Goal: Task Accomplishment & Management: Manage account settings

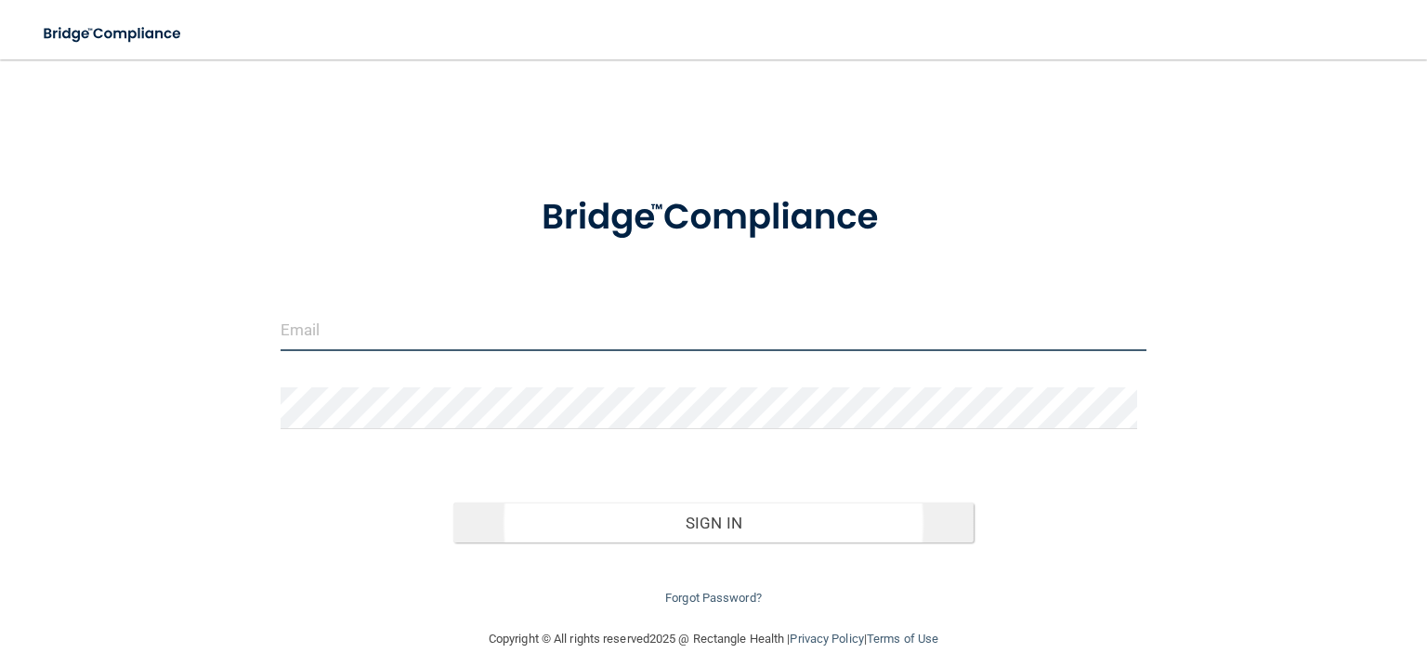
type input "[PERSON_NAME][EMAIL_ADDRESS][PERSON_NAME][DOMAIN_NAME]"
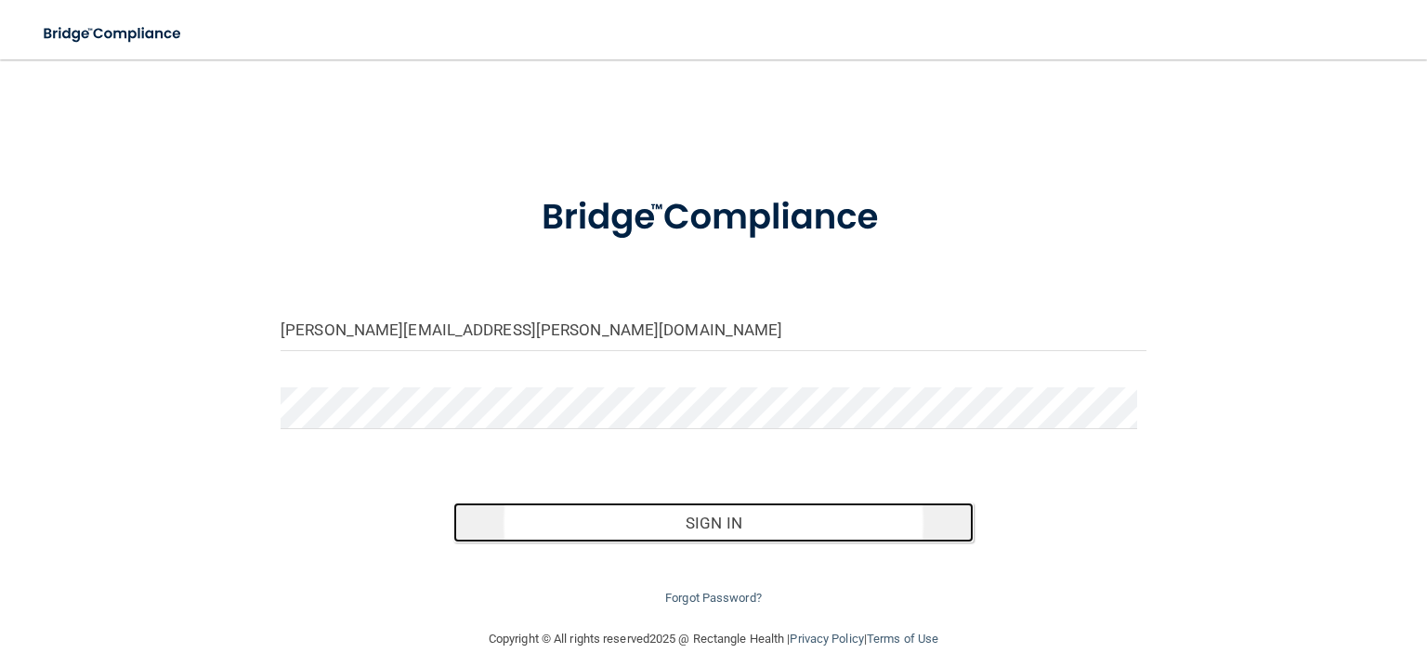
click at [729, 511] on button "Sign In" at bounding box center [712, 523] width 519 height 41
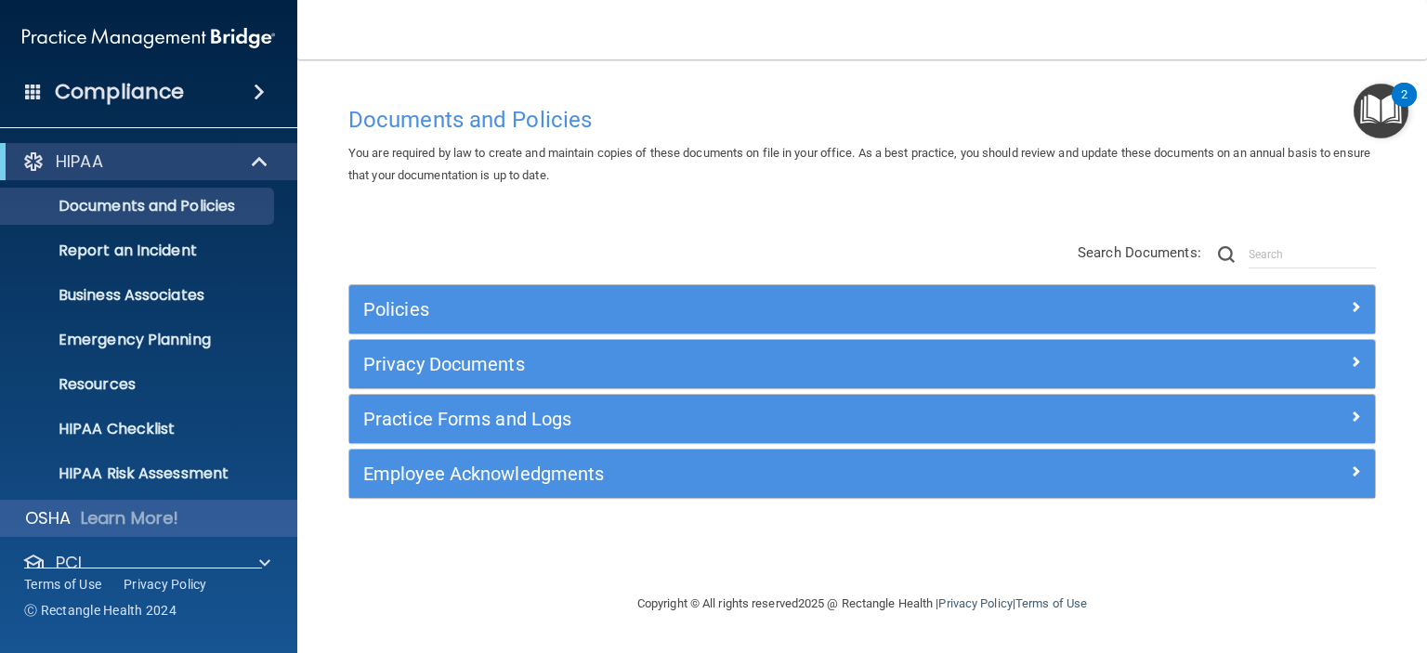
scroll to position [117, 0]
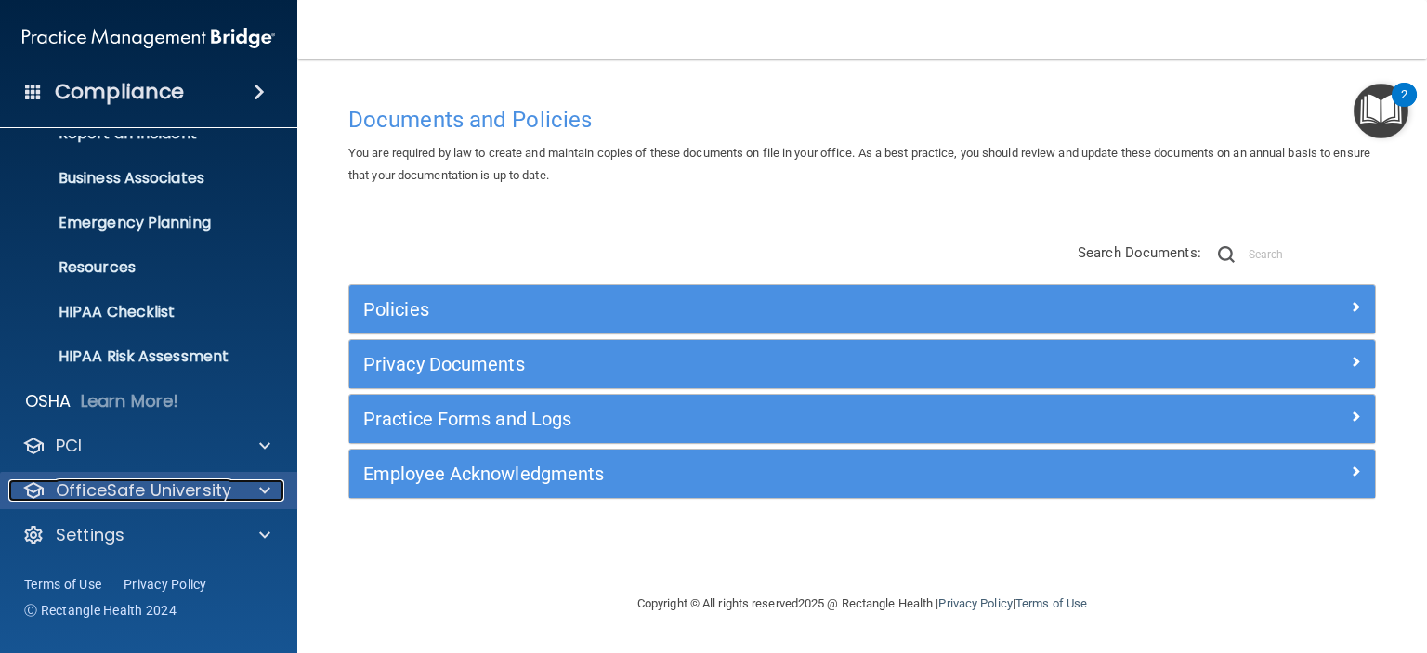
click at [193, 497] on p "OfficeSafe University" at bounding box center [144, 490] width 176 height 22
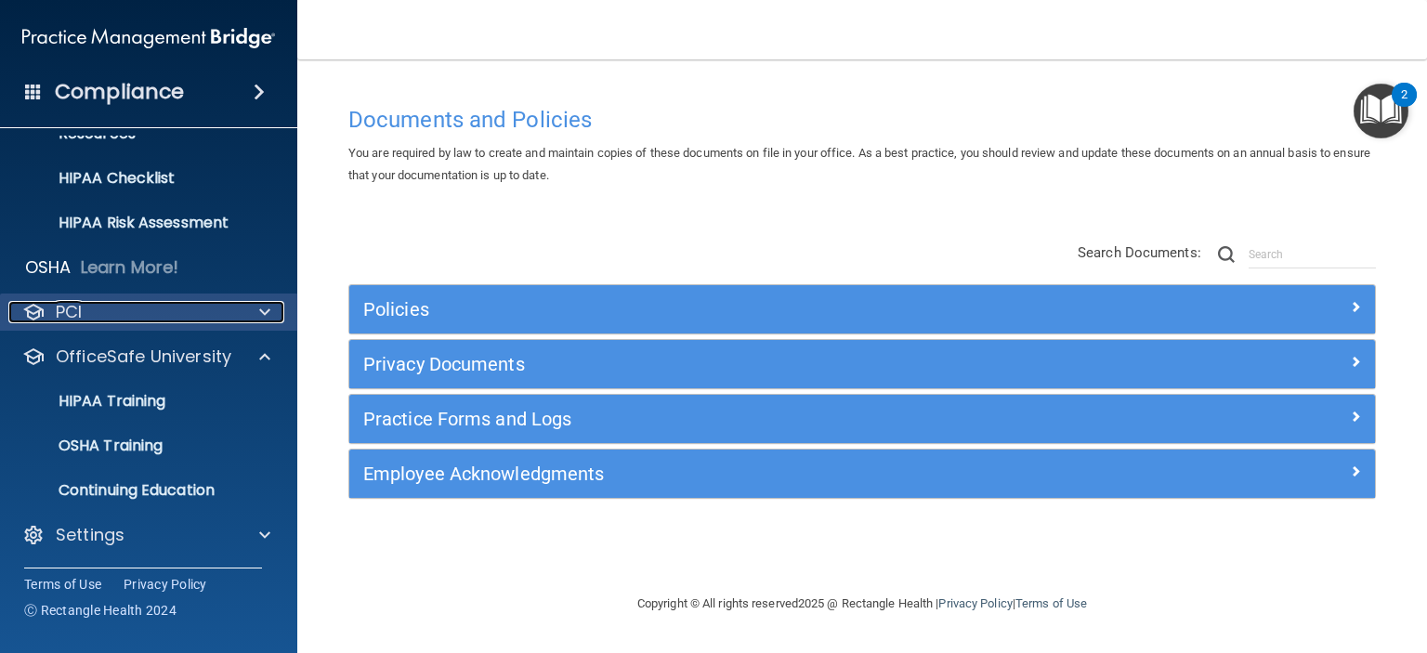
click at [198, 306] on div "PCI" at bounding box center [123, 312] width 230 height 22
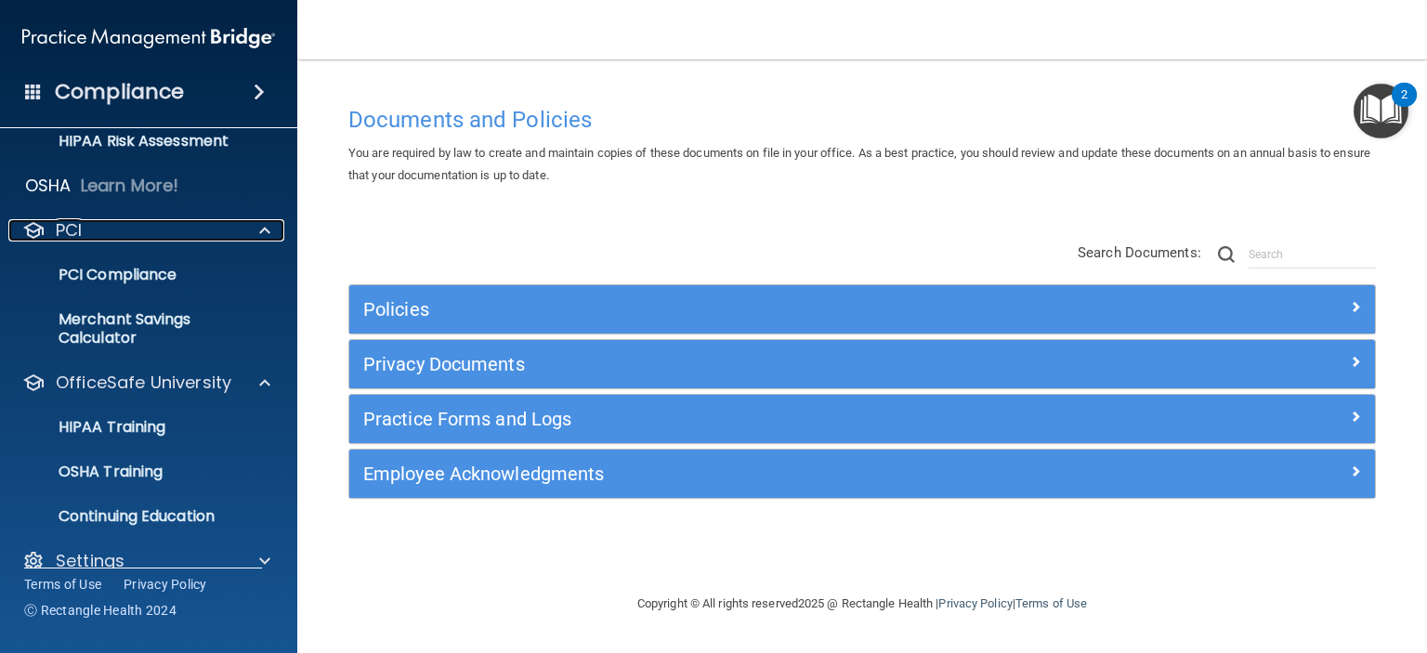
scroll to position [359, 0]
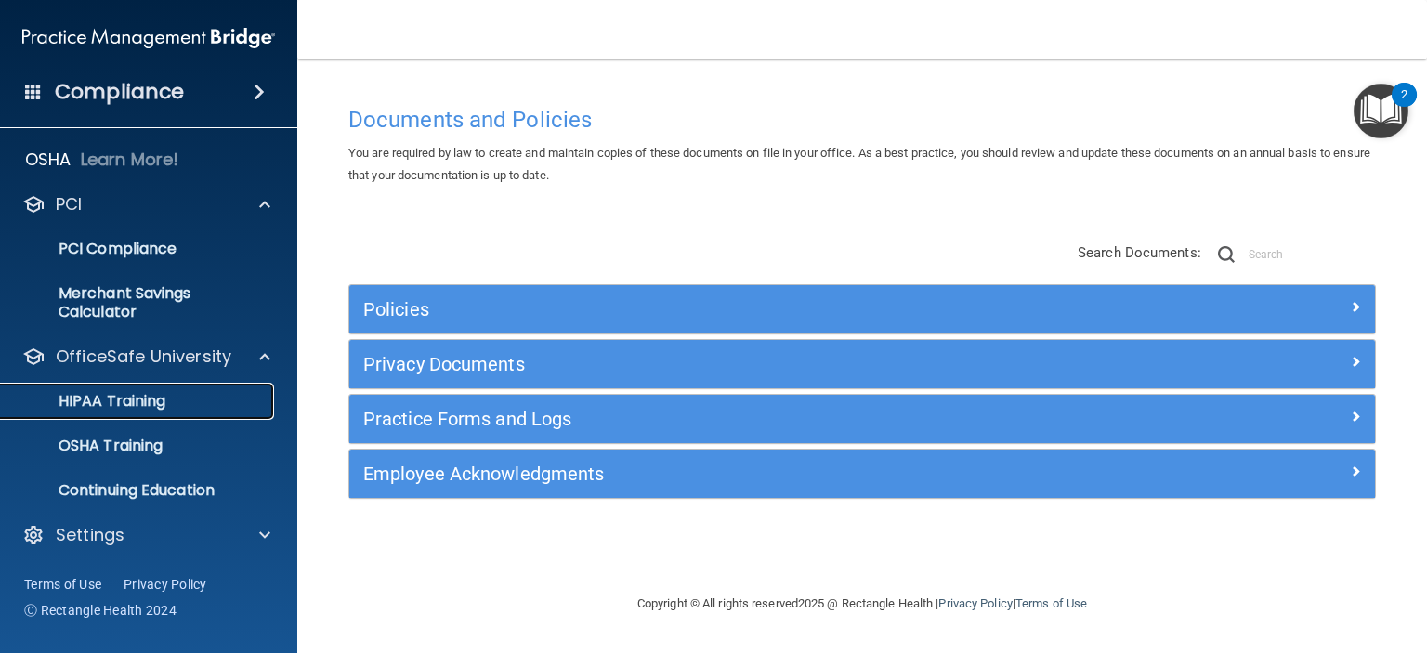
click at [156, 397] on p "HIPAA Training" at bounding box center [88, 401] width 153 height 19
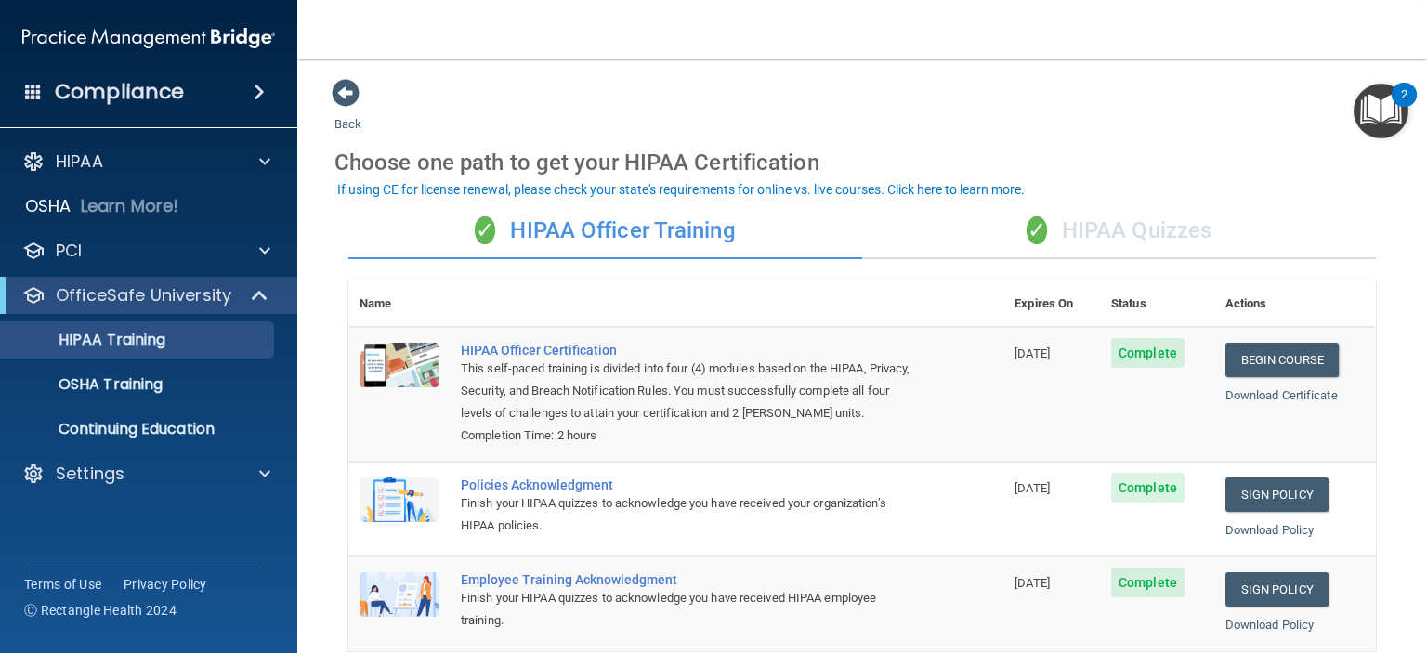
click at [1087, 226] on div "✓ HIPAA Quizzes" at bounding box center [1119, 232] width 514 height 56
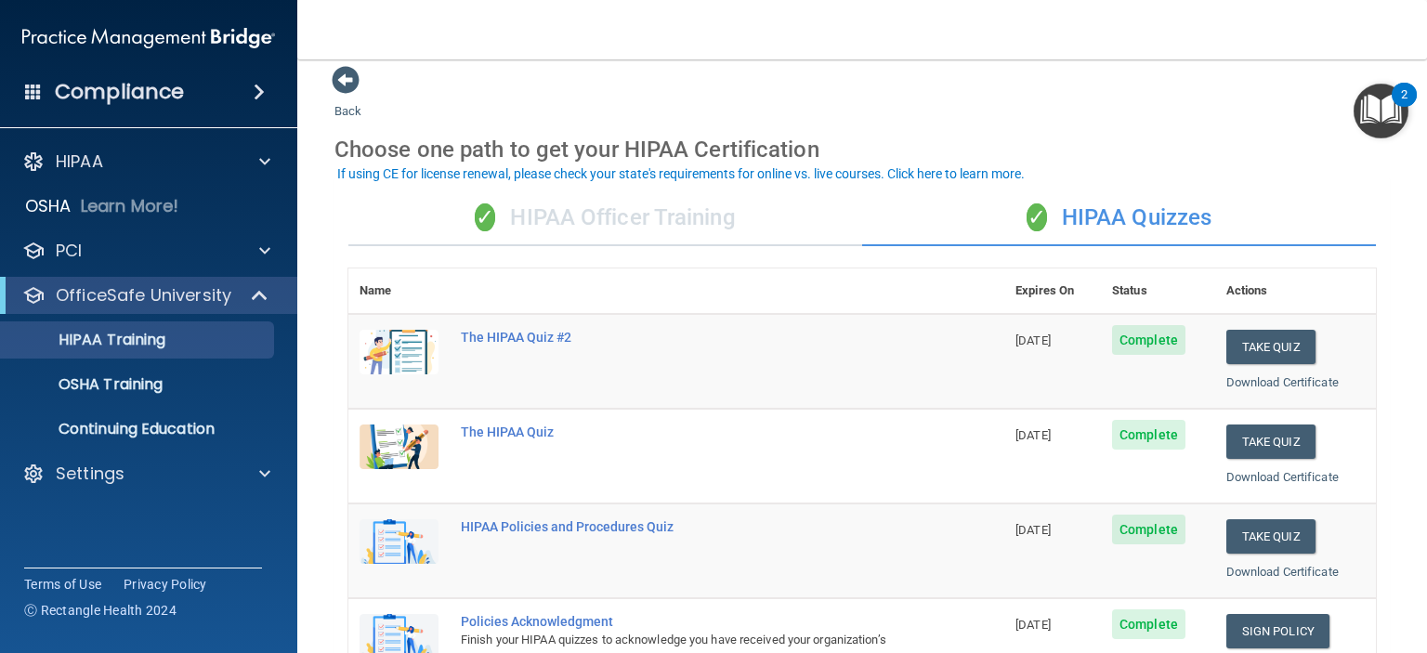
scroll to position [19, 0]
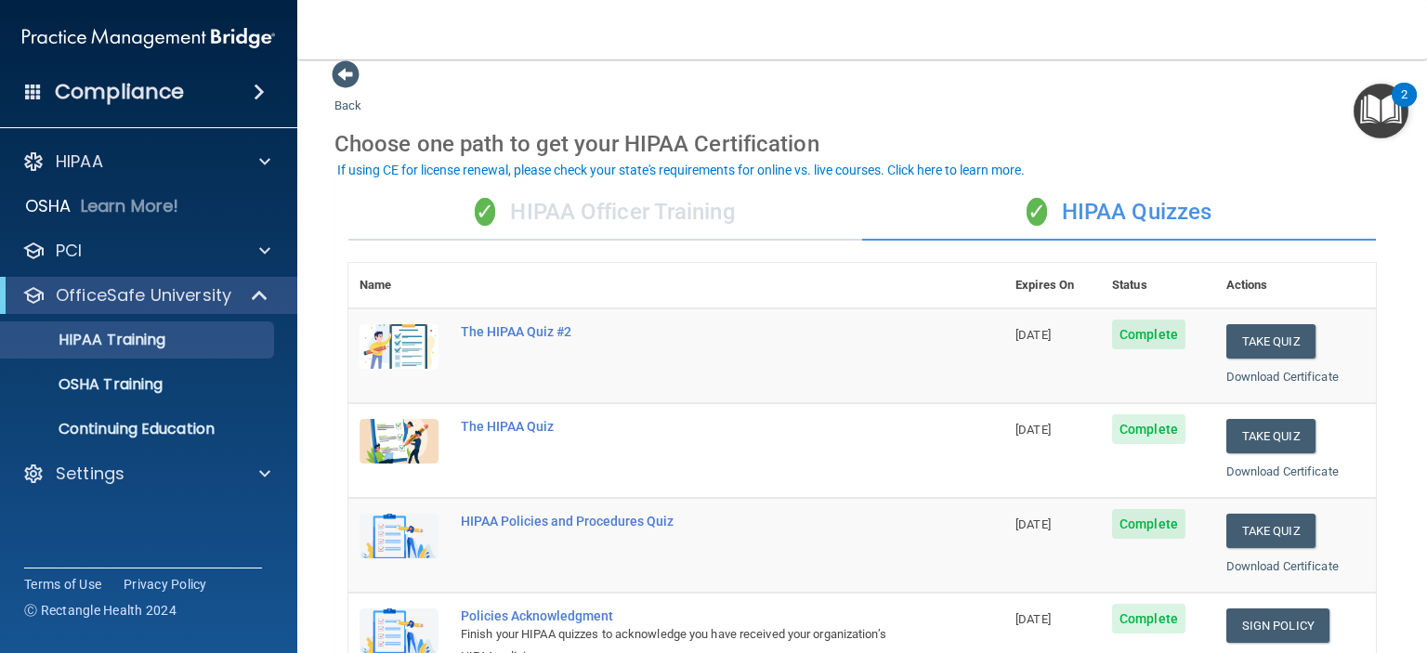
click at [720, 215] on div "✓ HIPAA Officer Training" at bounding box center [605, 213] width 514 height 56
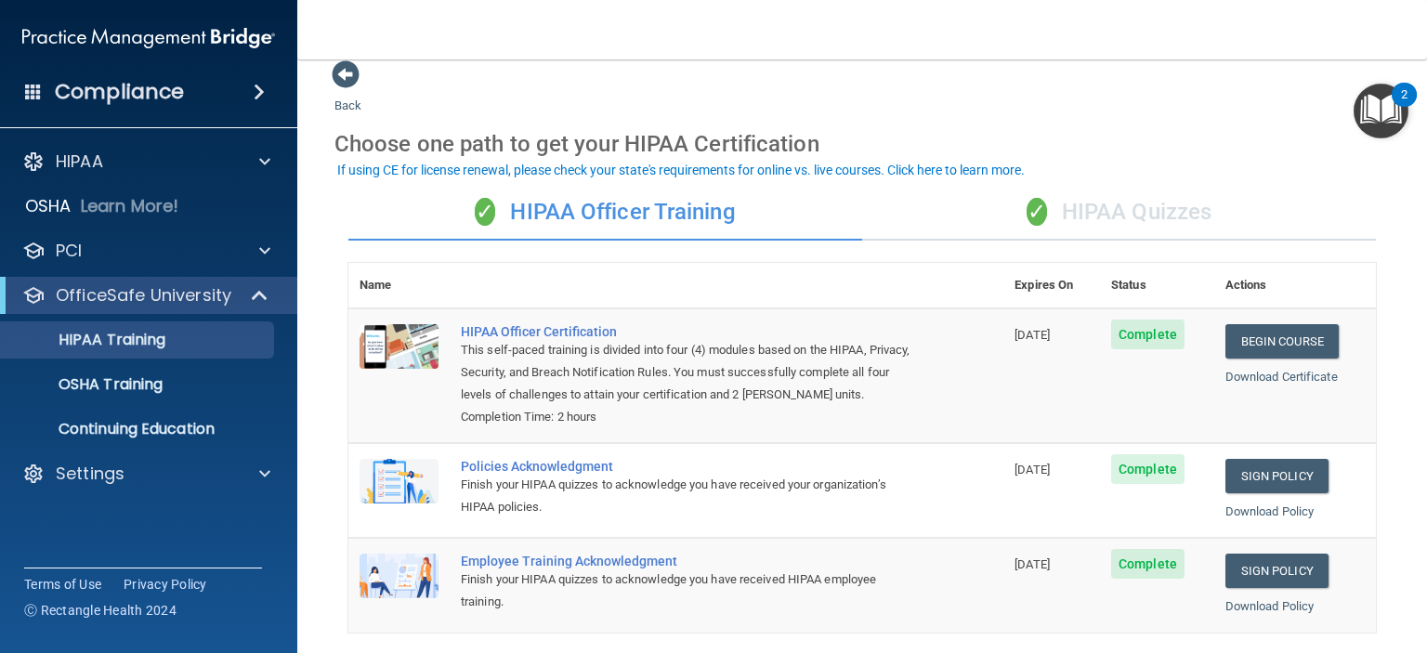
click at [1175, 225] on div "✓ HIPAA Quizzes" at bounding box center [1119, 213] width 514 height 56
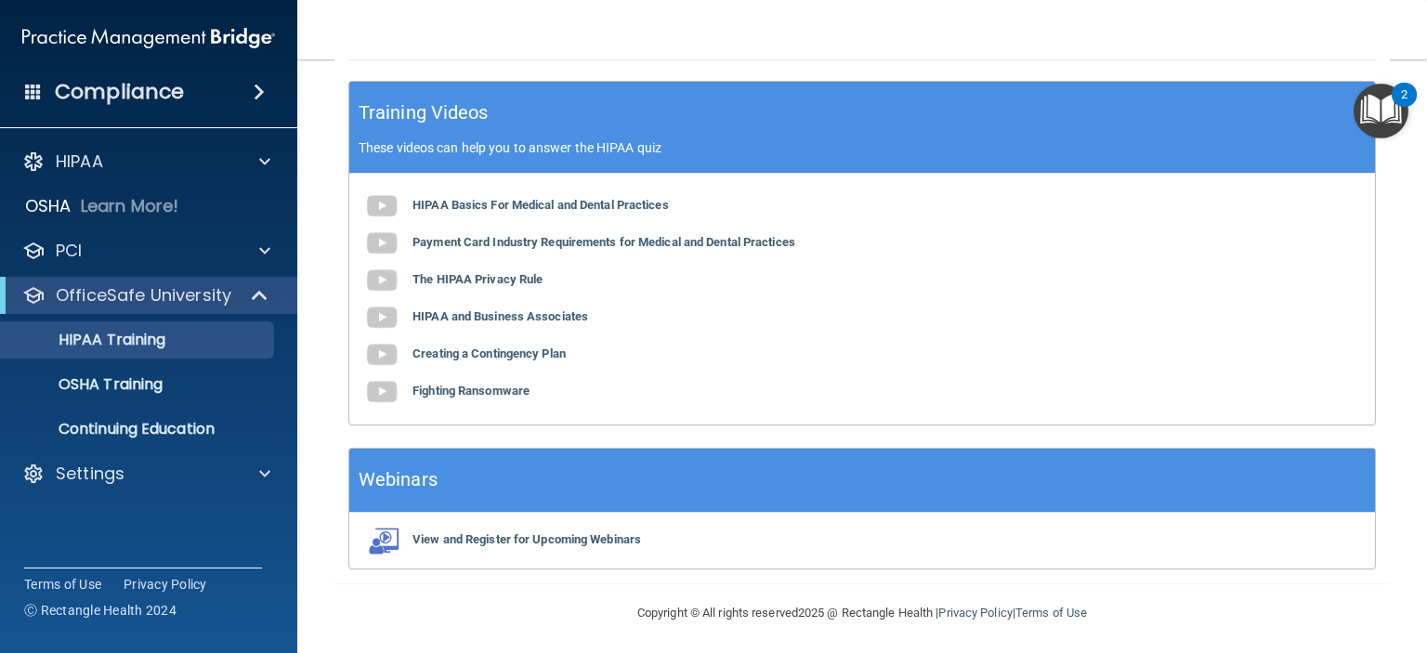
scroll to position [0, 0]
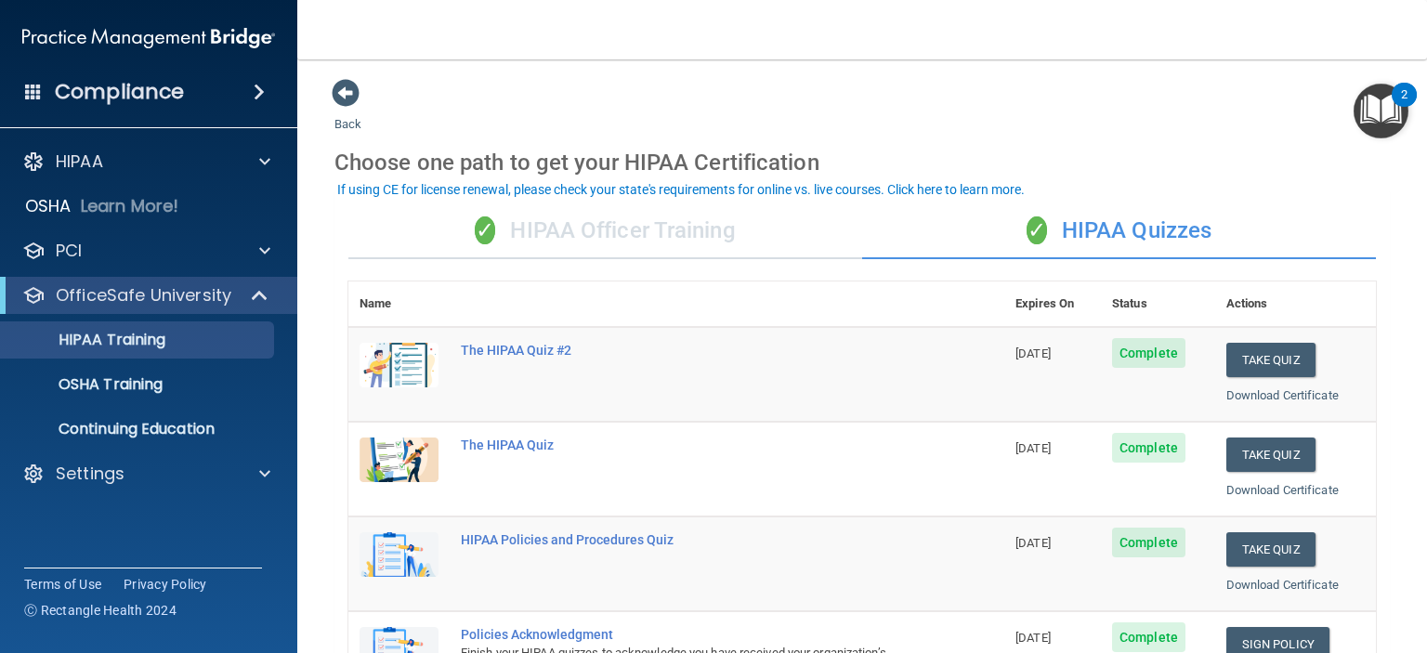
click at [668, 213] on div "✓ HIPAA Officer Training" at bounding box center [605, 232] width 514 height 56
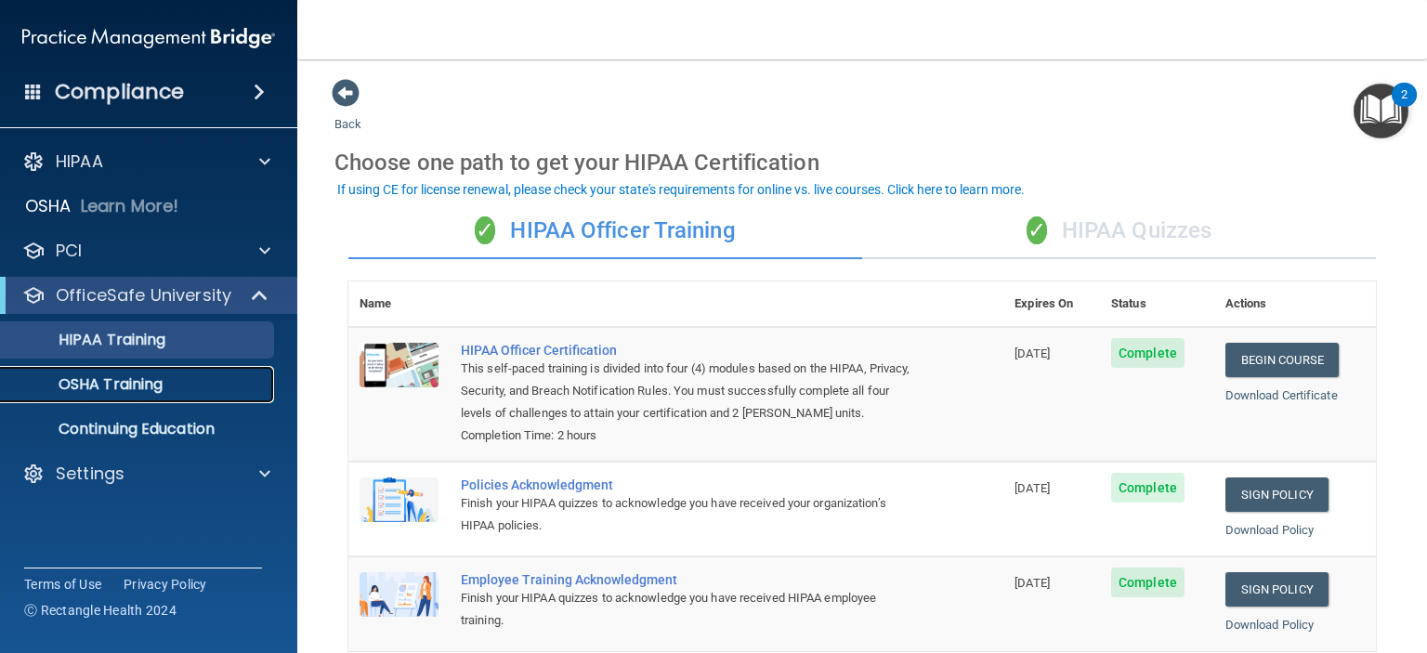
click at [85, 389] on p "OSHA Training" at bounding box center [87, 384] width 151 height 19
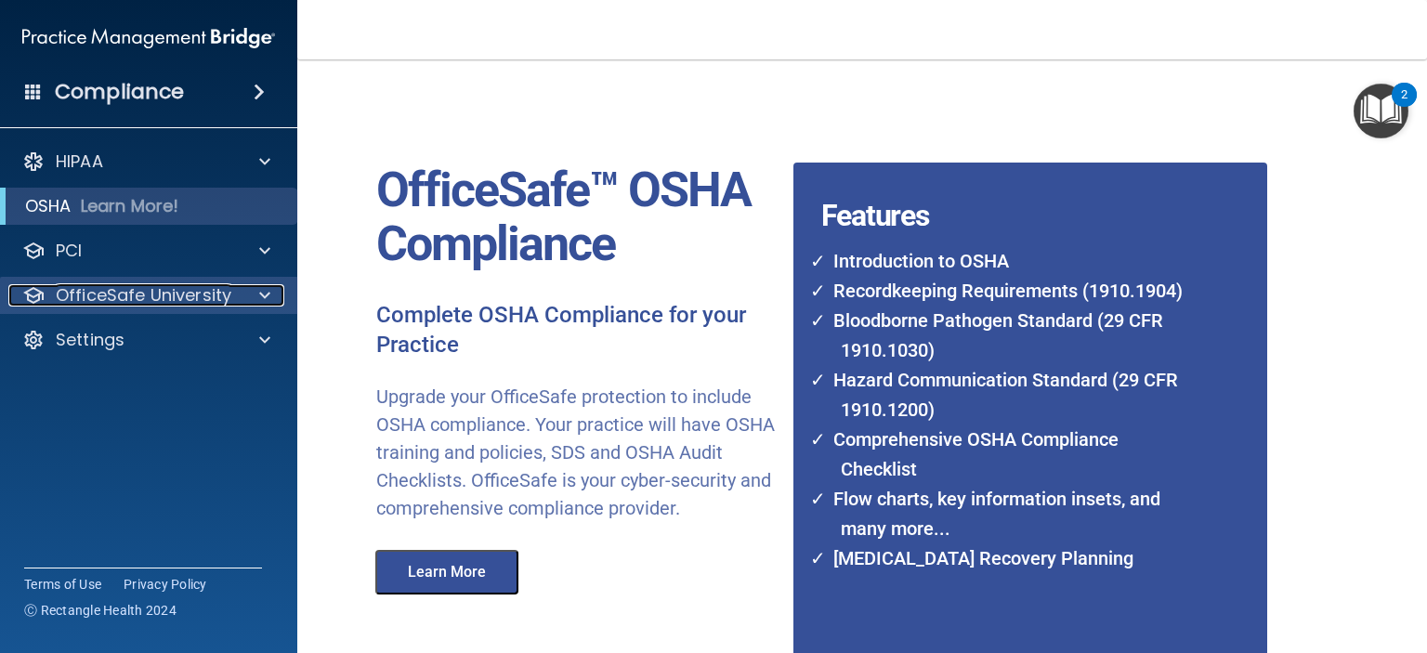
click at [93, 303] on p "OfficeSafe University" at bounding box center [144, 295] width 176 height 22
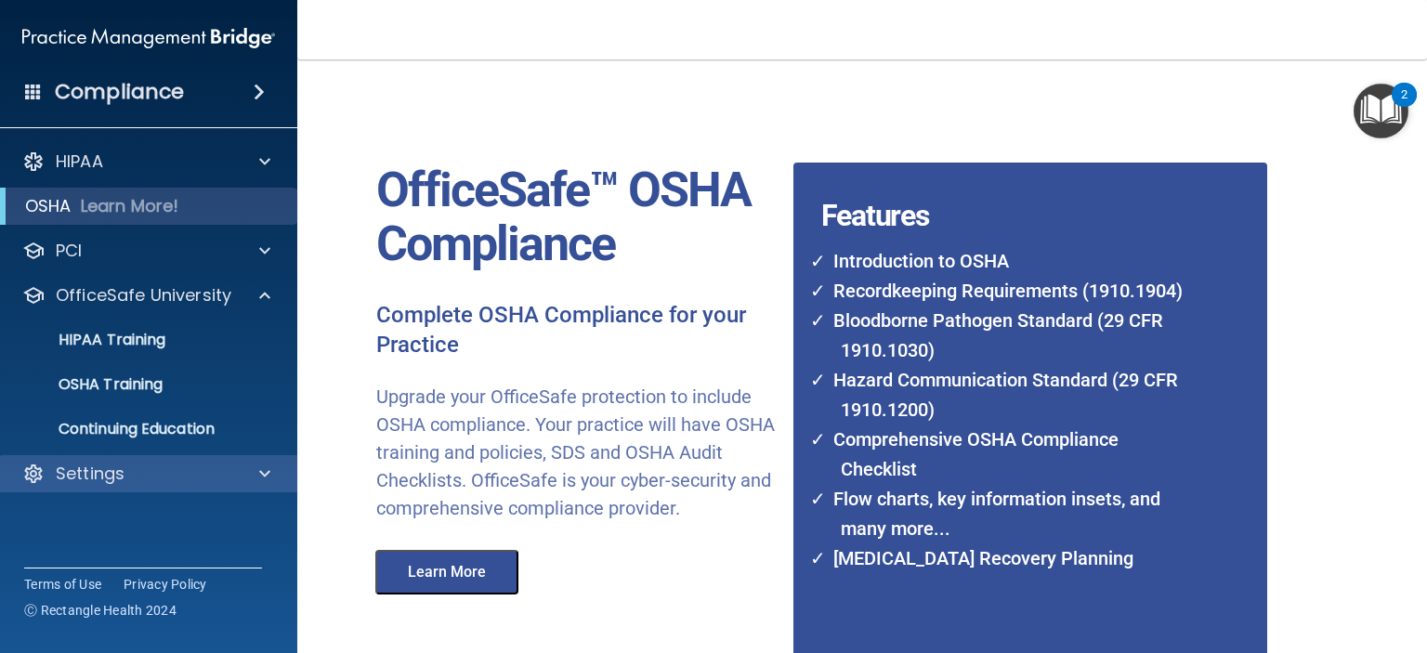
click at [163, 456] on div "Settings" at bounding box center [149, 473] width 298 height 37
click at [163, 479] on div "Settings" at bounding box center [123, 474] width 230 height 22
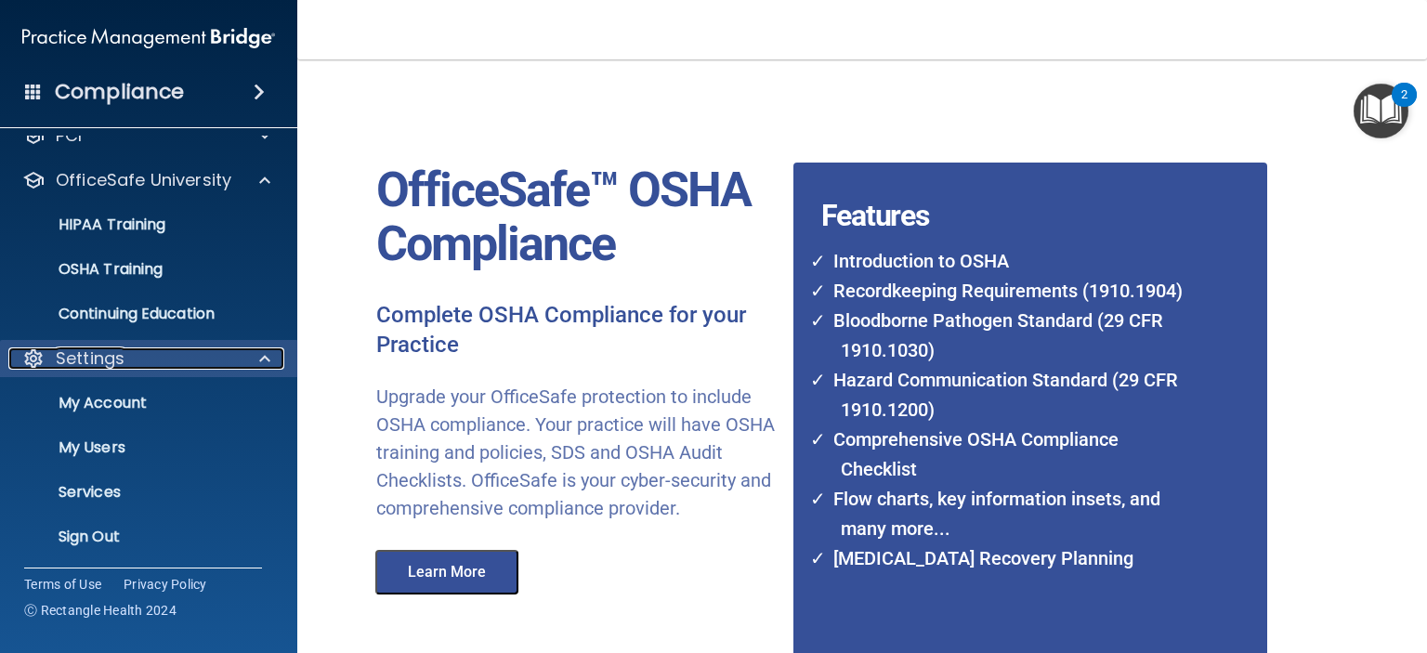
scroll to position [117, 0]
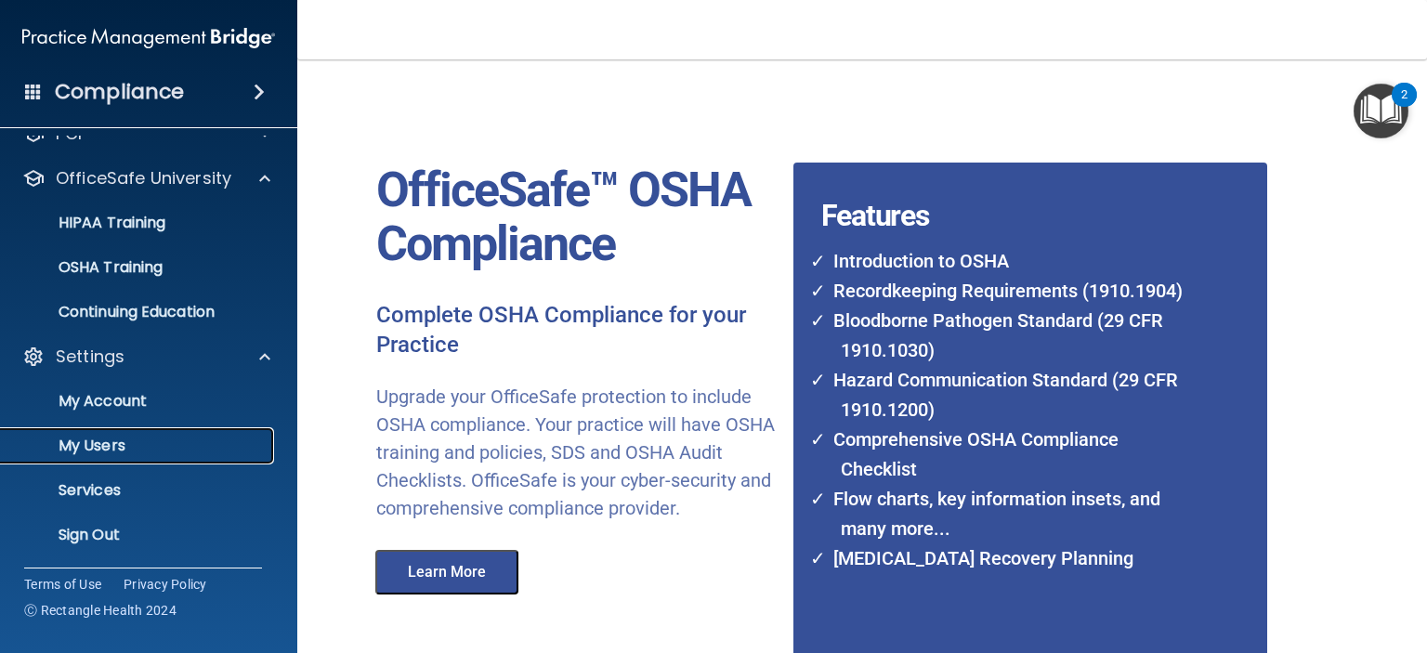
click at [73, 448] on p "My Users" at bounding box center [139, 446] width 254 height 19
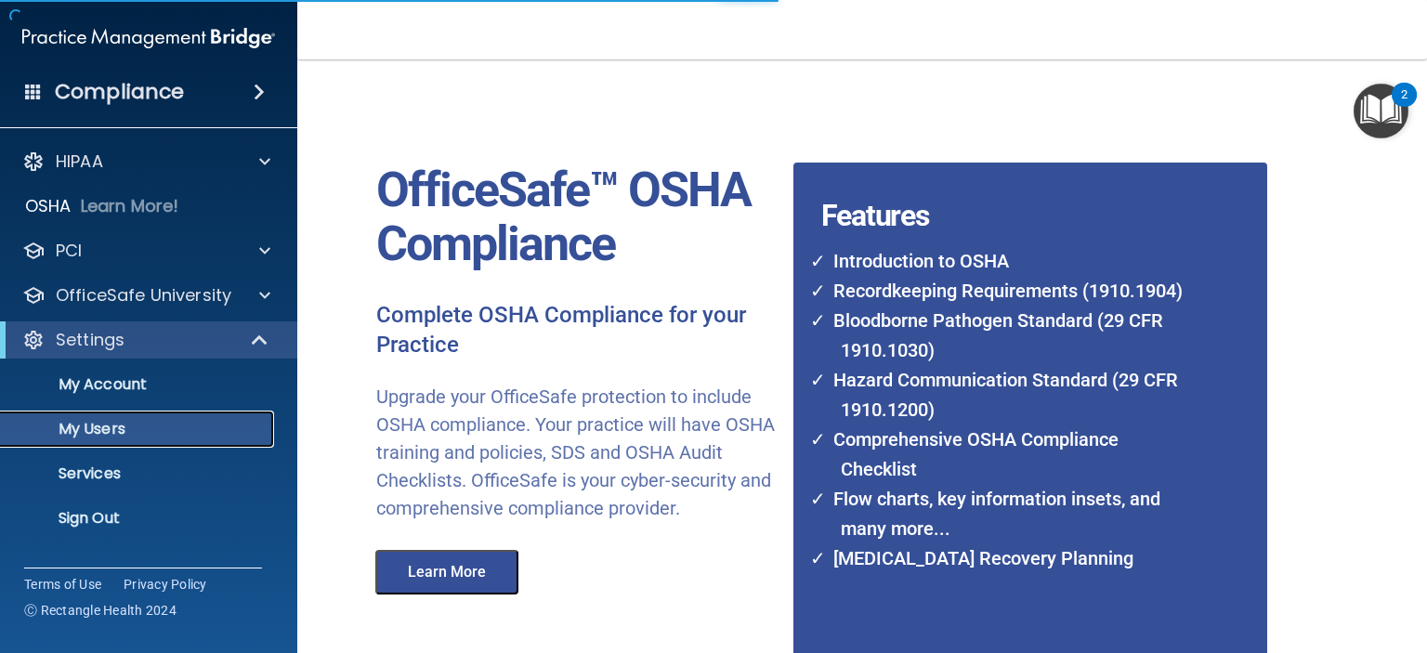
select select "20"
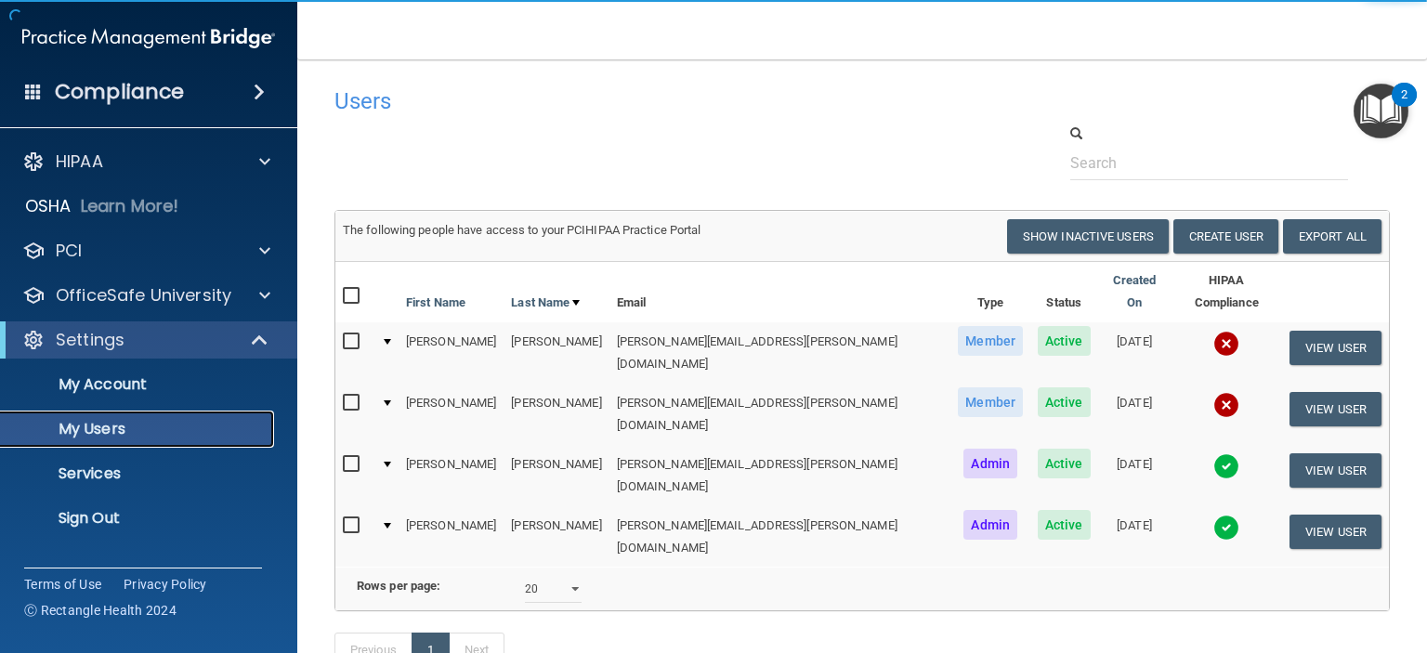
scroll to position [85, 0]
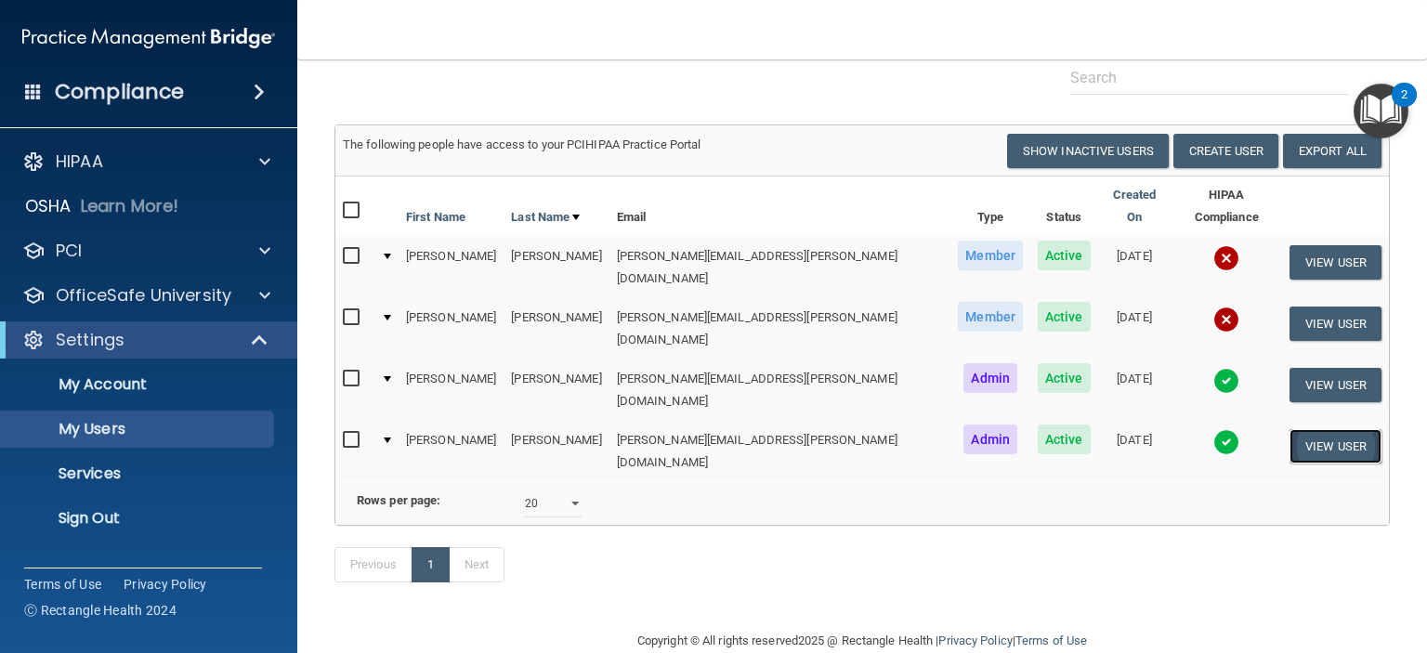
click at [1306, 429] on button "View User" at bounding box center [1336, 446] width 92 height 34
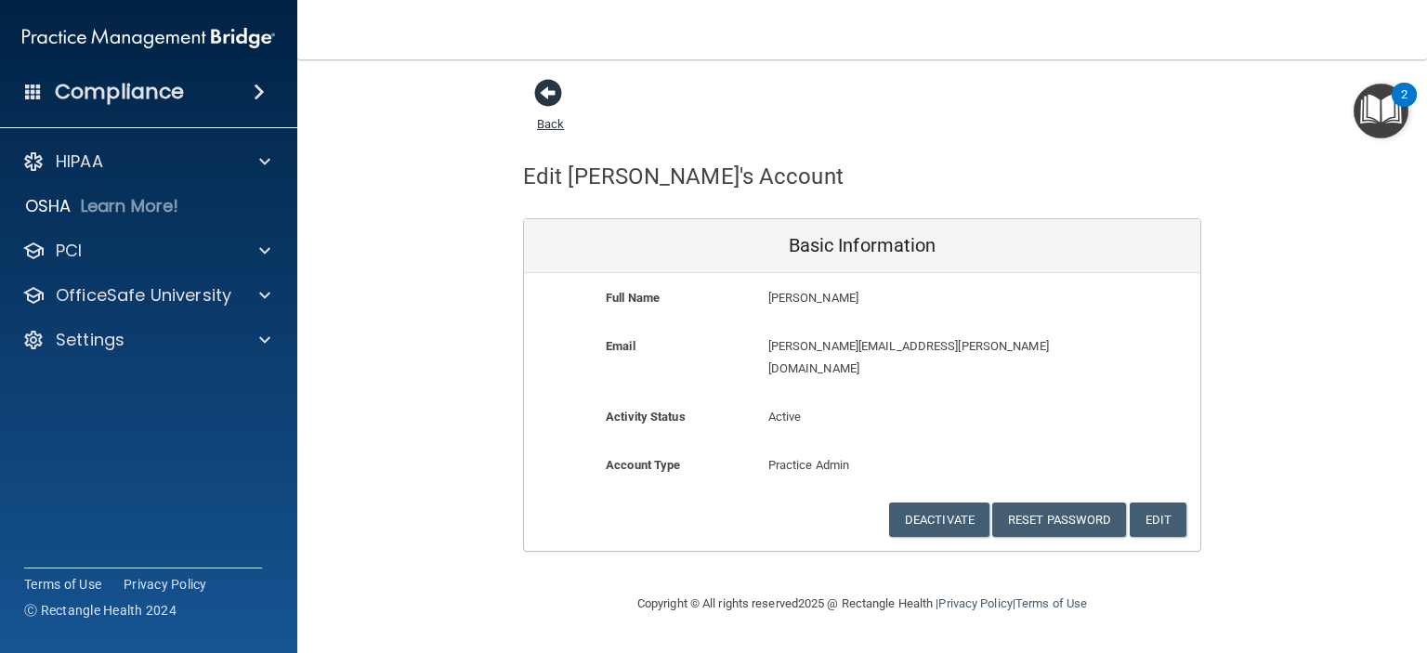
click at [545, 100] on span at bounding box center [548, 93] width 28 height 28
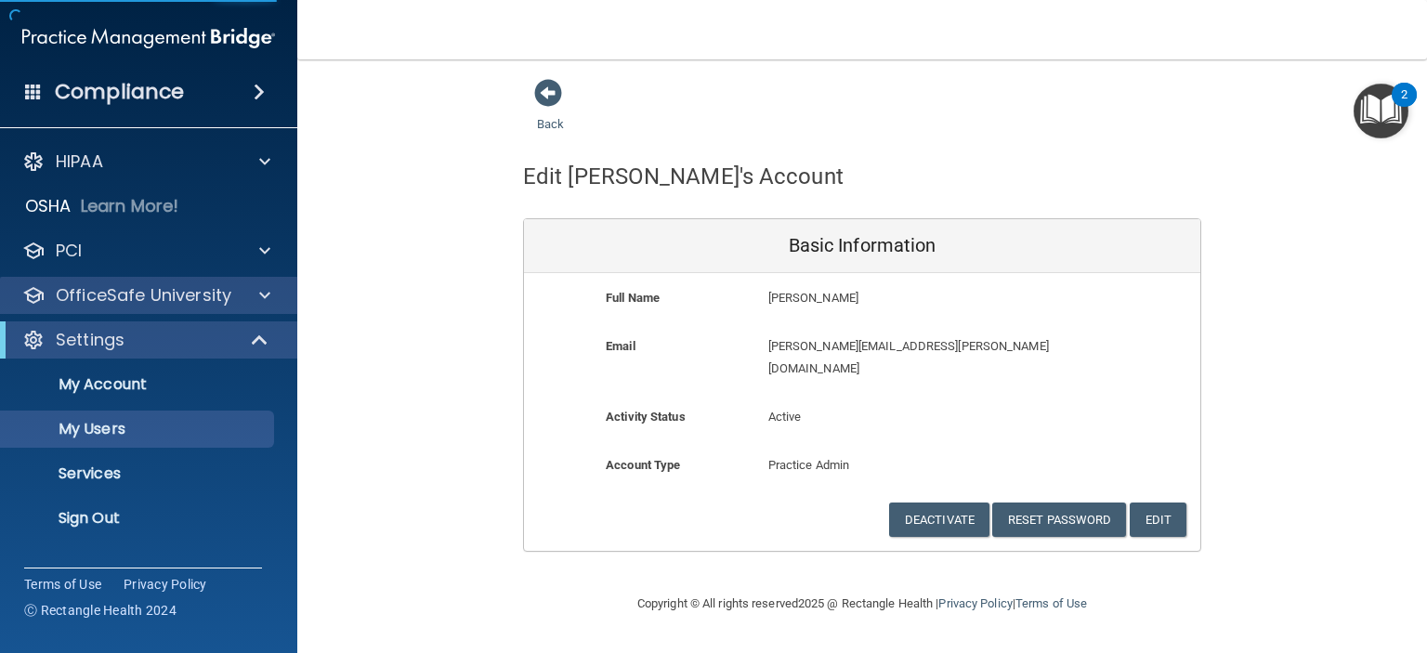
select select "20"
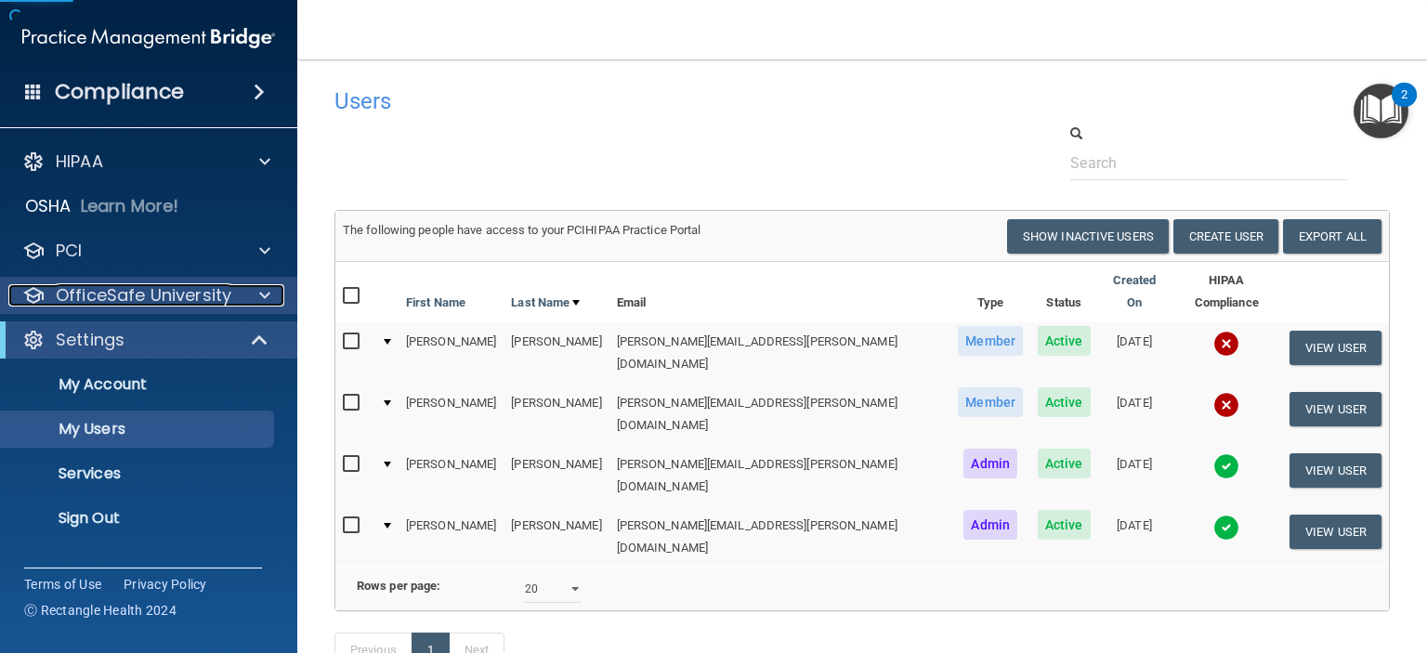
click at [217, 307] on p "OfficeSafe University" at bounding box center [144, 295] width 176 height 22
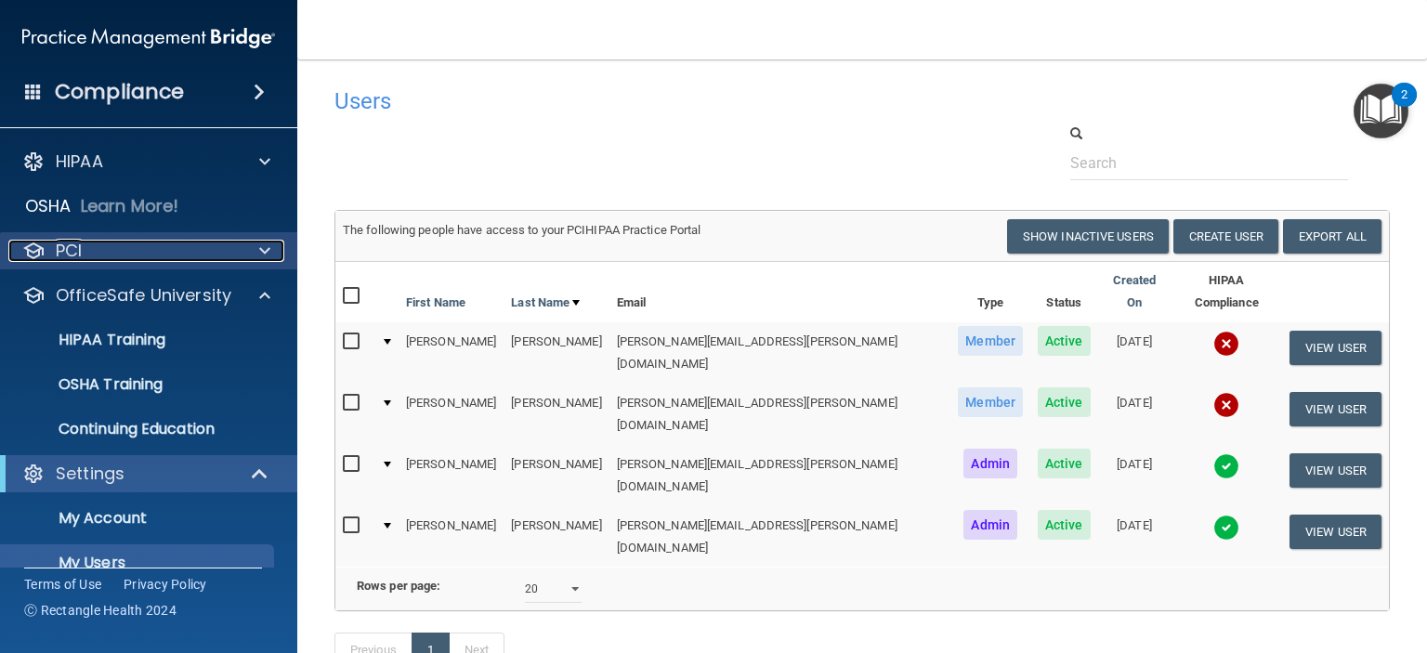
click at [230, 248] on div "PCI" at bounding box center [123, 251] width 230 height 22
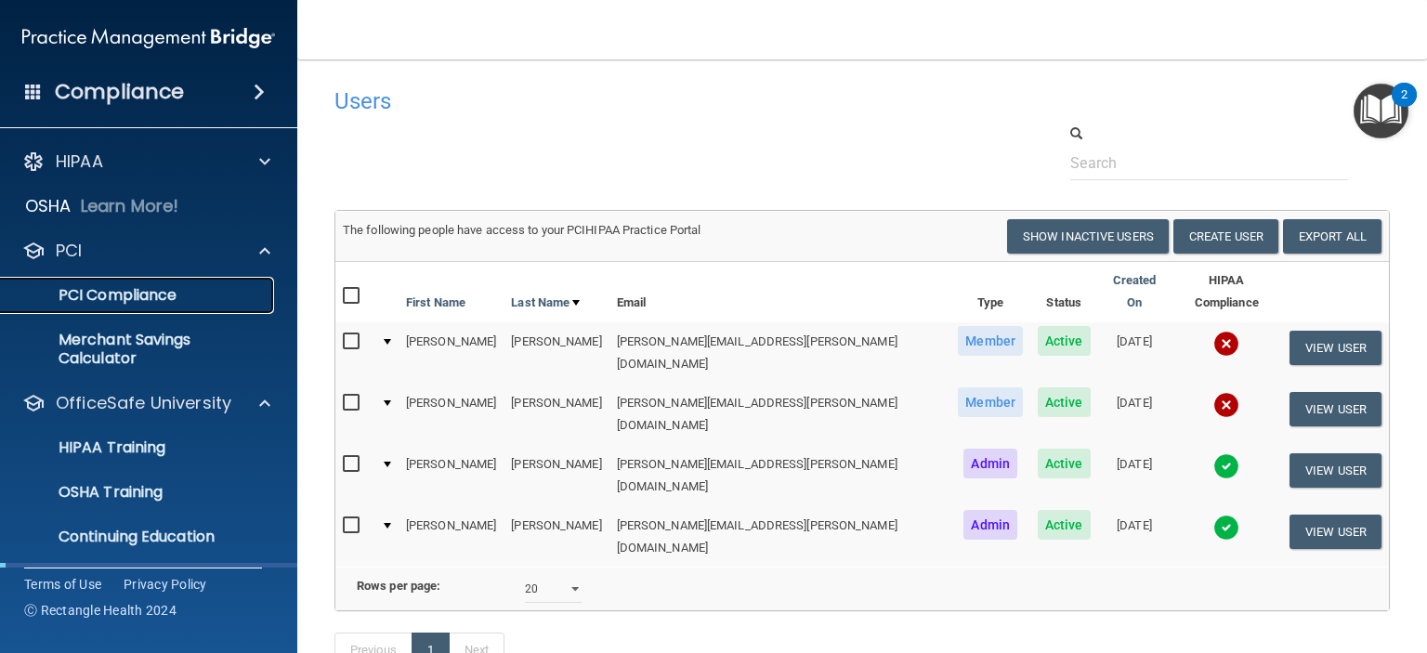
click at [179, 289] on p "PCI Compliance" at bounding box center [139, 295] width 254 height 19
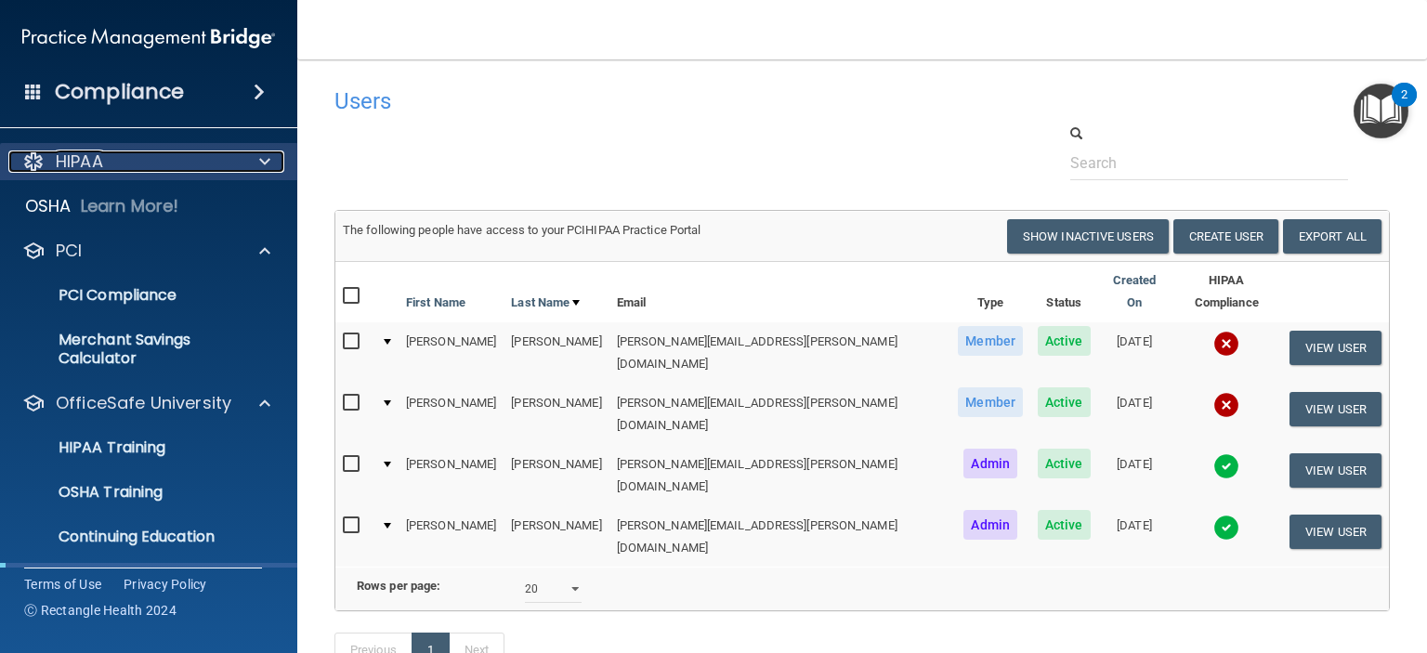
click at [259, 162] on span at bounding box center [264, 162] width 11 height 22
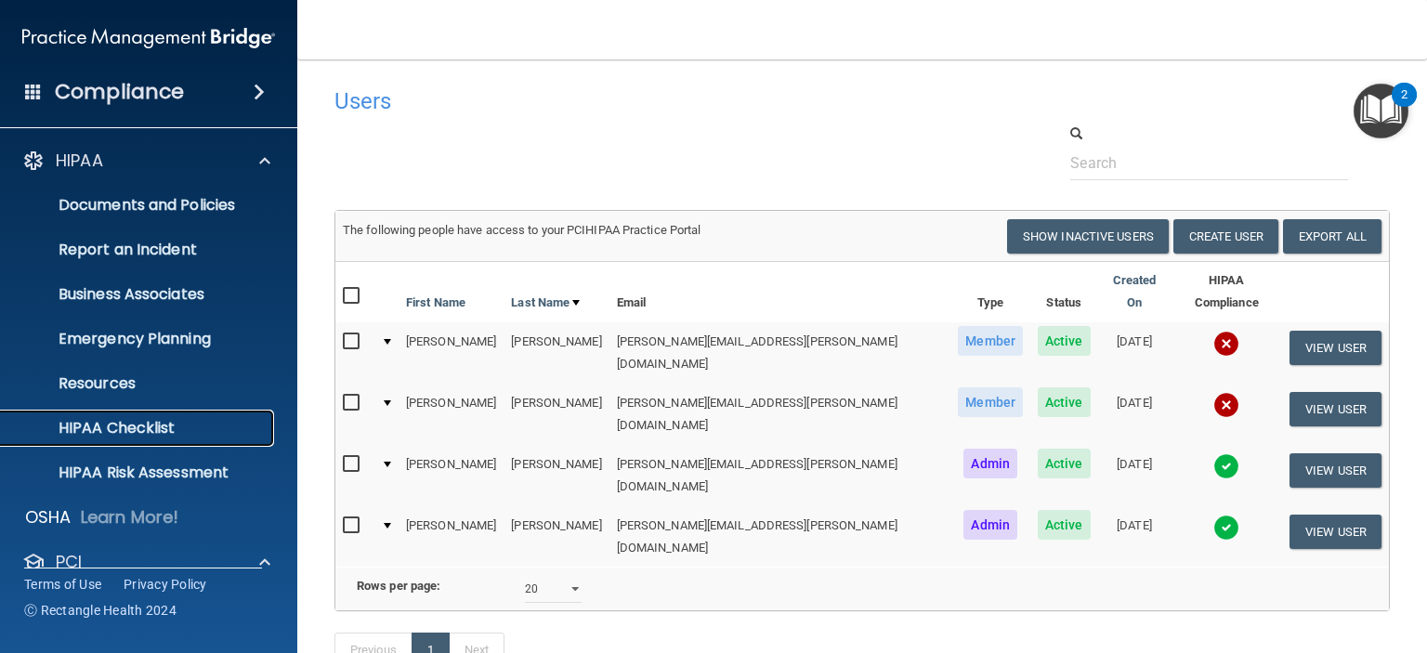
click at [122, 430] on p "HIPAA Checklist" at bounding box center [139, 428] width 254 height 19
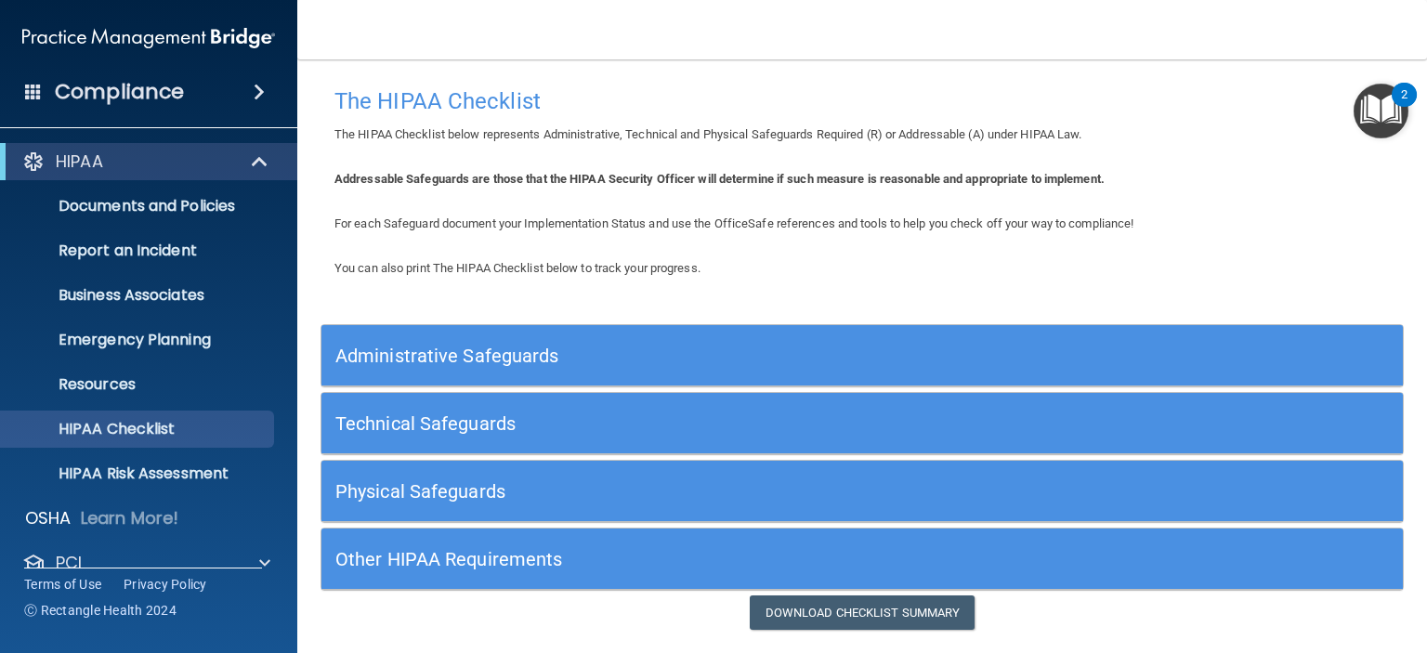
click at [529, 363] on h5 "Administrative Safeguards" at bounding box center [726, 356] width 783 height 20
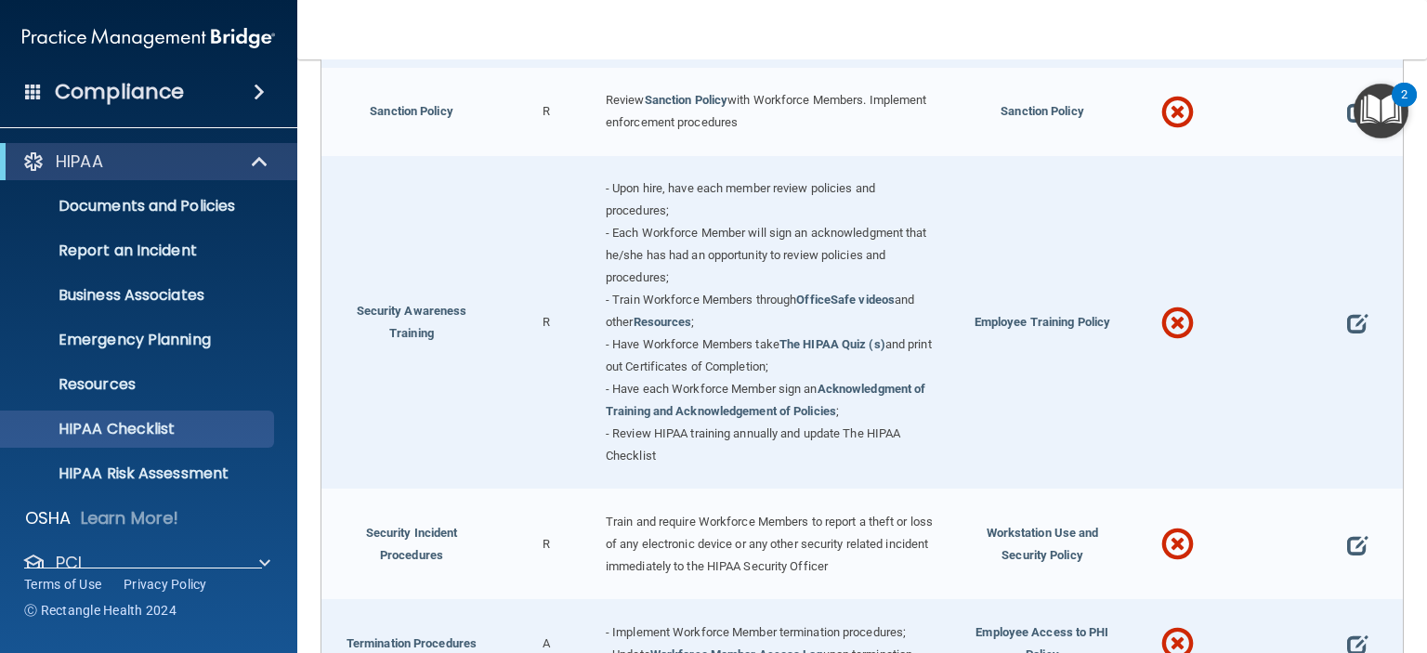
scroll to position [1804, 0]
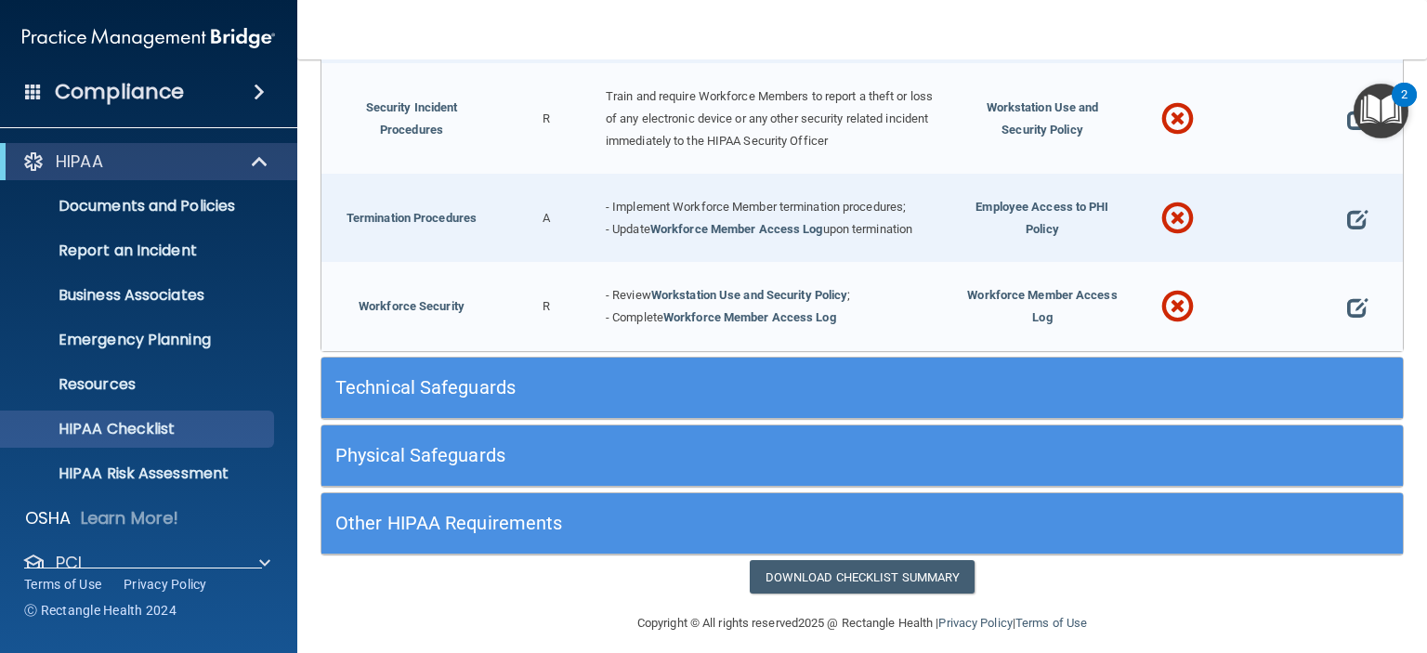
click at [421, 377] on h5 "Technical Safeguards" at bounding box center [726, 387] width 783 height 20
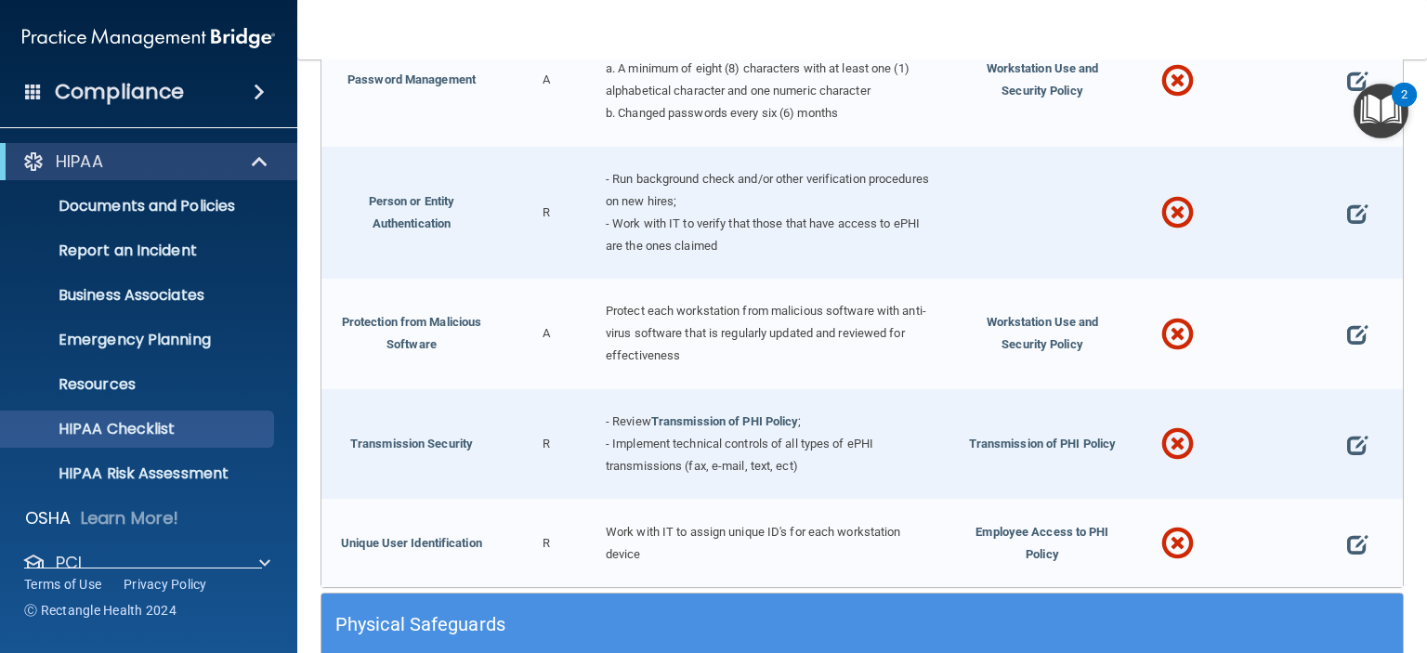
scroll to position [3273, 0]
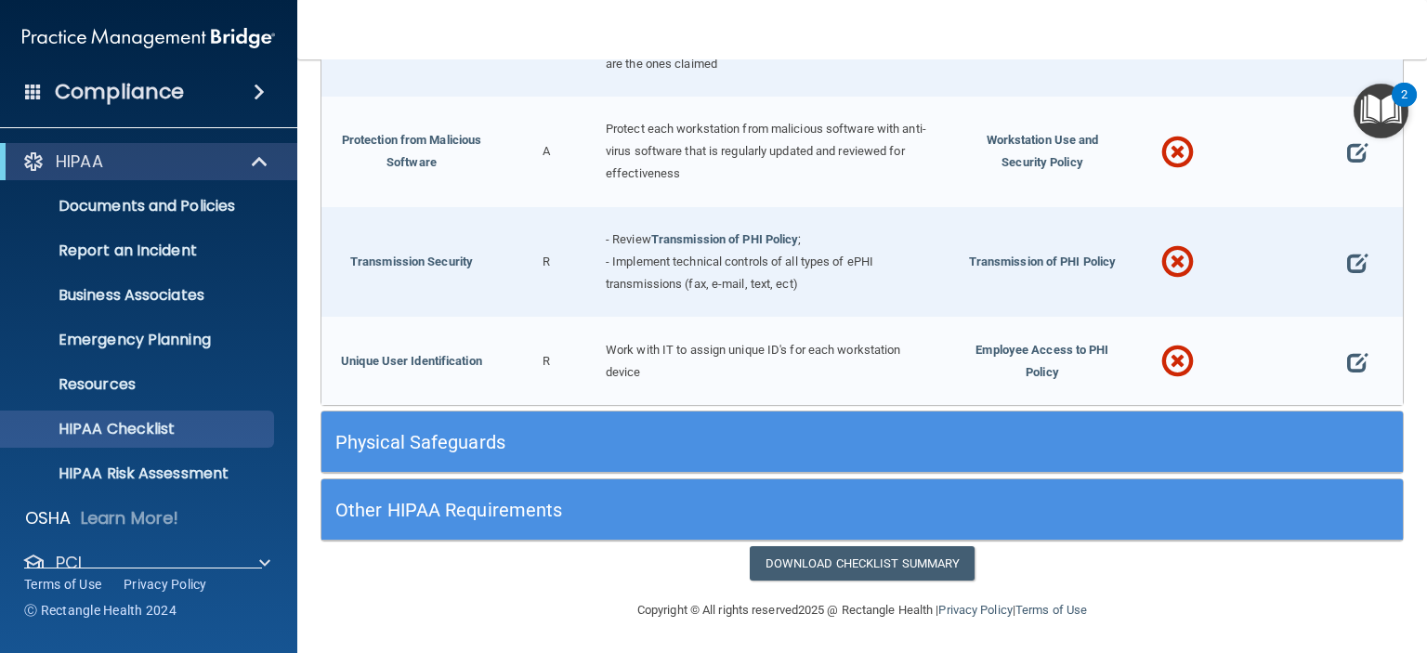
click at [571, 438] on h5 "Physical Safeguards" at bounding box center [726, 442] width 783 height 20
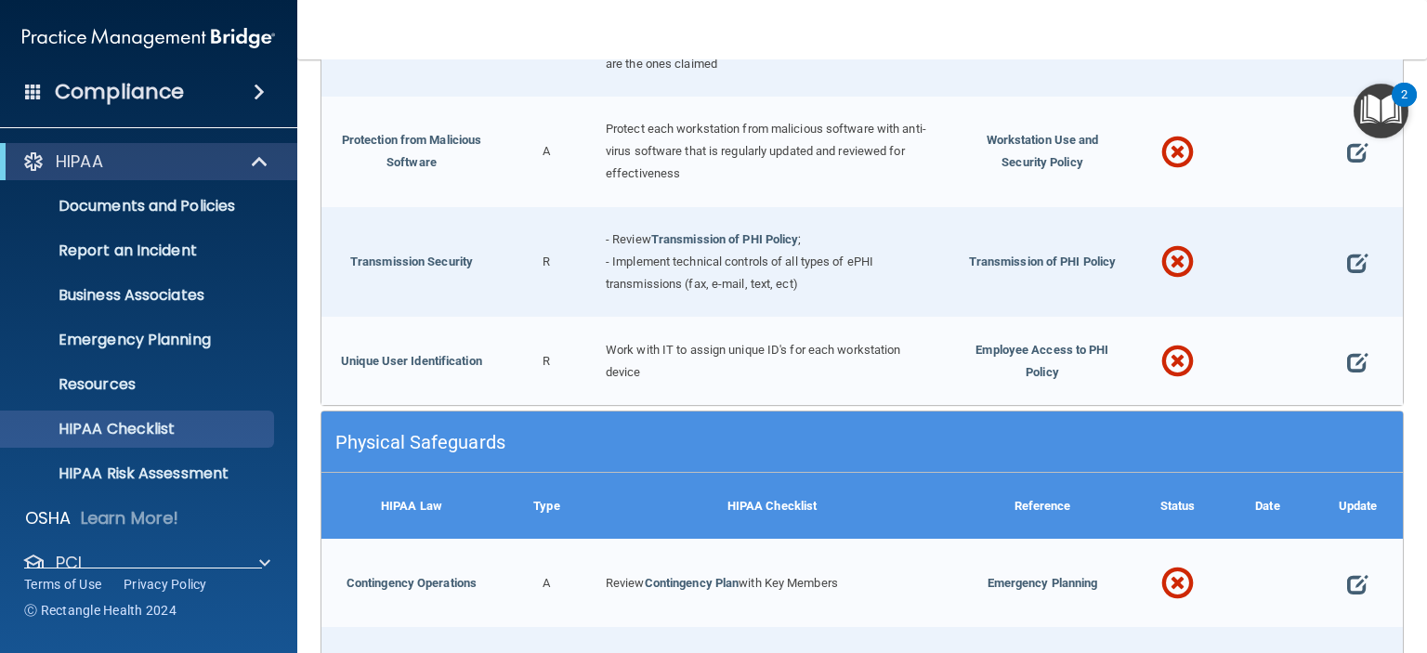
scroll to position [4017, 0]
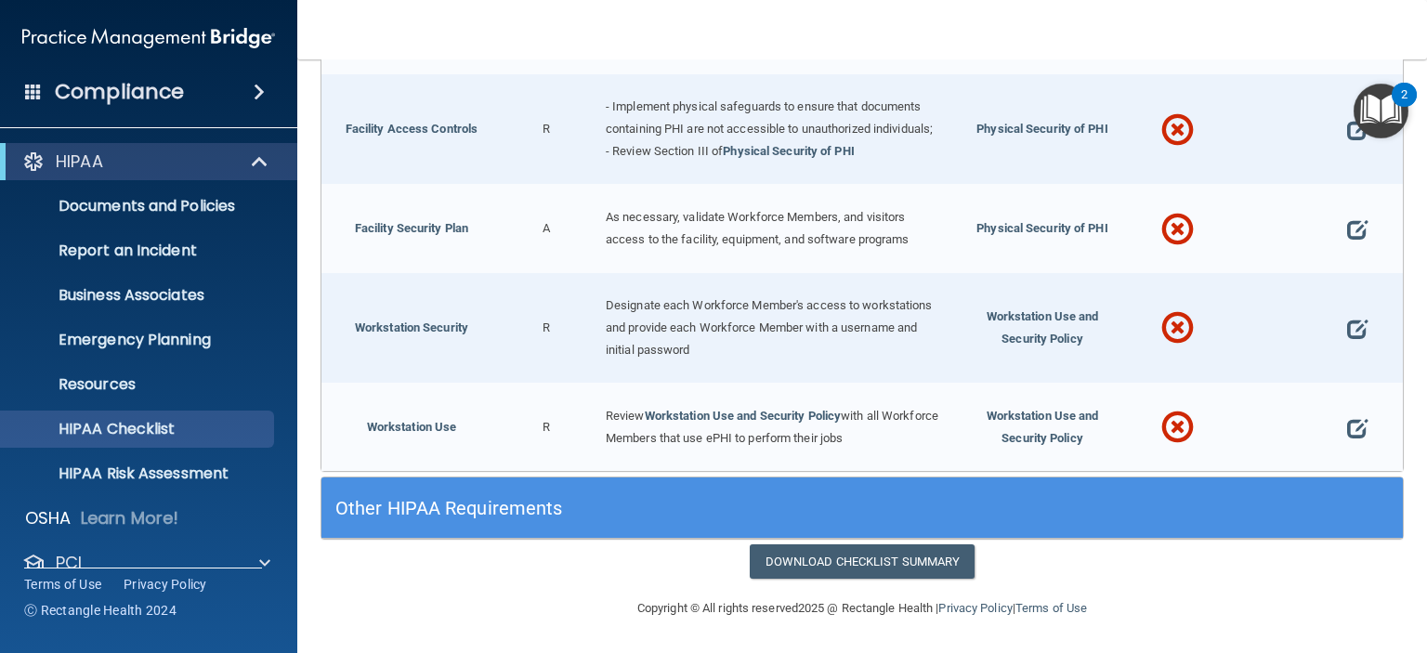
click at [524, 495] on div "Other HIPAA Requirements" at bounding box center [727, 508] width 811 height 42
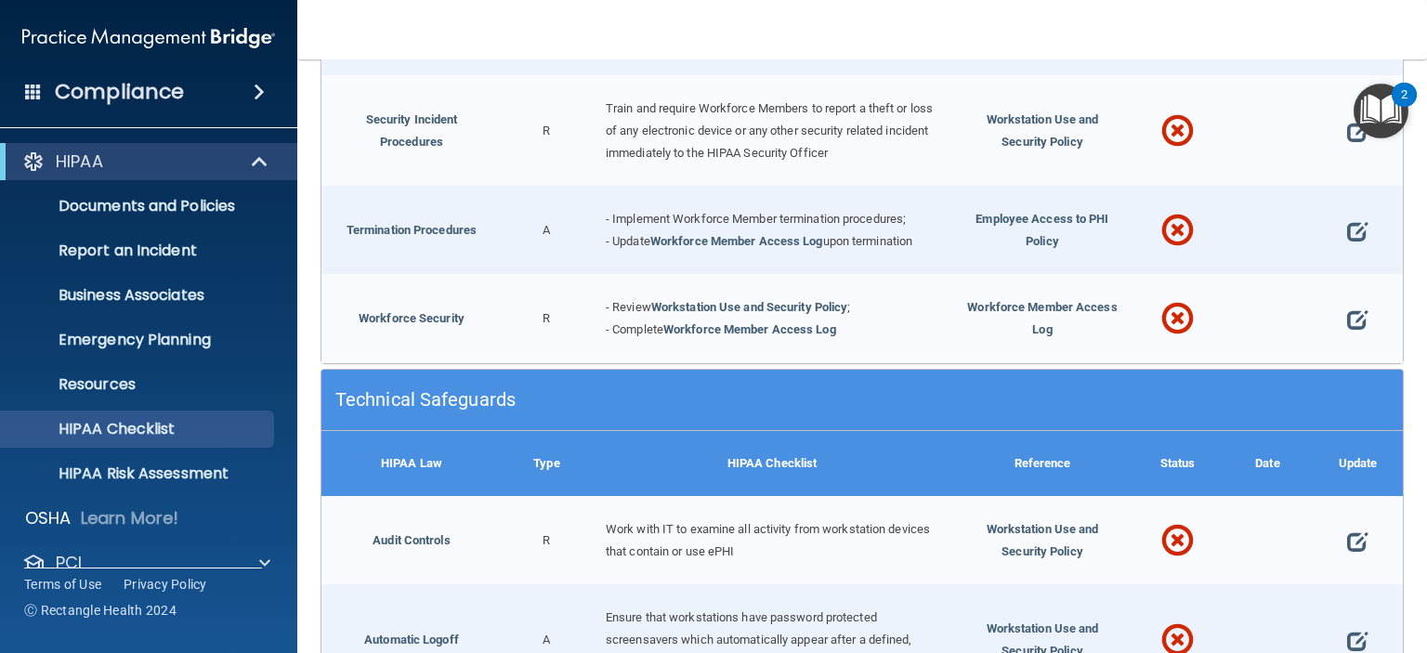
scroll to position [1843, 0]
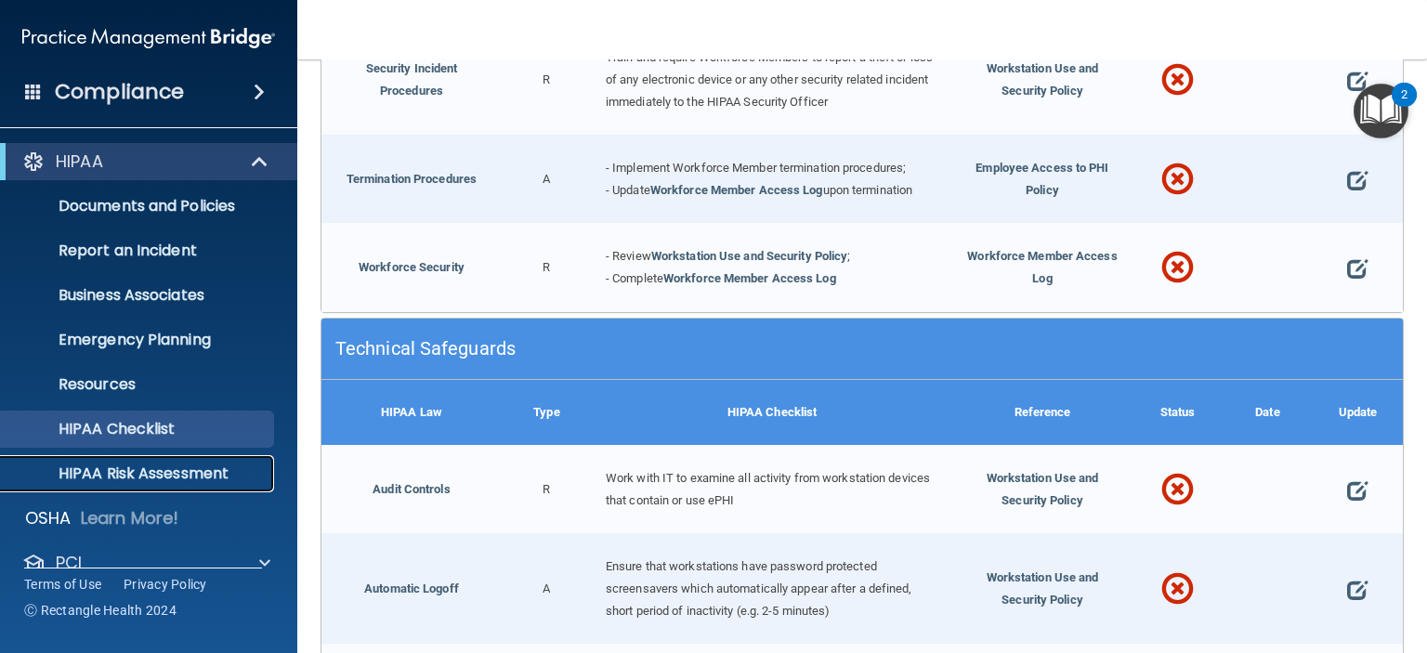
click at [175, 465] on p "HIPAA Risk Assessment" at bounding box center [139, 474] width 254 height 19
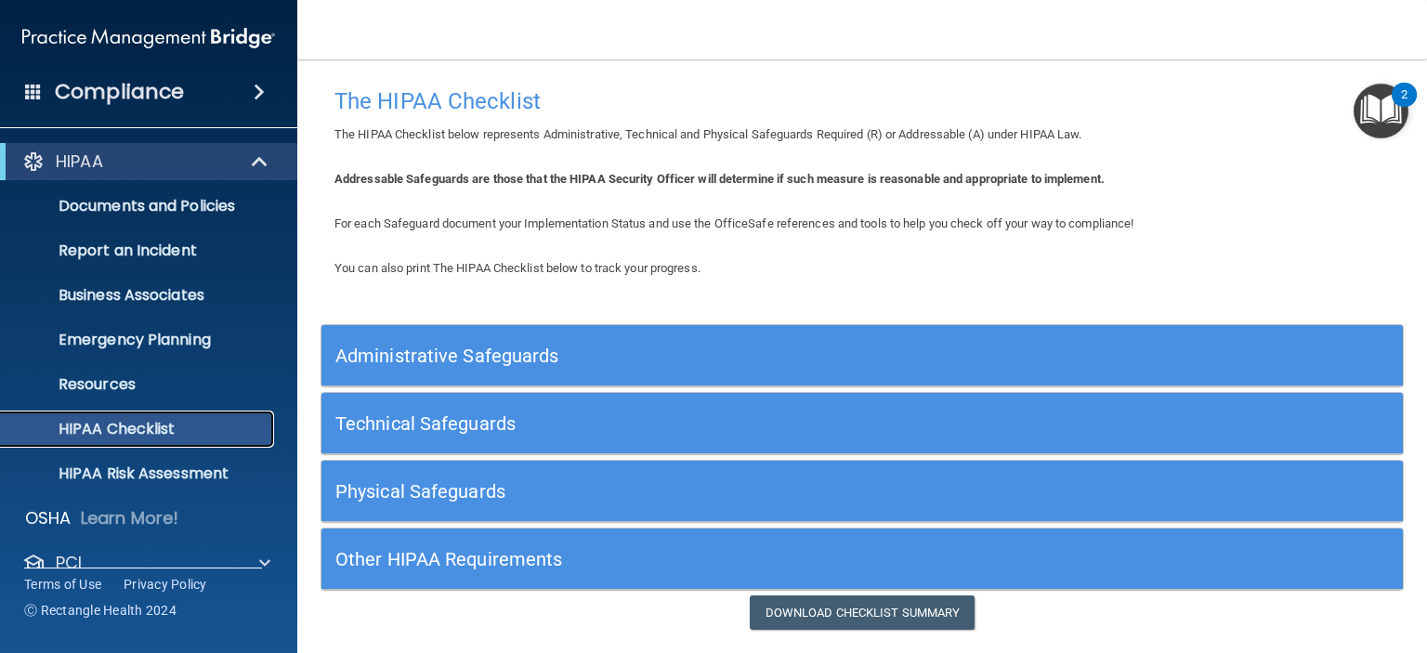
click at [119, 434] on p "HIPAA Checklist" at bounding box center [139, 429] width 254 height 19
click at [216, 204] on p "Documents and Policies" at bounding box center [139, 206] width 254 height 19
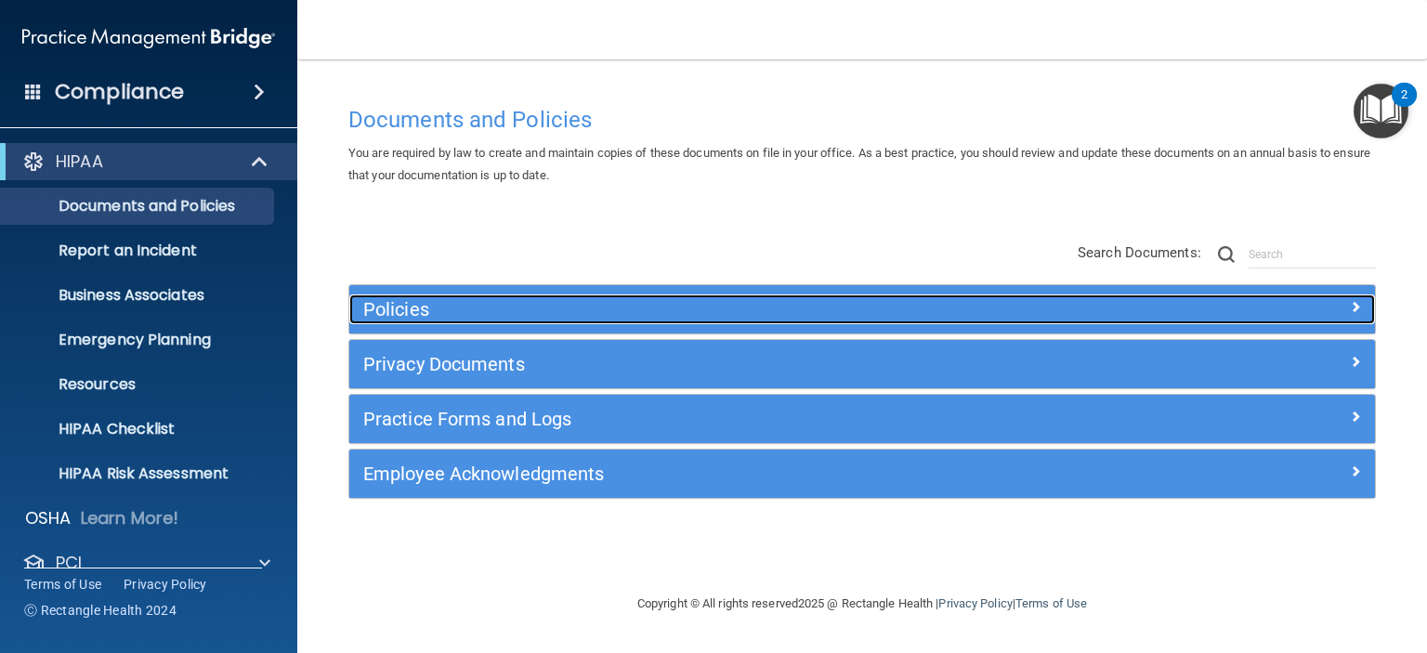
click at [874, 309] on h5 "Policies" at bounding box center [734, 309] width 742 height 20
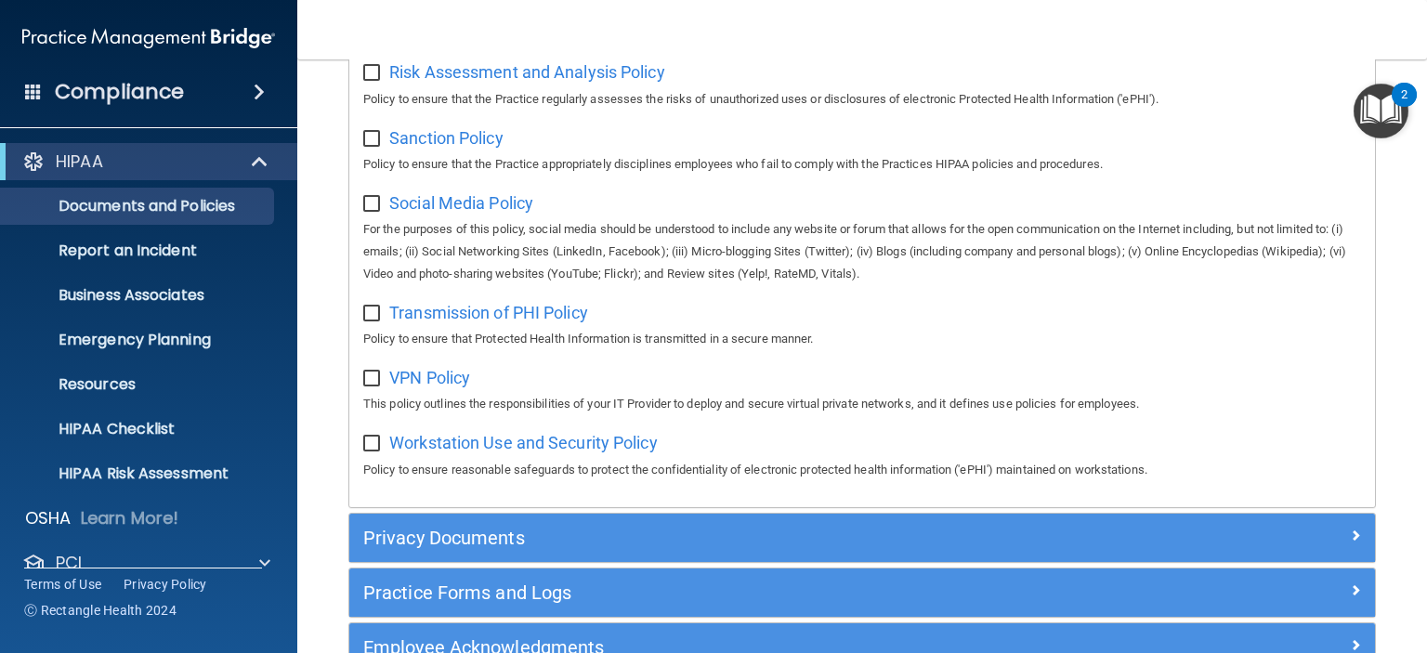
scroll to position [1492, 0]
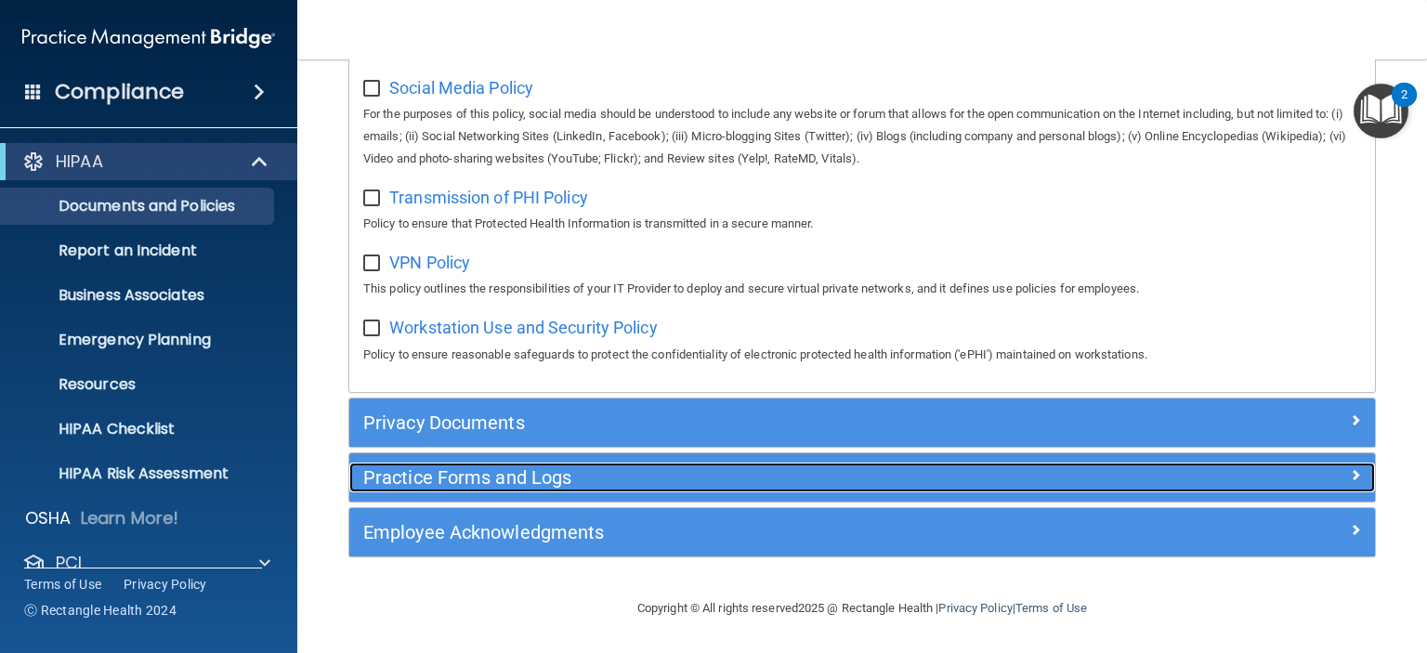
click at [532, 468] on h5 "Practice Forms and Logs" at bounding box center [734, 477] width 742 height 20
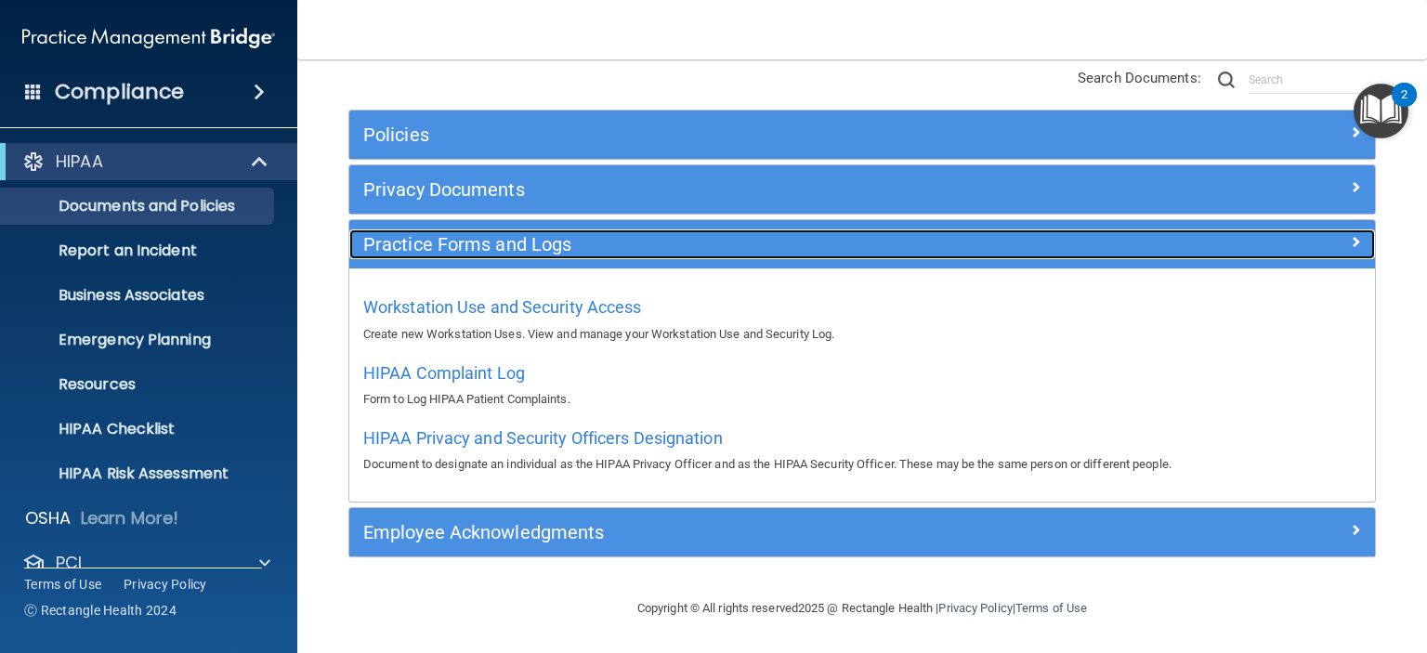
scroll to position [173, 0]
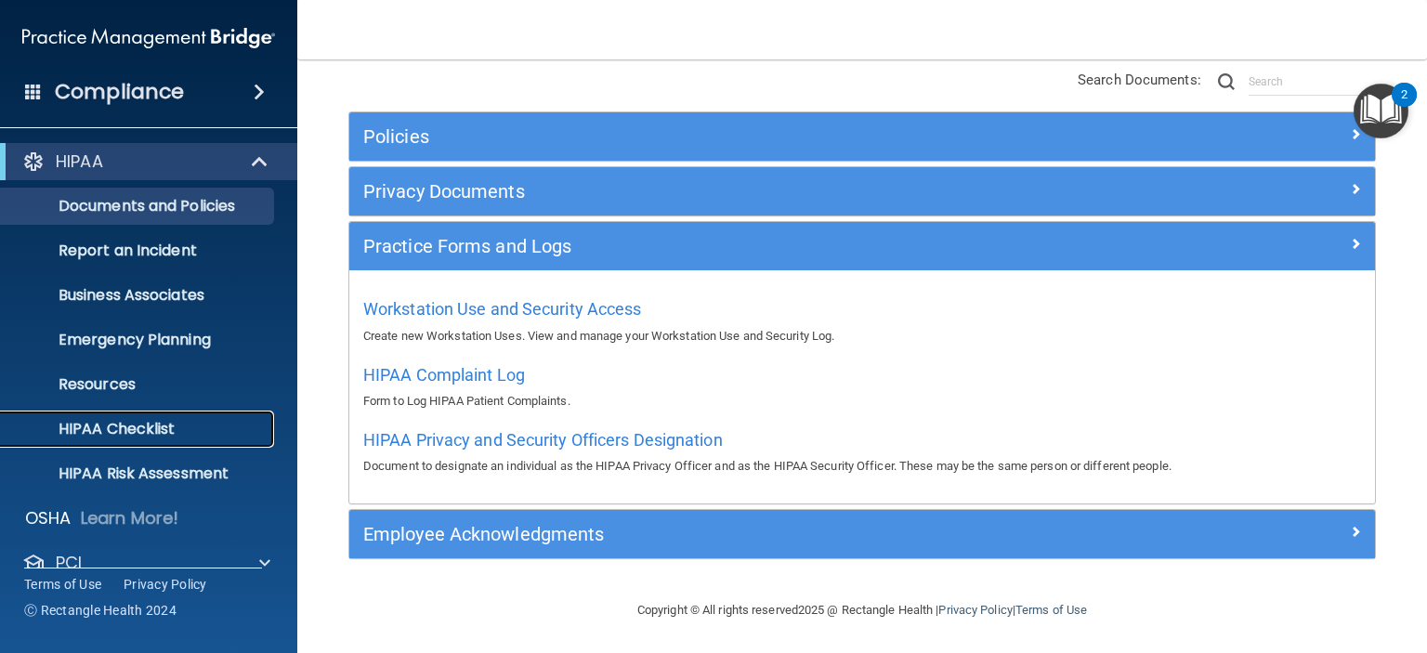
click at [178, 434] on p "HIPAA Checklist" at bounding box center [139, 429] width 254 height 19
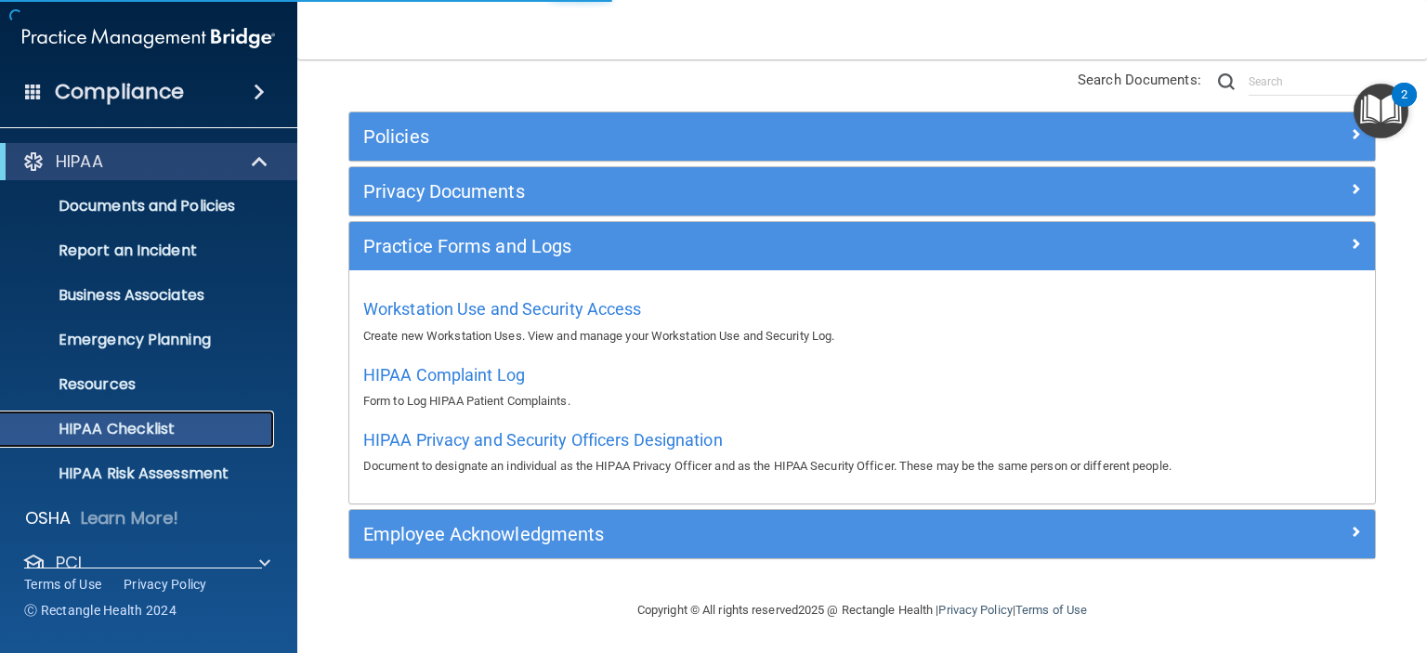
scroll to position [48, 0]
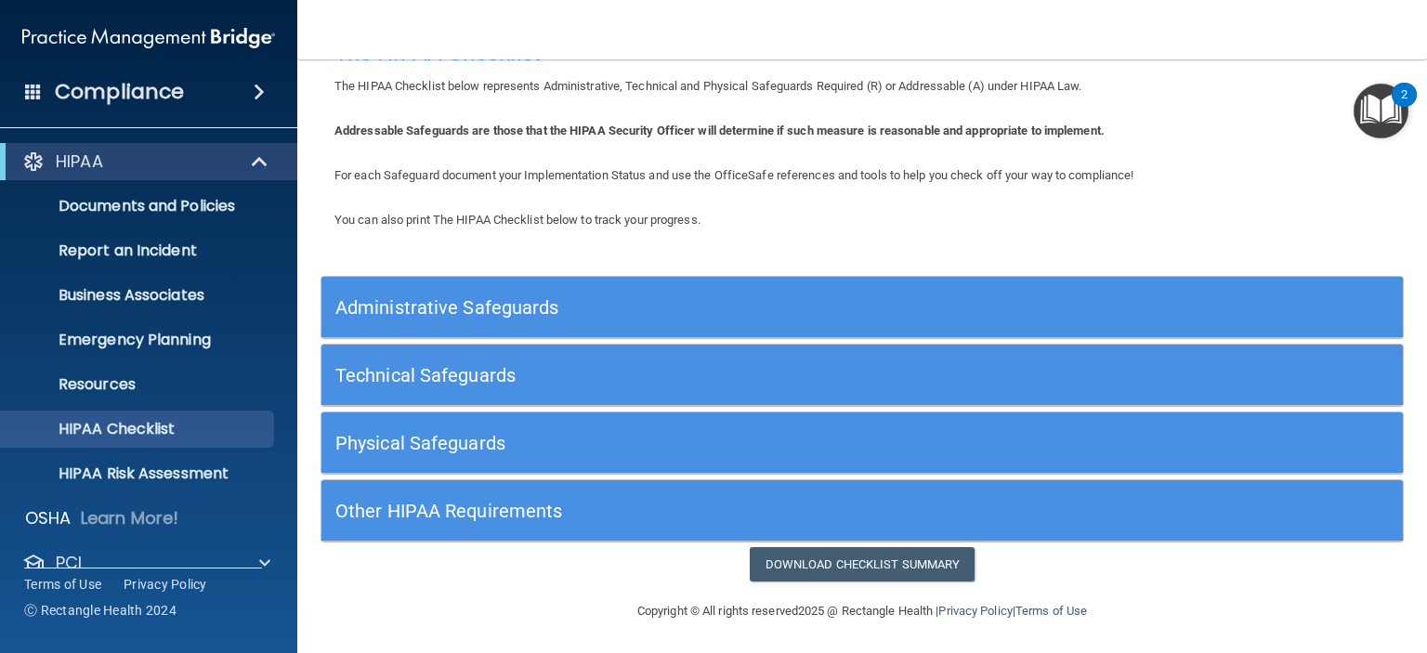
click at [642, 300] on h5 "Administrative Safeguards" at bounding box center [726, 307] width 783 height 20
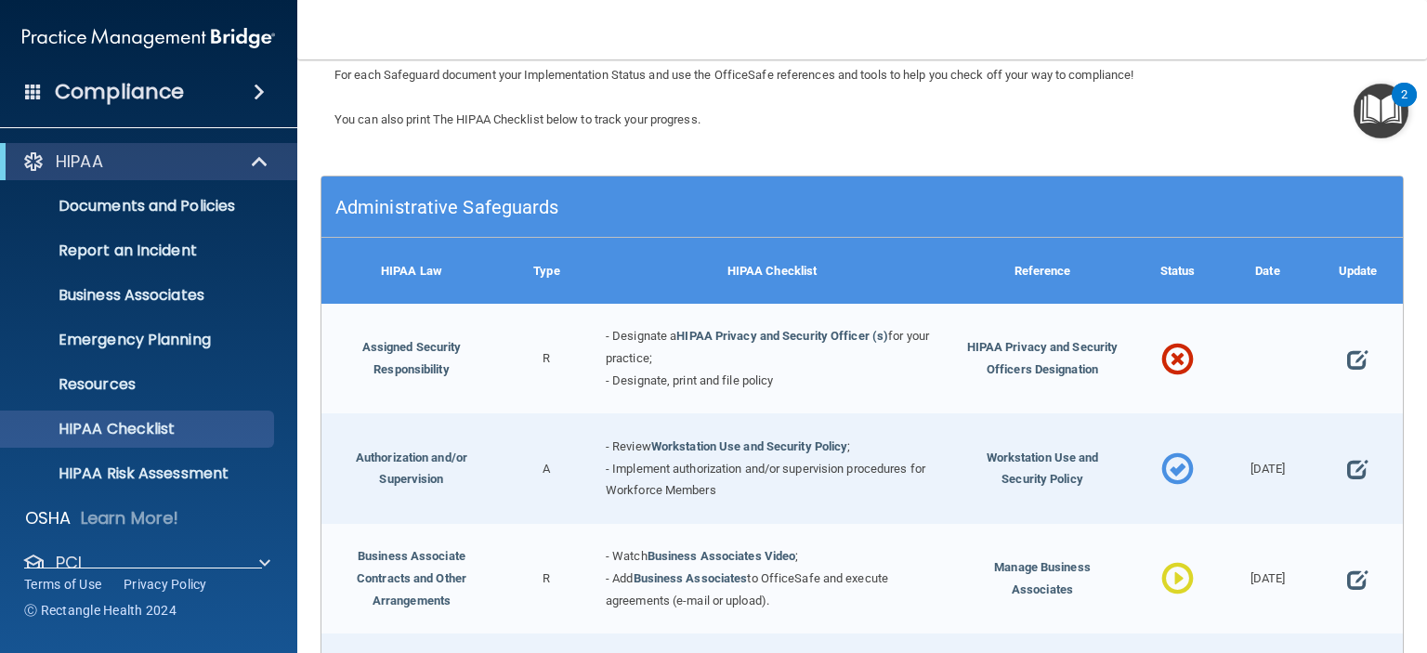
scroll to position [321, 0]
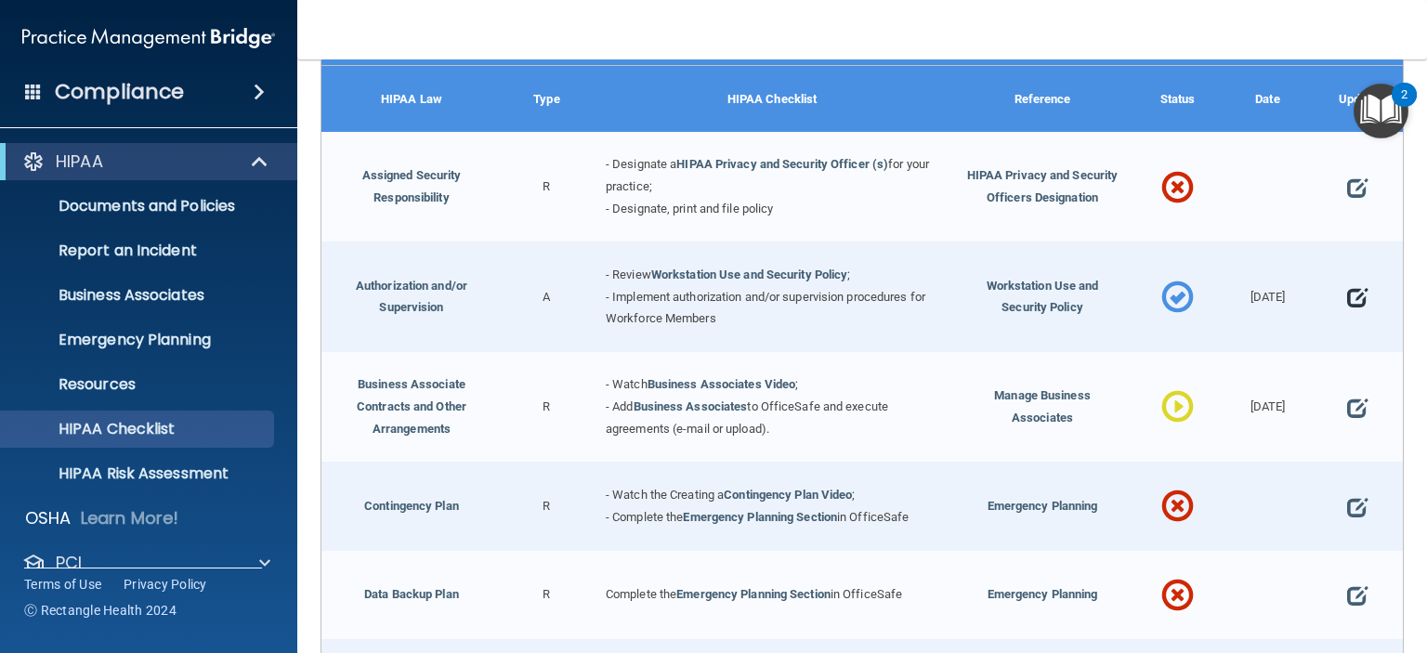
click at [1347, 293] on span at bounding box center [1357, 298] width 20 height 46
select select "completed"
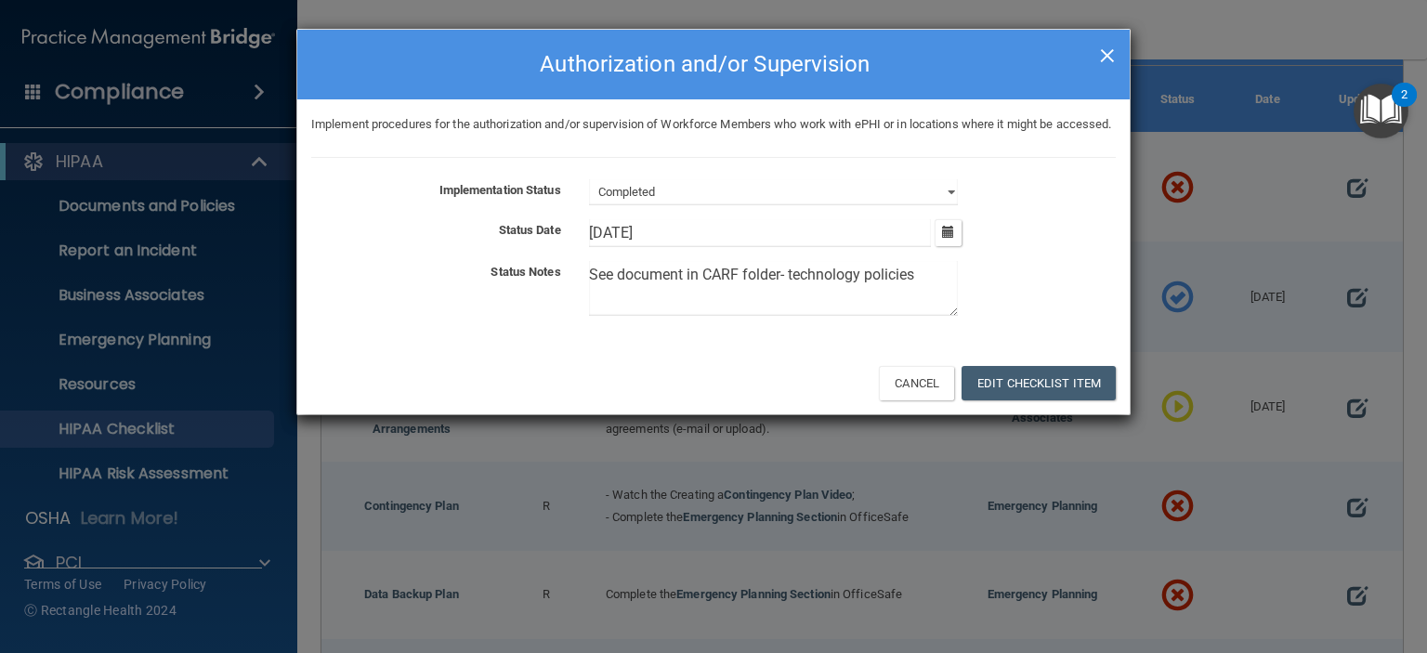
click at [1108, 63] on span "×" at bounding box center [1107, 52] width 17 height 37
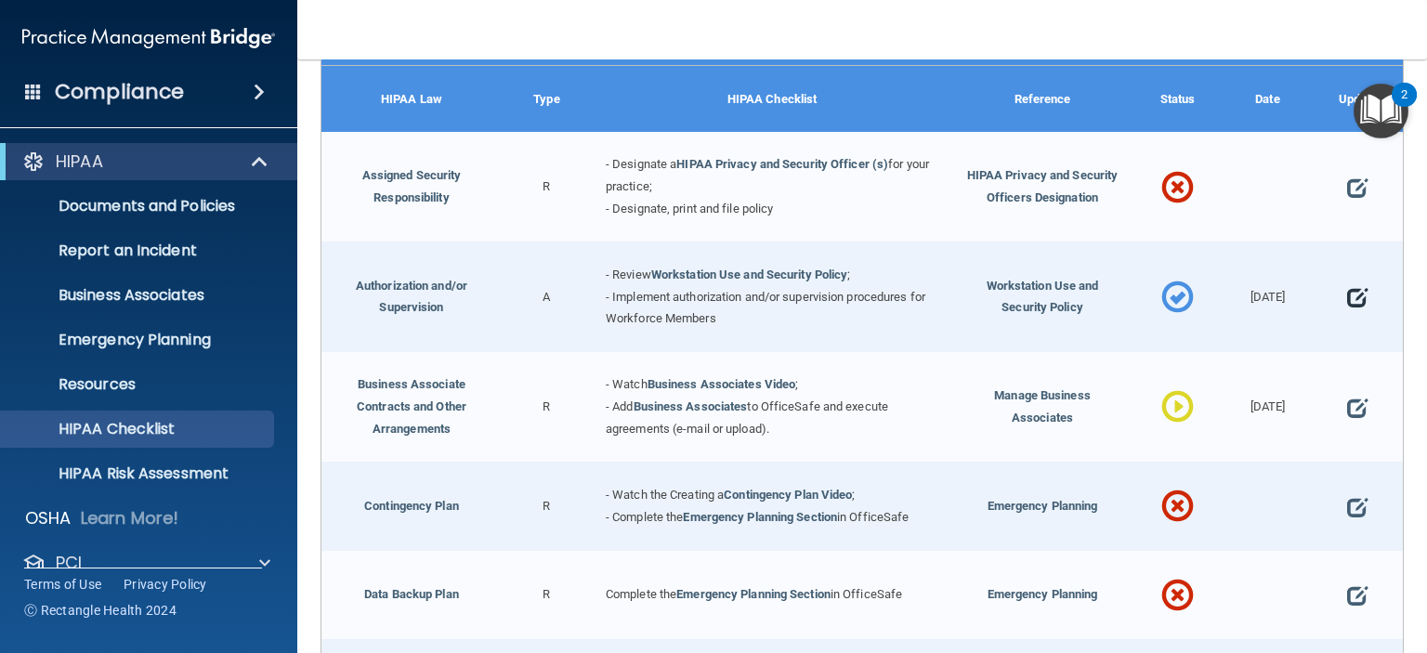
click at [1347, 293] on span at bounding box center [1357, 298] width 20 height 46
select select "completed"
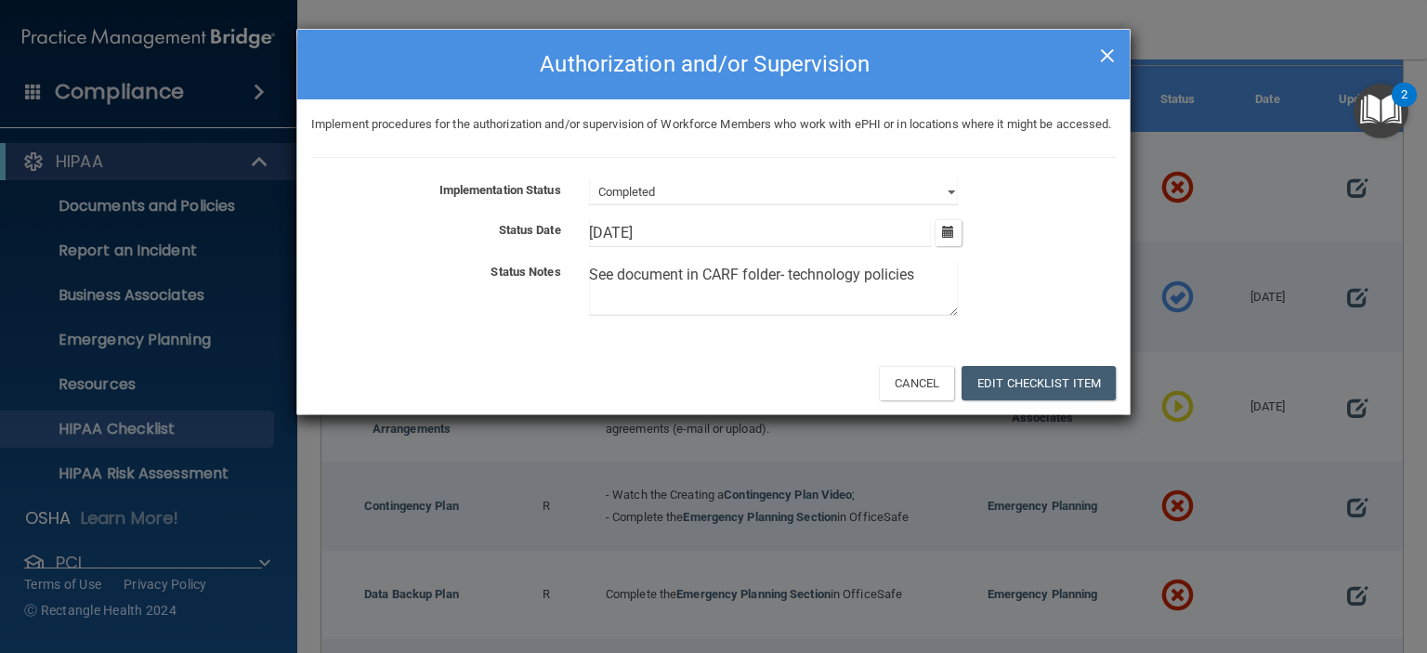
click at [1113, 59] on span "×" at bounding box center [1107, 52] width 17 height 37
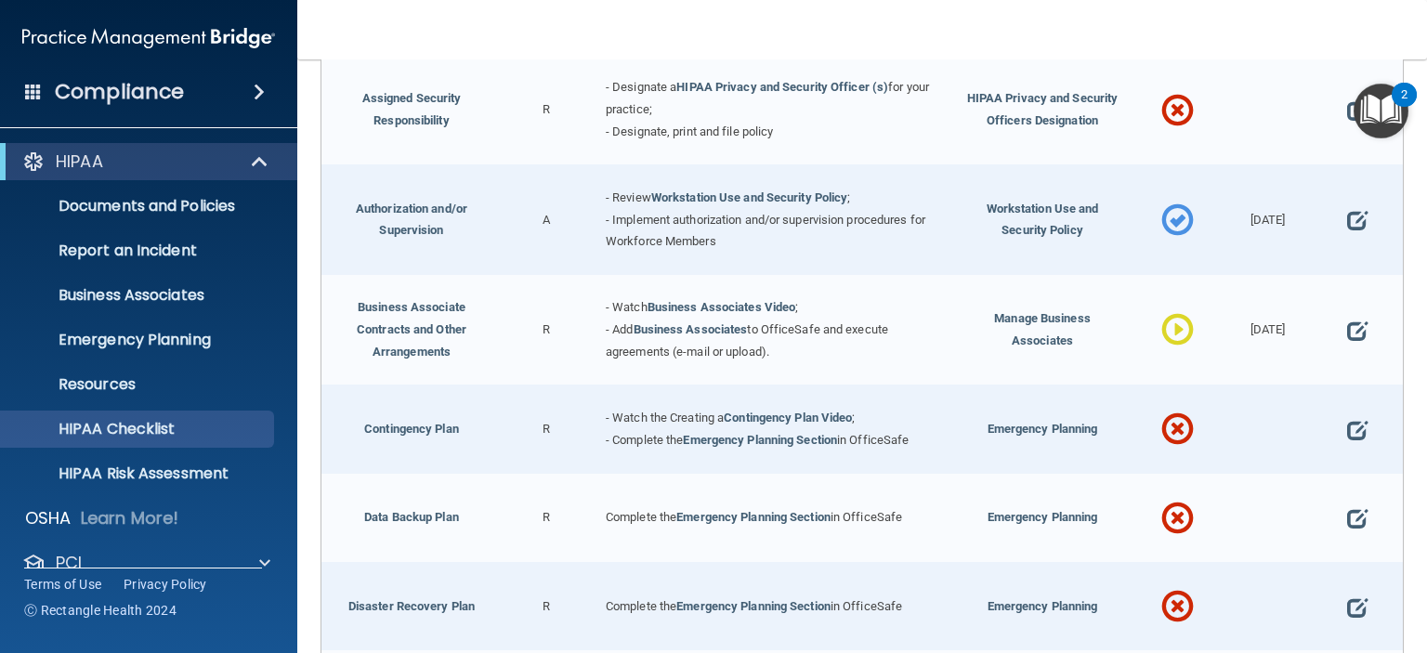
scroll to position [401, 0]
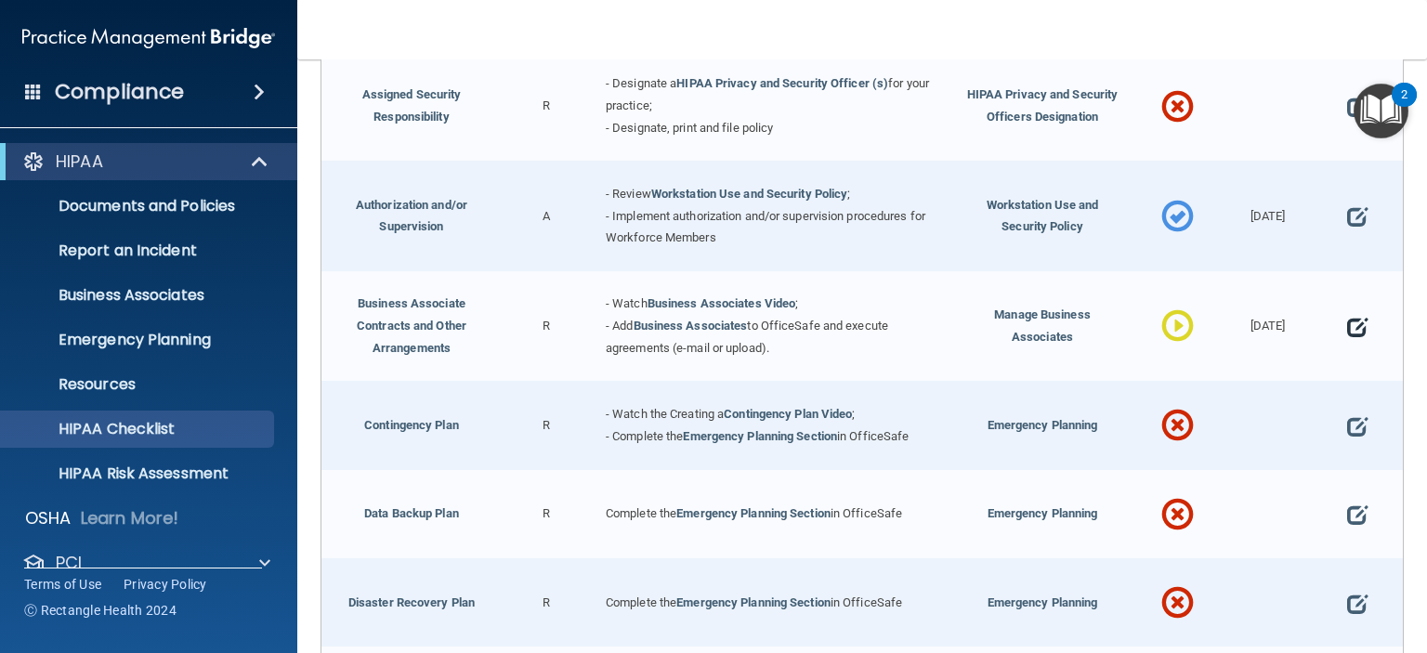
click at [1347, 322] on span at bounding box center [1357, 328] width 20 height 46
select select "in_progress"
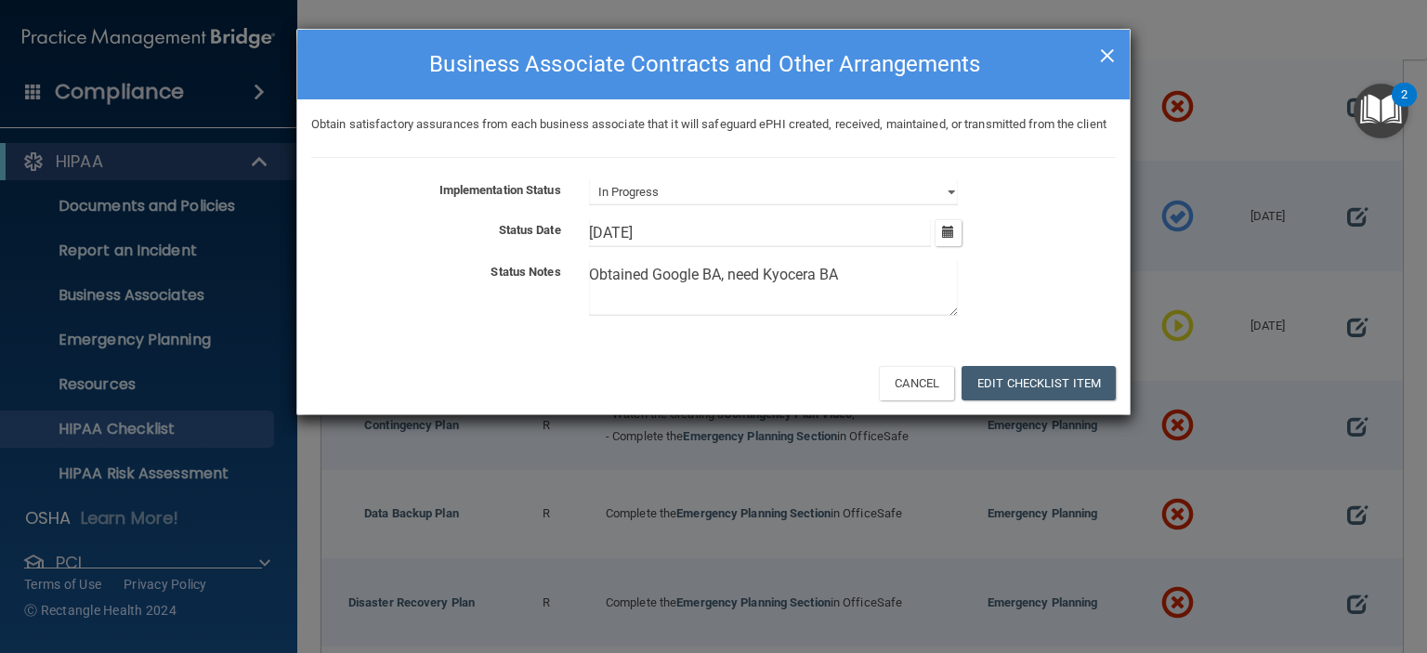
click at [1109, 59] on span "×" at bounding box center [1107, 52] width 17 height 37
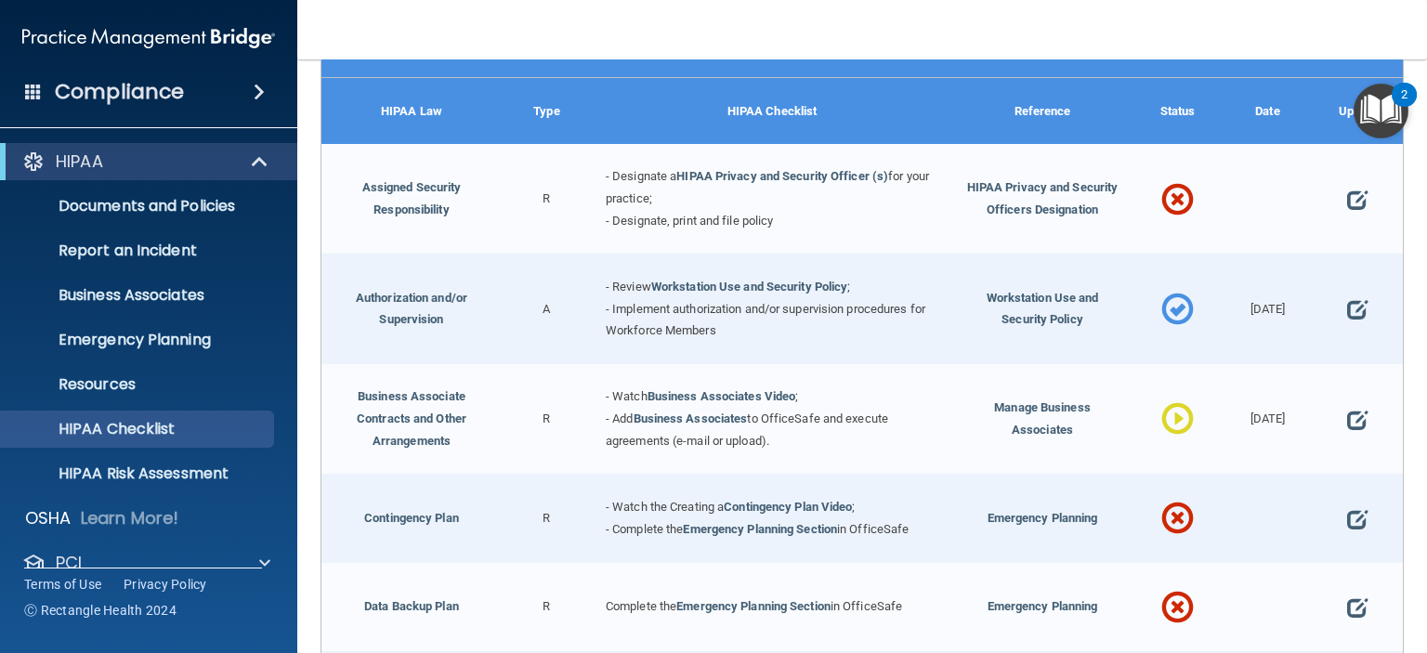
scroll to position [253, 0]
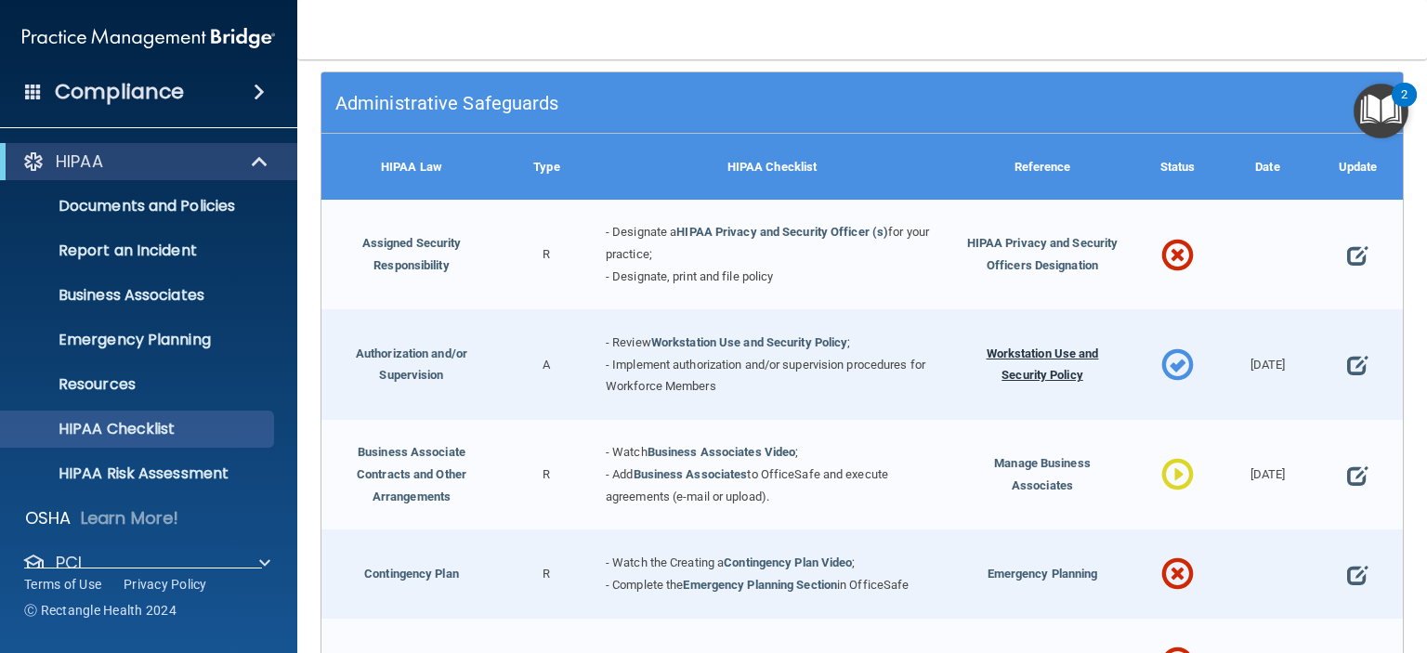
click at [1022, 347] on span "Workstation Use and Security Policy" at bounding box center [1043, 365] width 112 height 36
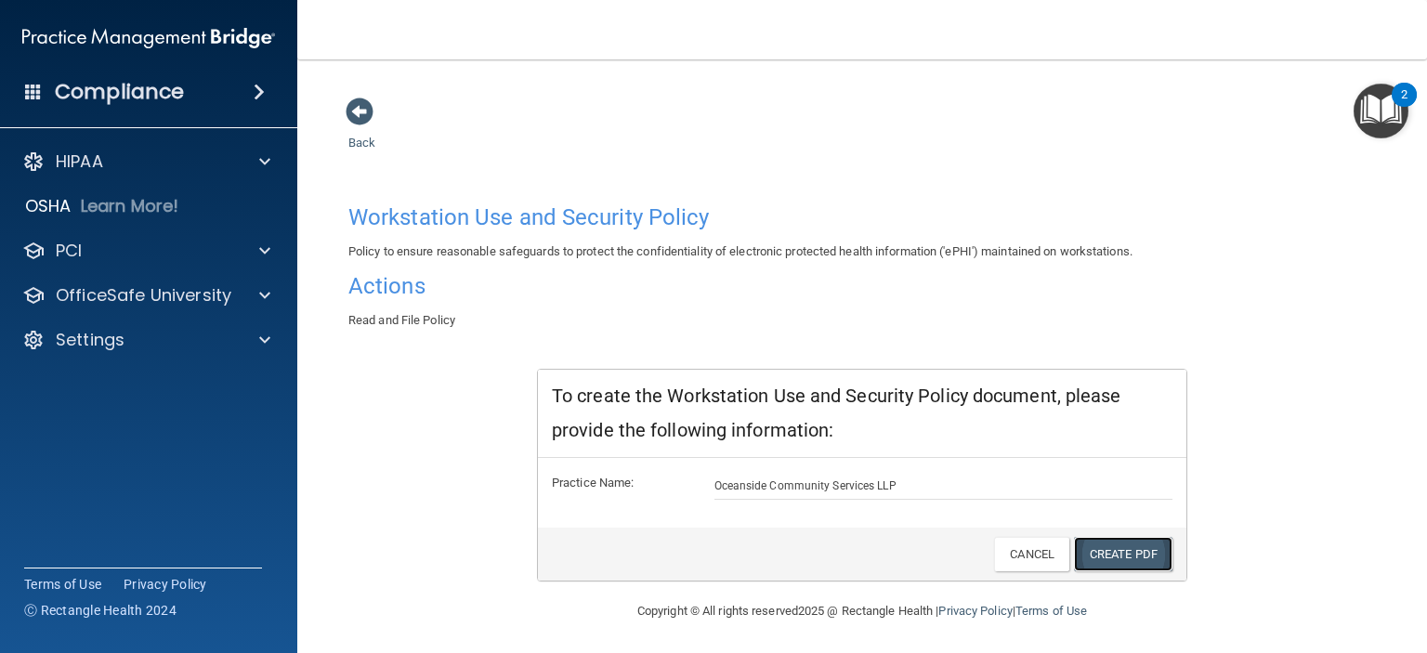
click at [1108, 554] on link "Create PDF" at bounding box center [1123, 554] width 98 height 34
click at [351, 107] on span at bounding box center [360, 112] width 28 height 28
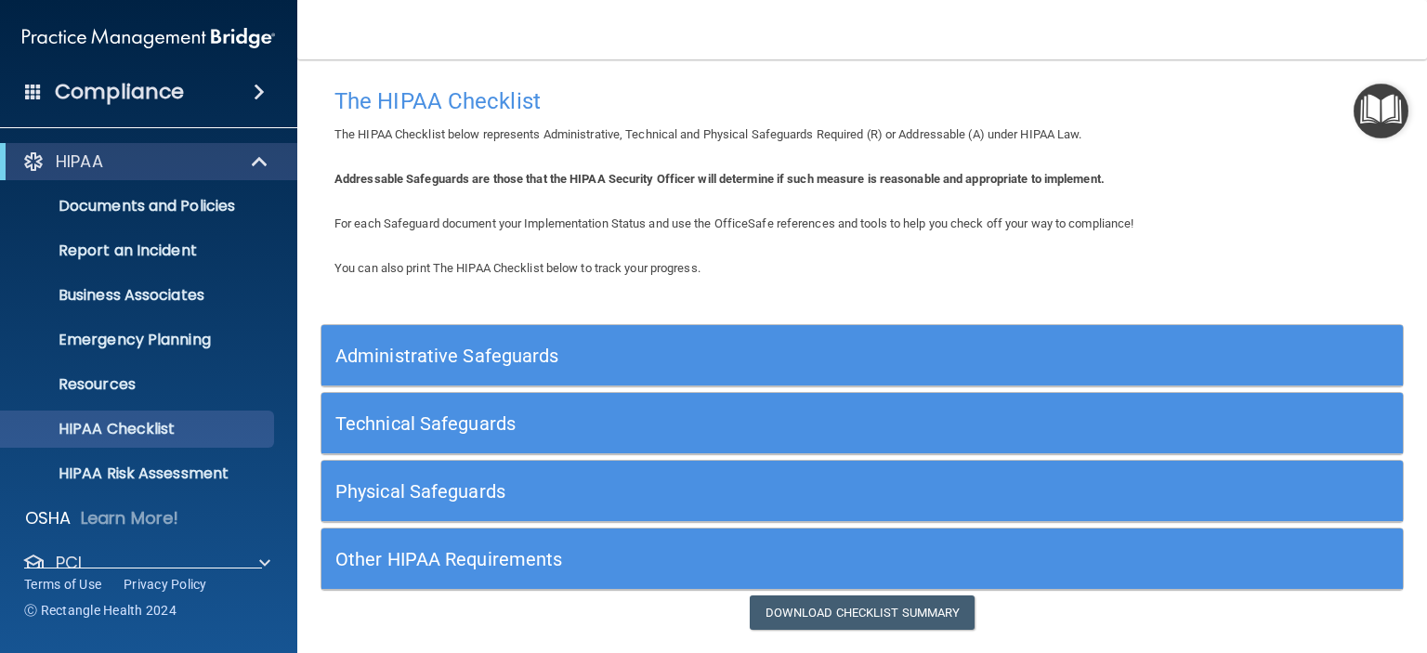
click at [891, 328] on div "Administrative Safeguards" at bounding box center [863, 355] width 1082 height 61
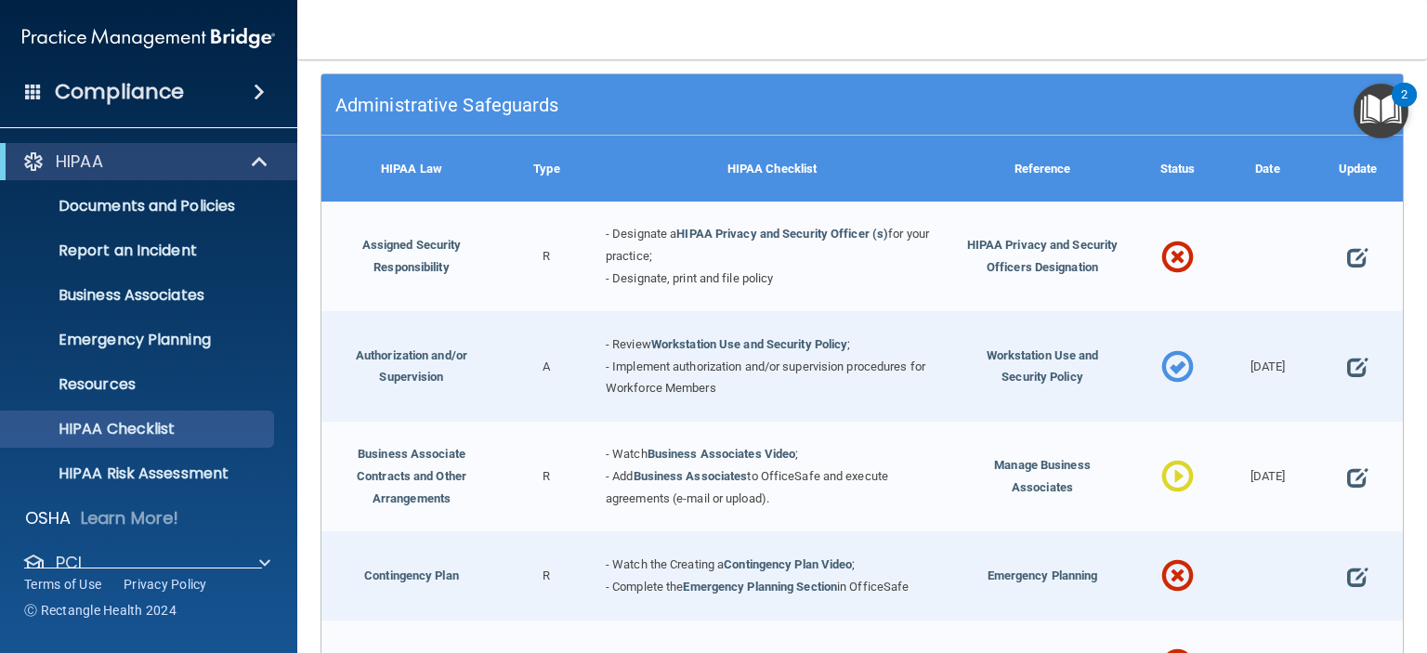
scroll to position [253, 0]
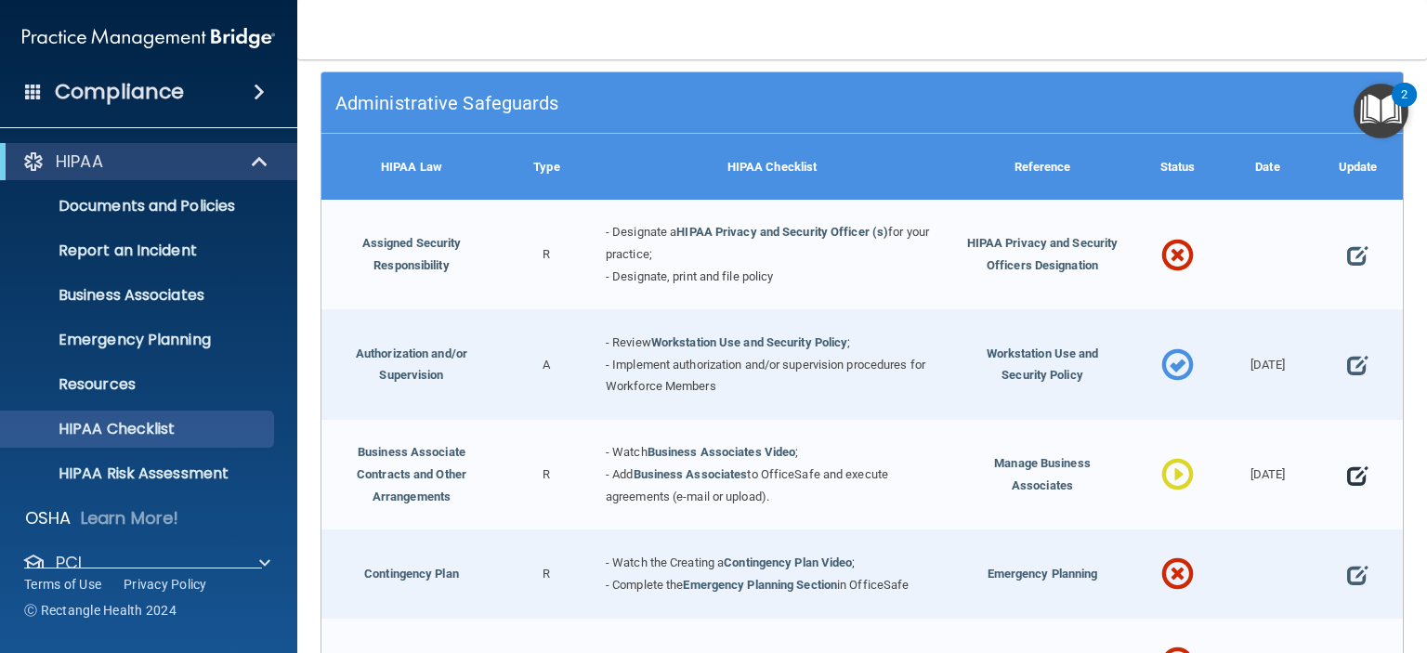
click at [1354, 480] on span at bounding box center [1357, 476] width 20 height 46
select select "in_progress"
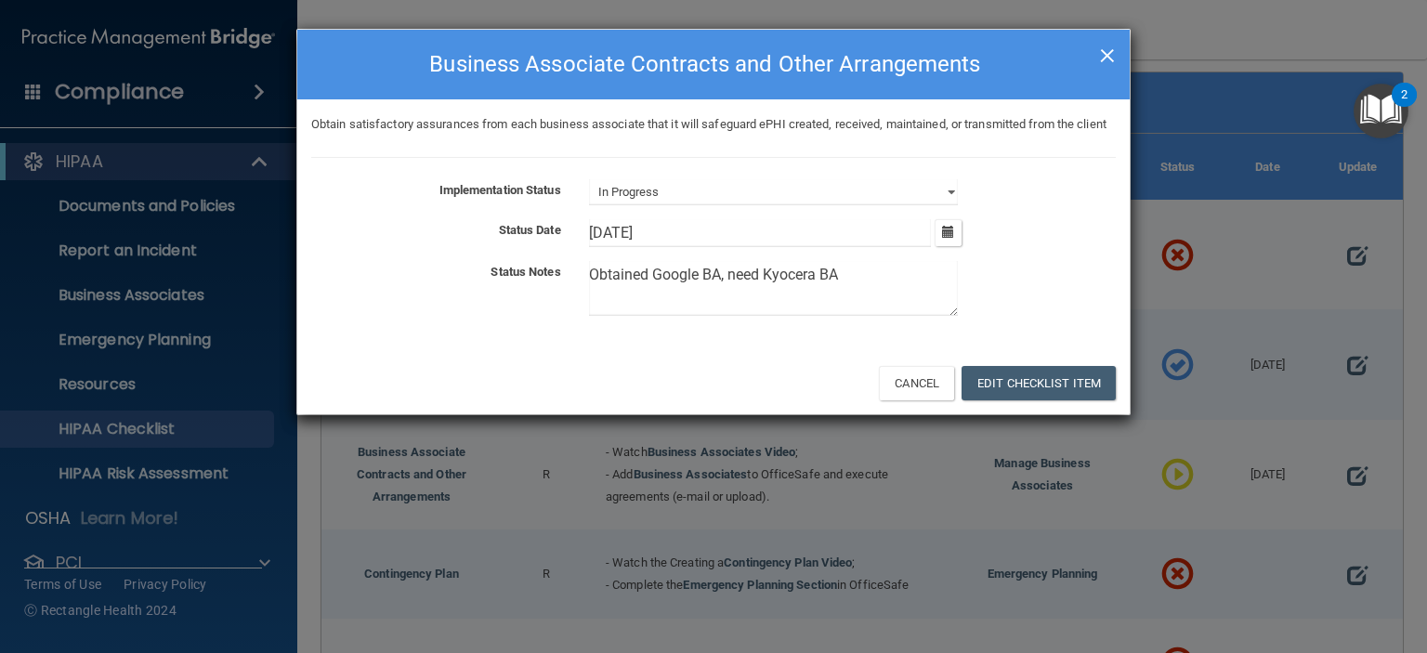
click at [1108, 55] on span "×" at bounding box center [1107, 52] width 17 height 37
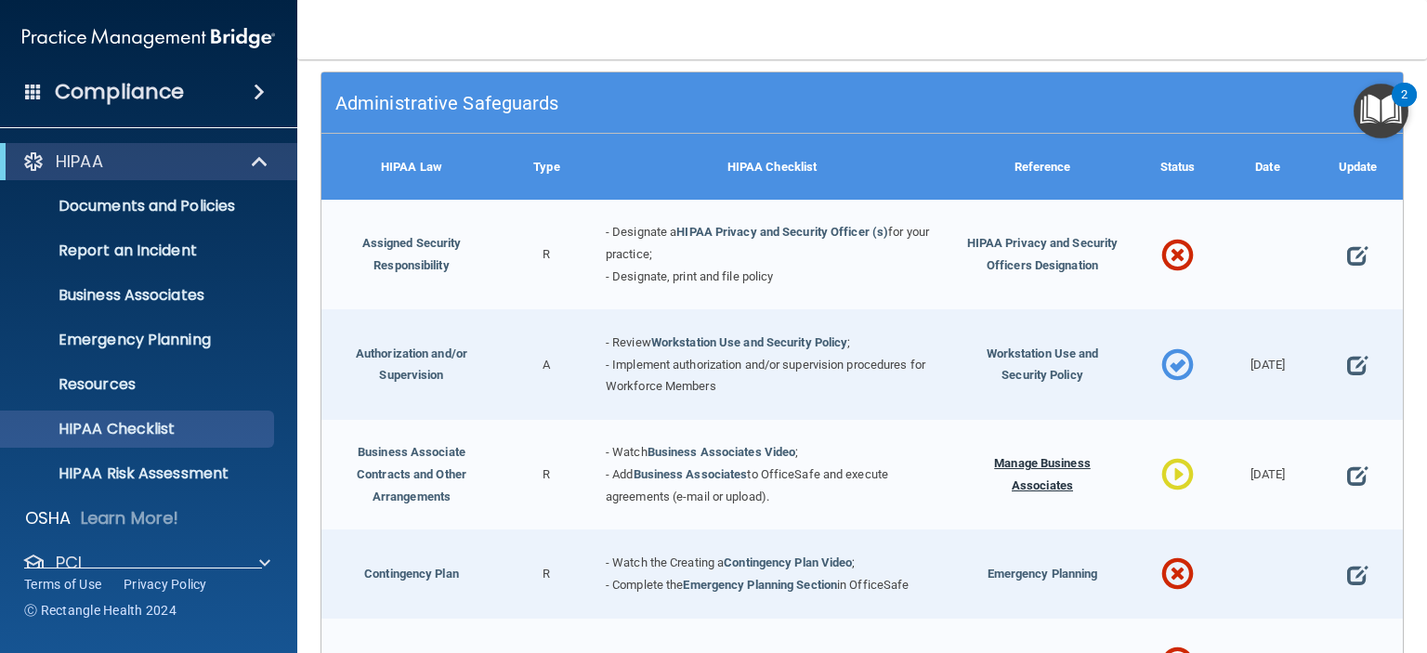
click at [1020, 457] on span "Manage Business Associates" at bounding box center [1042, 474] width 97 height 36
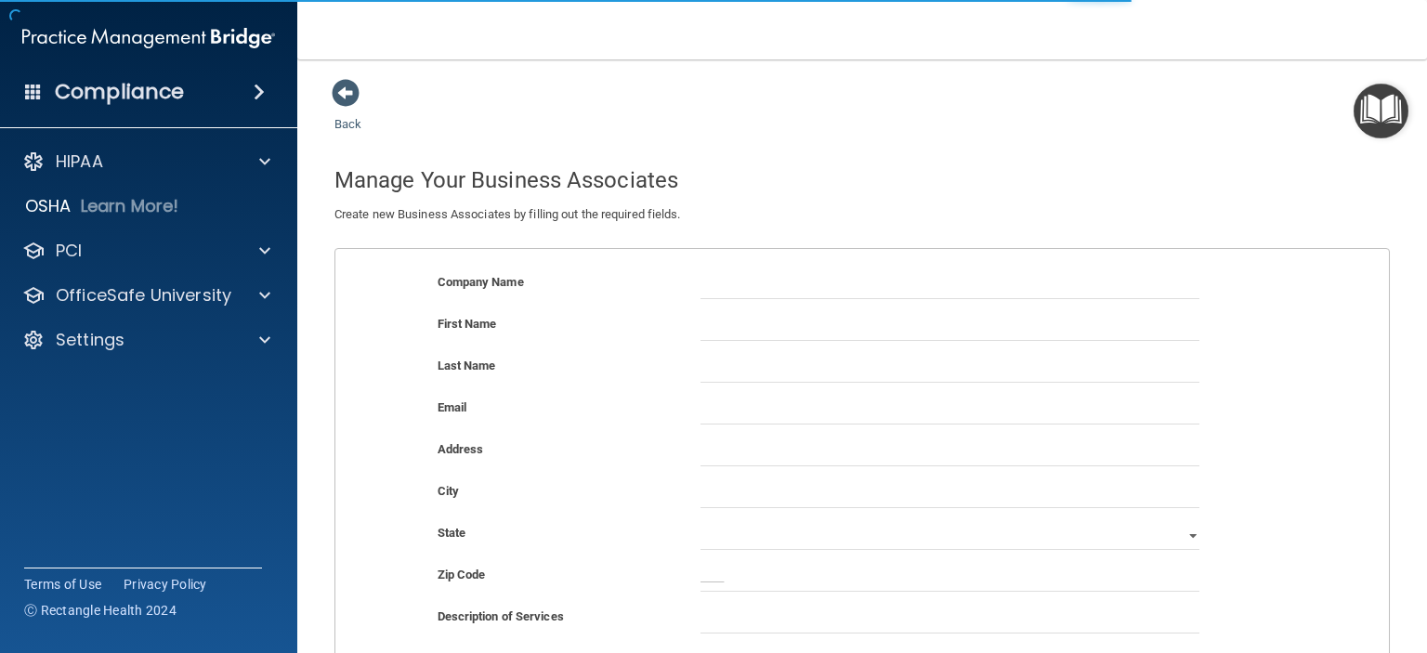
scroll to position [171, 0]
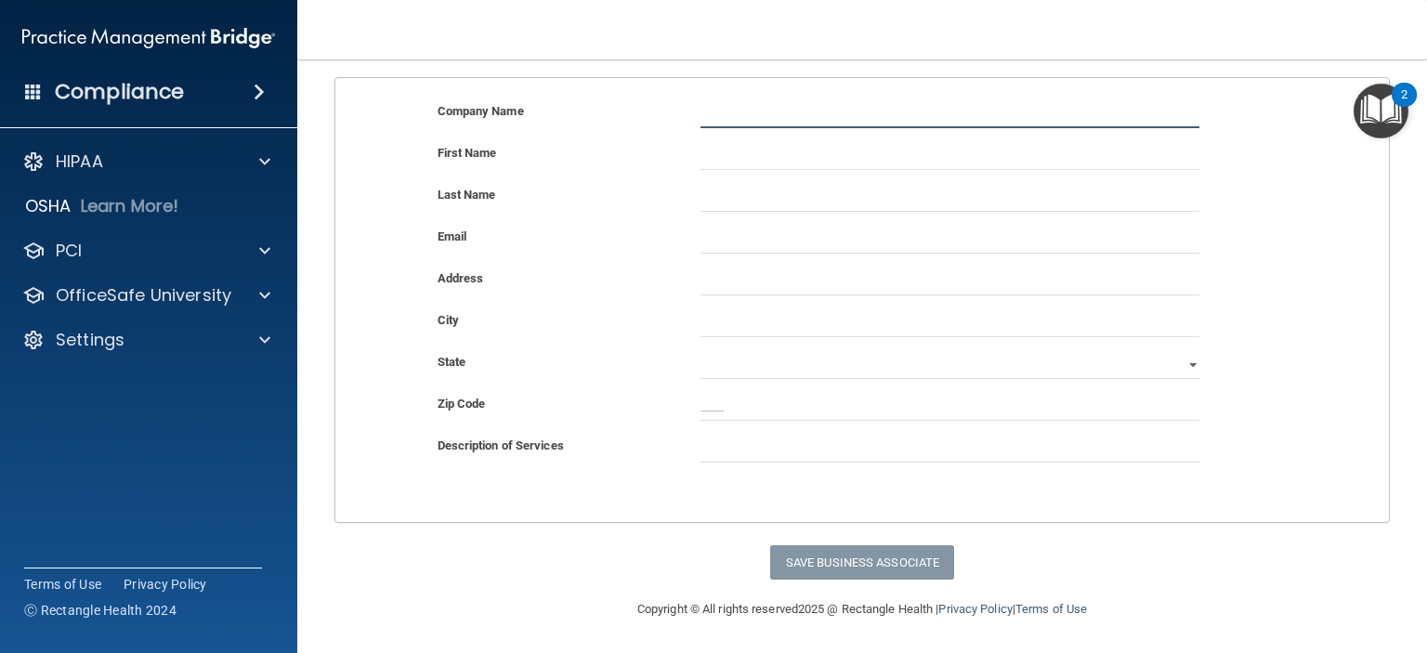
click at [769, 113] on input "text" at bounding box center [950, 114] width 499 height 28
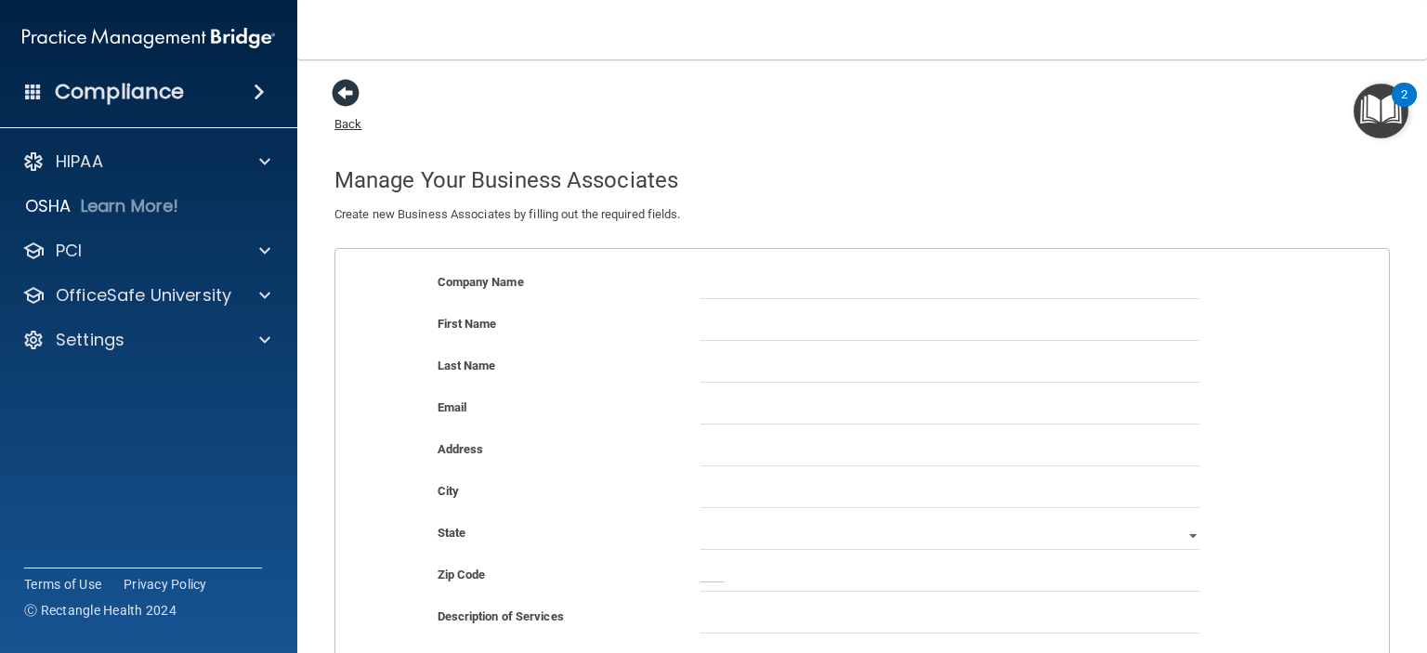
click at [345, 103] on span at bounding box center [346, 93] width 28 height 28
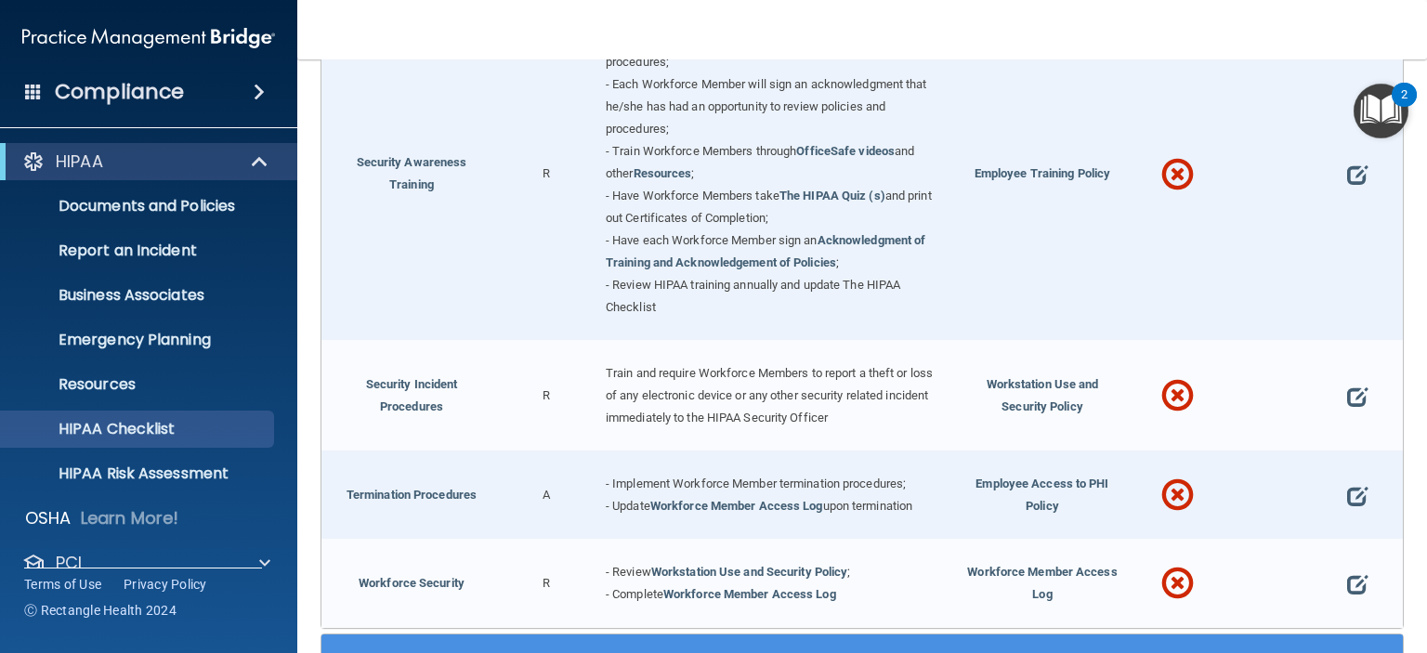
scroll to position [1524, 0]
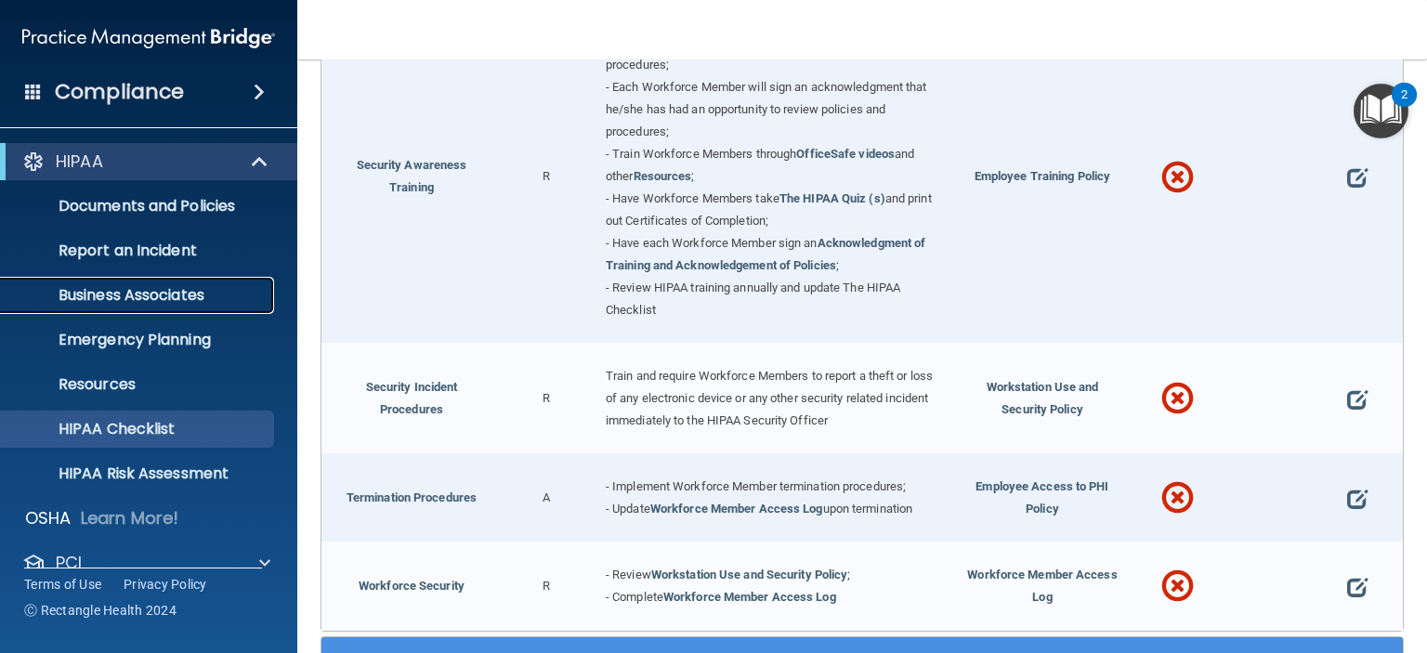
click at [112, 298] on p "Business Associates" at bounding box center [139, 295] width 254 height 19
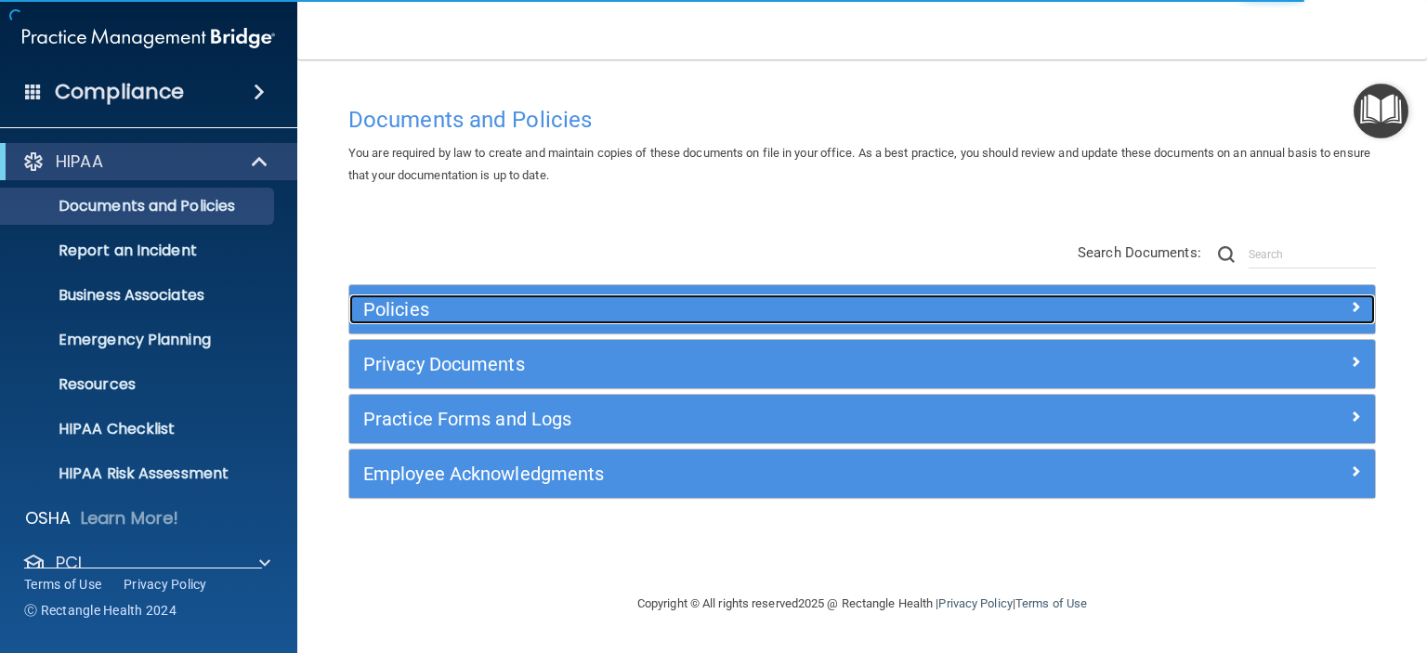
click at [656, 318] on h5 "Policies" at bounding box center [734, 309] width 742 height 20
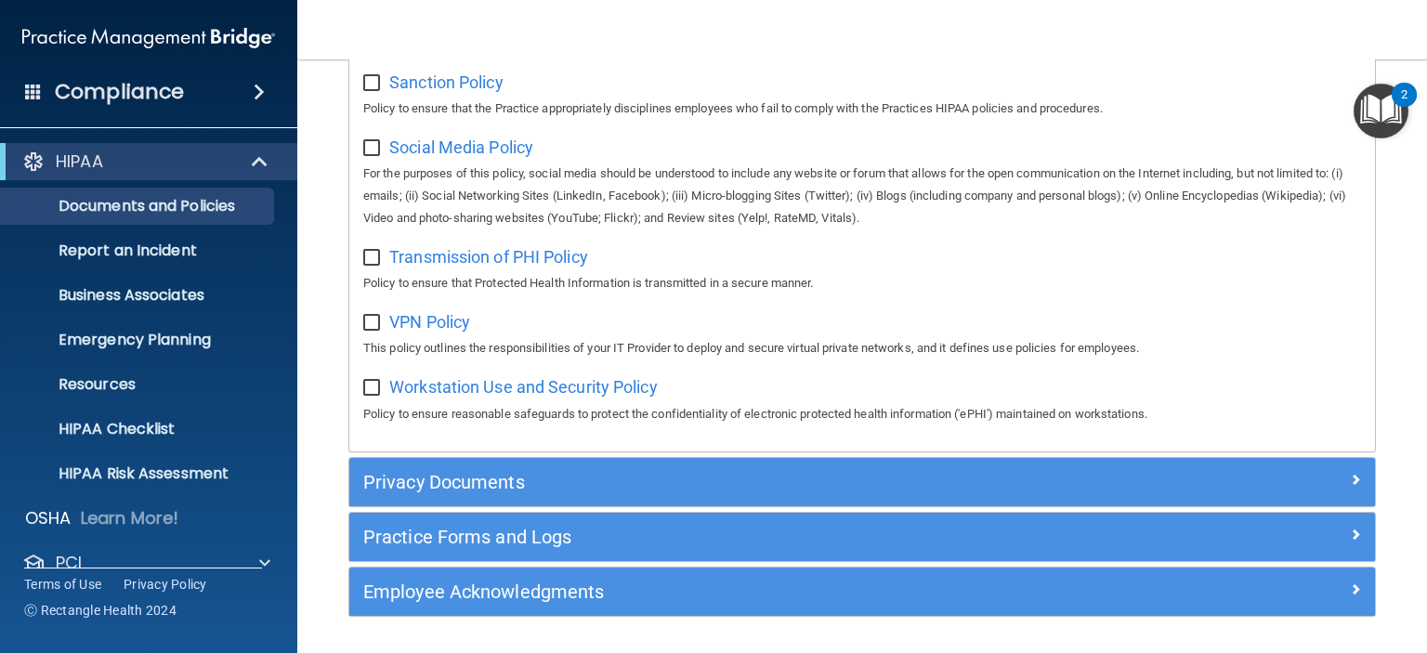
scroll to position [1420, 0]
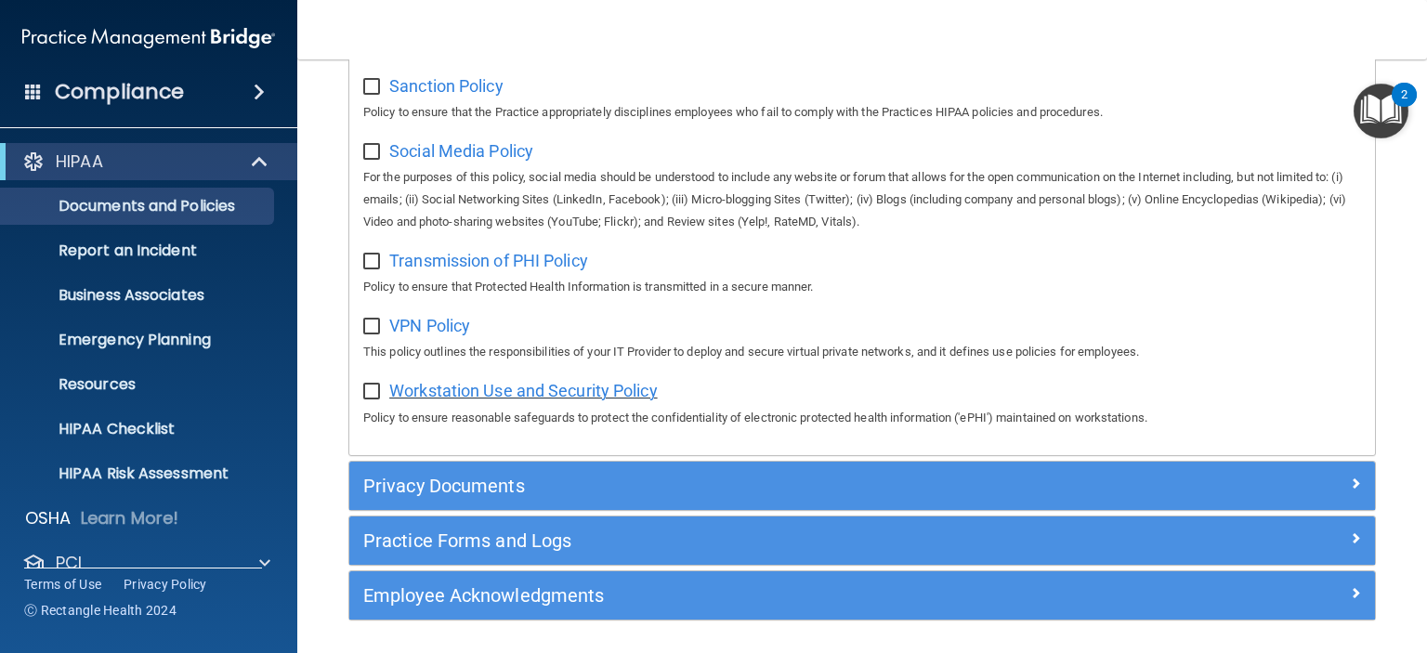
click at [455, 398] on span "Workstation Use and Security Policy" at bounding box center [523, 391] width 269 height 20
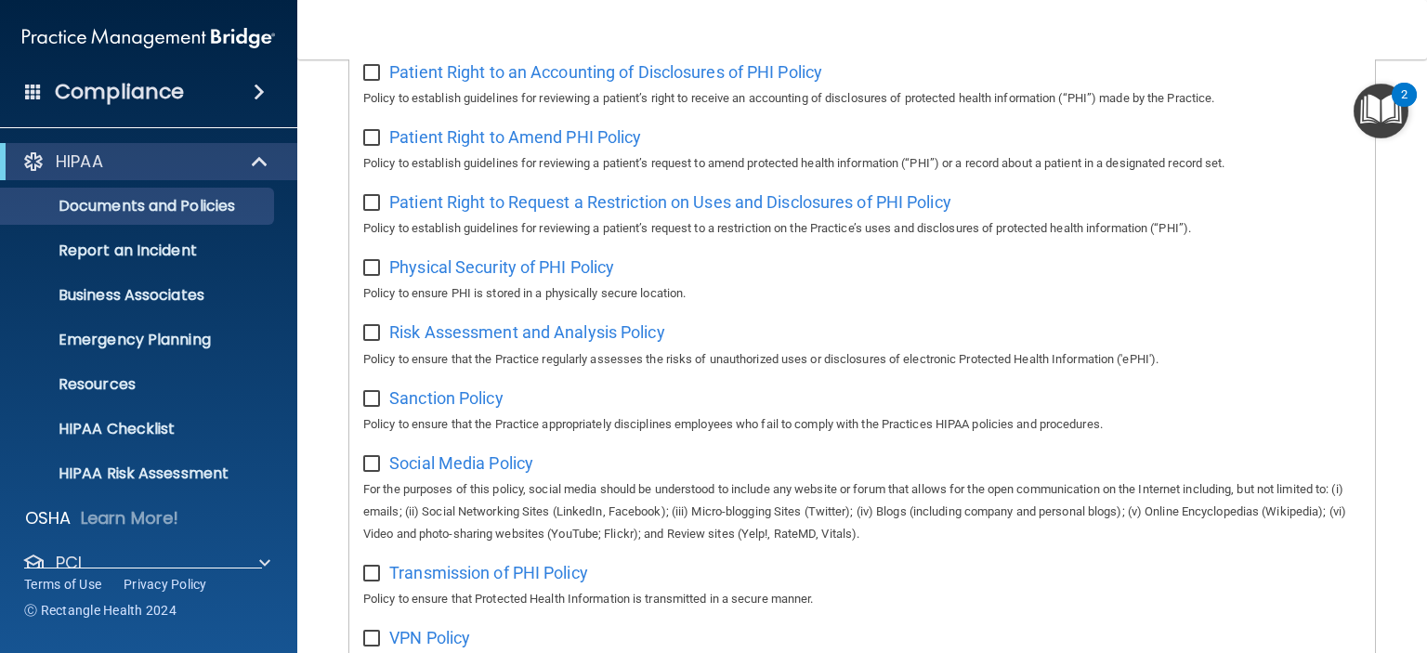
scroll to position [1492, 0]
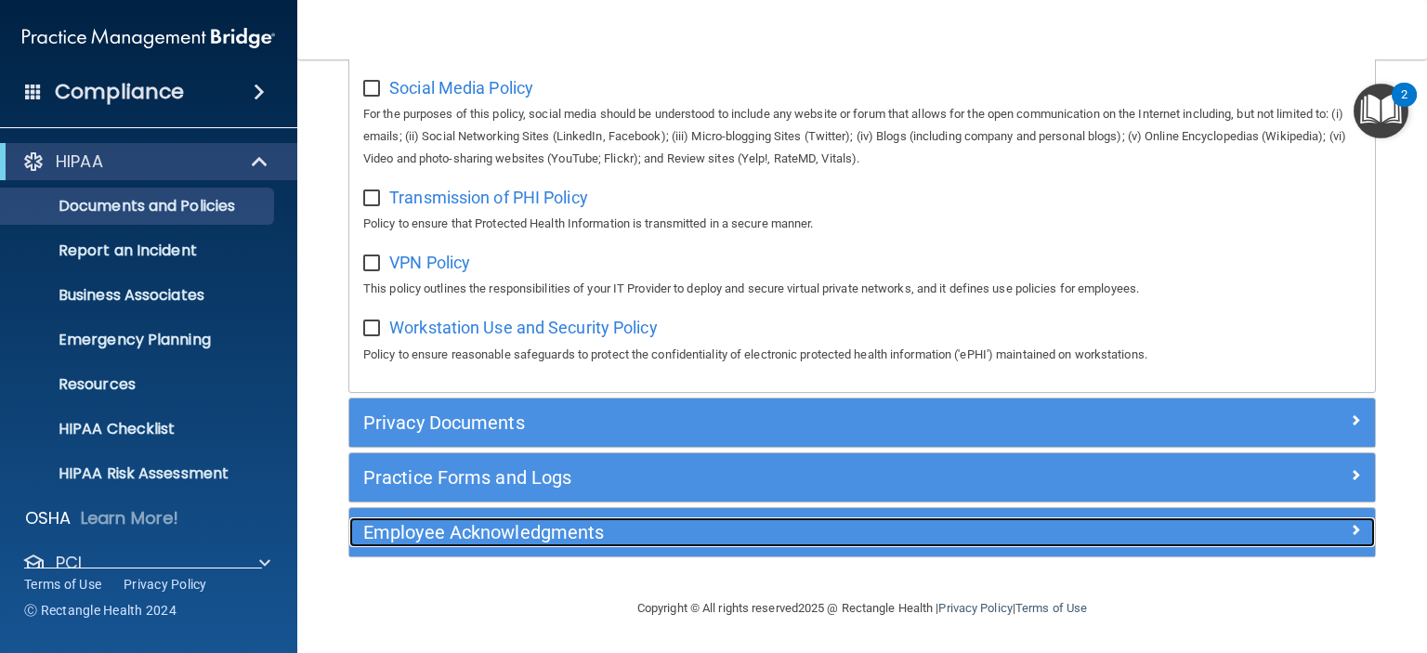
click at [595, 539] on h5 "Employee Acknowledgments" at bounding box center [734, 532] width 742 height 20
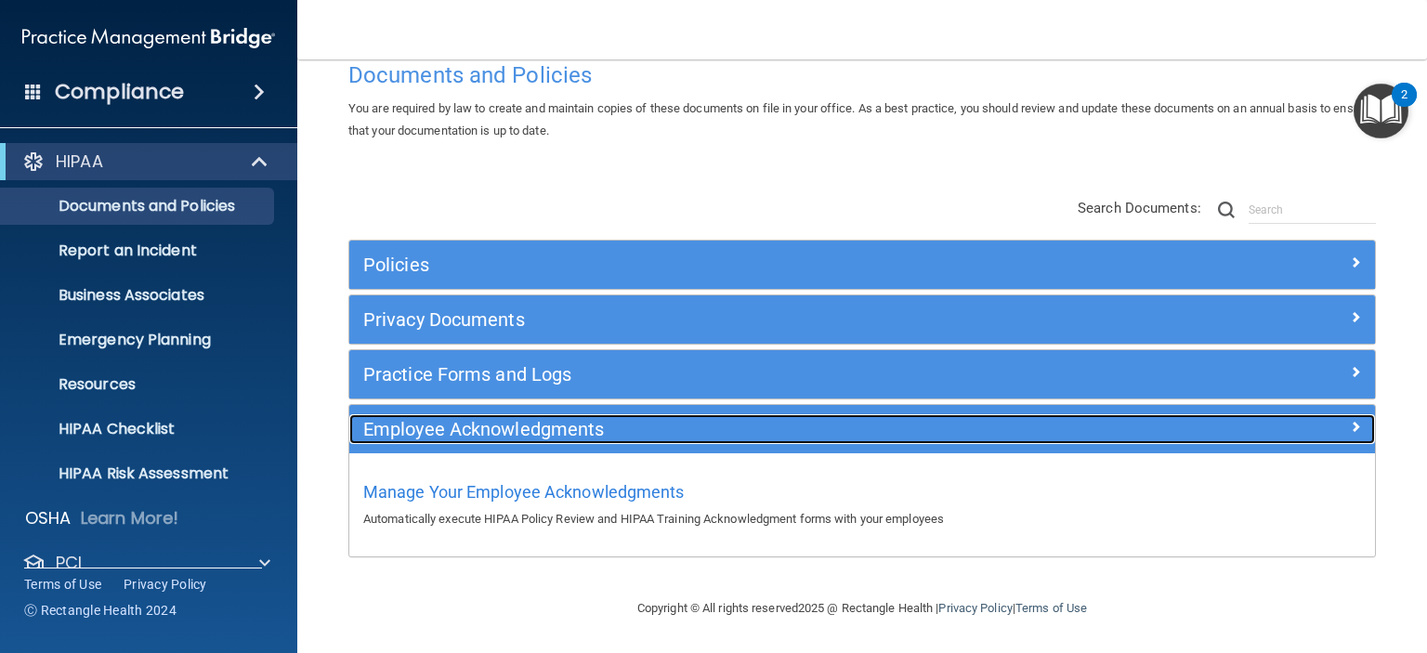
scroll to position [42, 0]
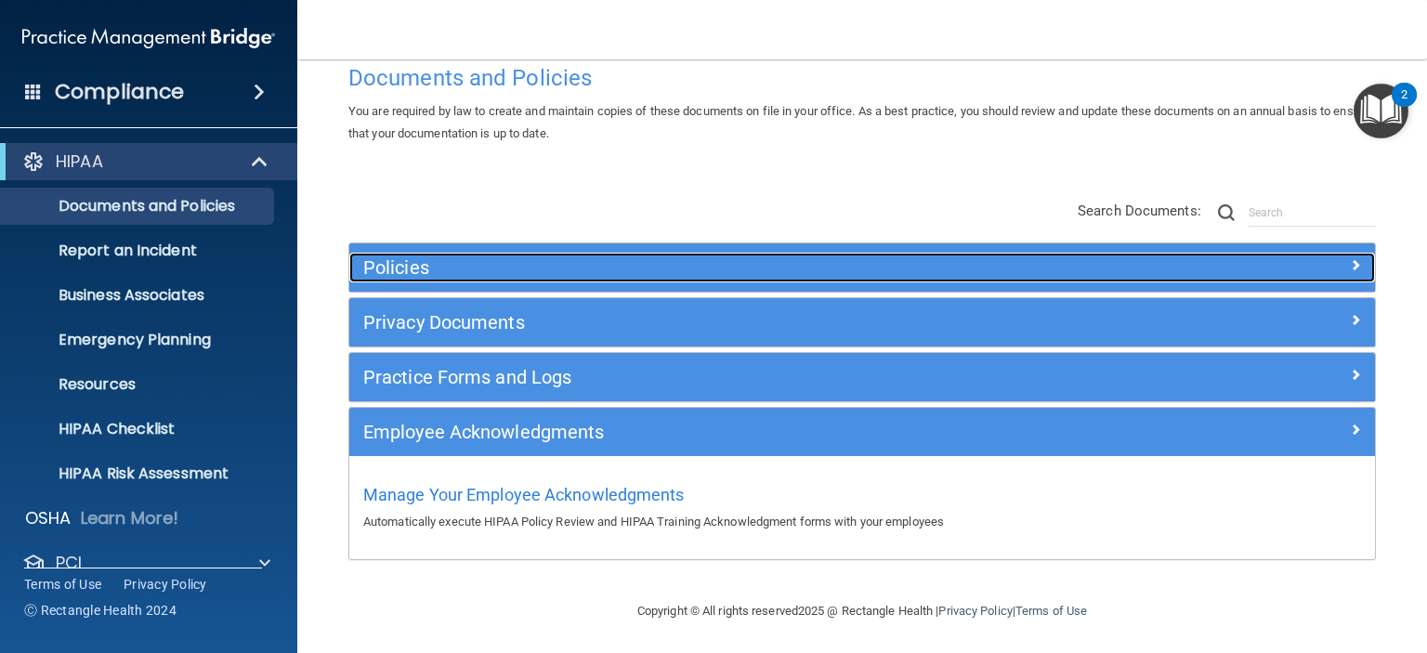
click at [725, 263] on h5 "Policies" at bounding box center [734, 267] width 742 height 20
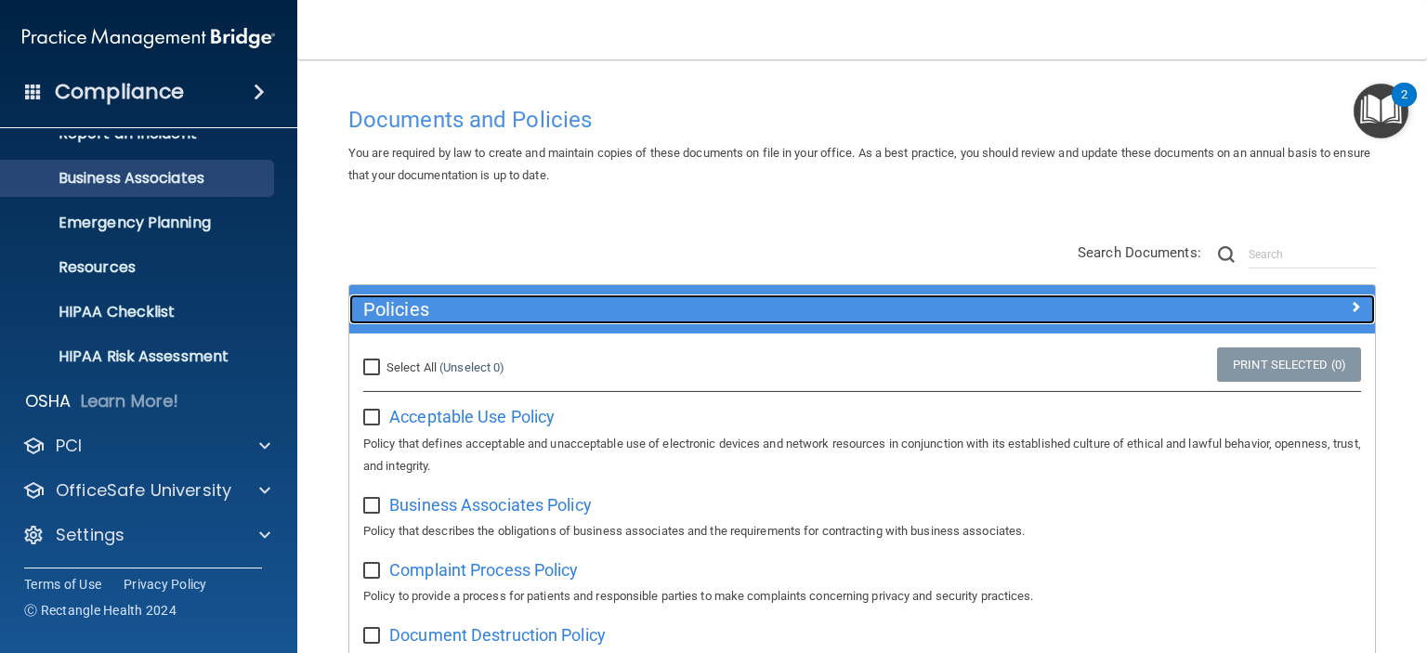
scroll to position [0, 0]
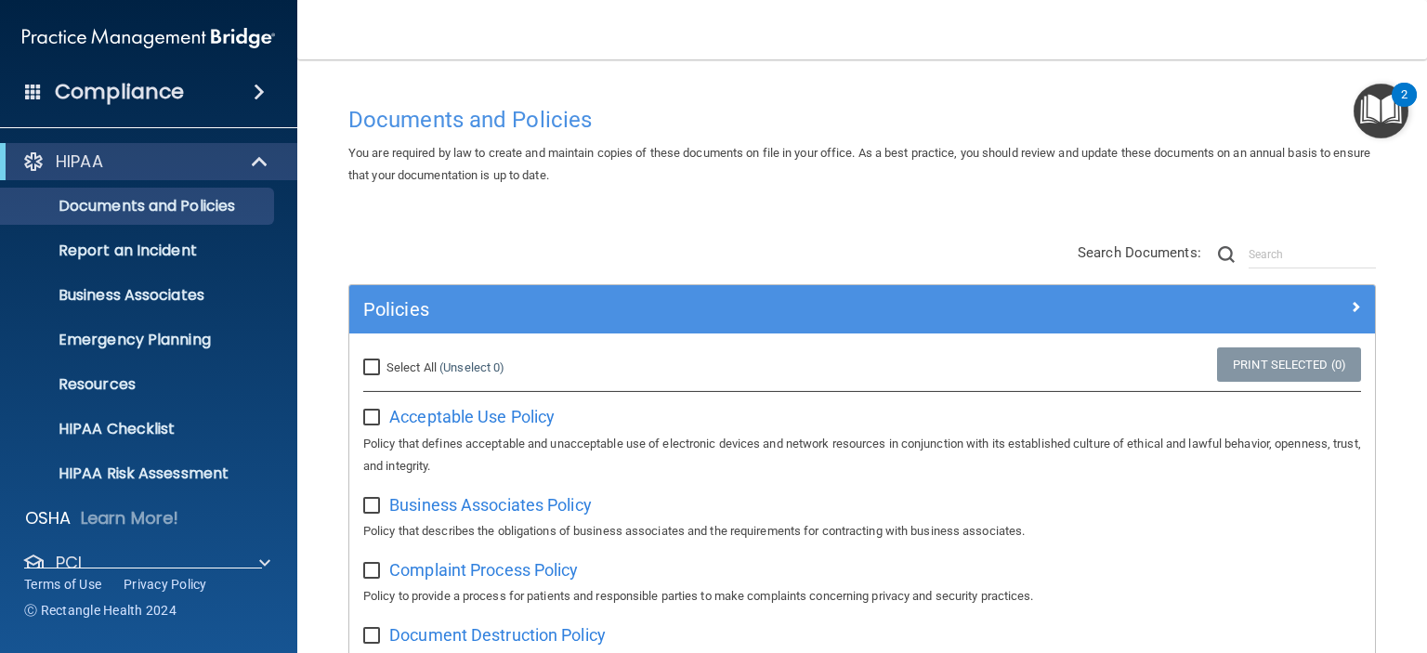
click at [145, 85] on h4 "Compliance" at bounding box center [119, 92] width 129 height 26
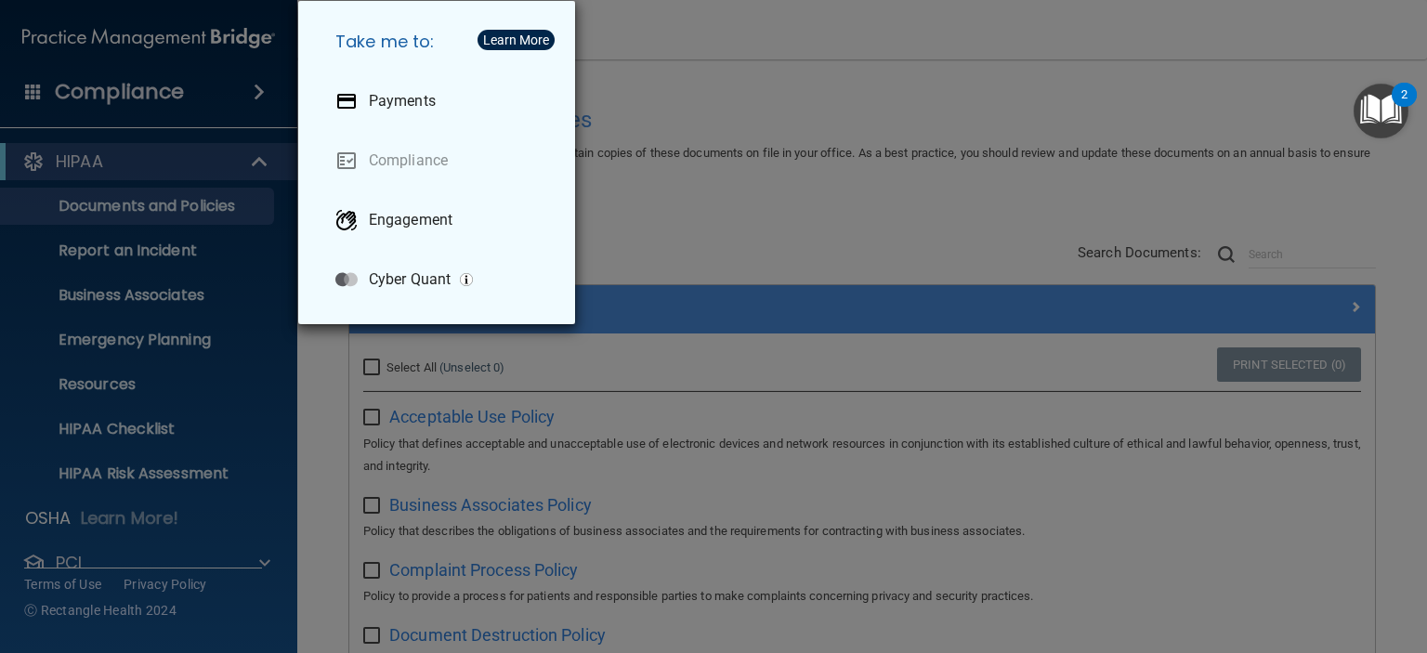
click at [1006, 25] on div "Take me to: Payments Compliance Engagement Cyber Quant" at bounding box center [713, 326] width 1427 height 653
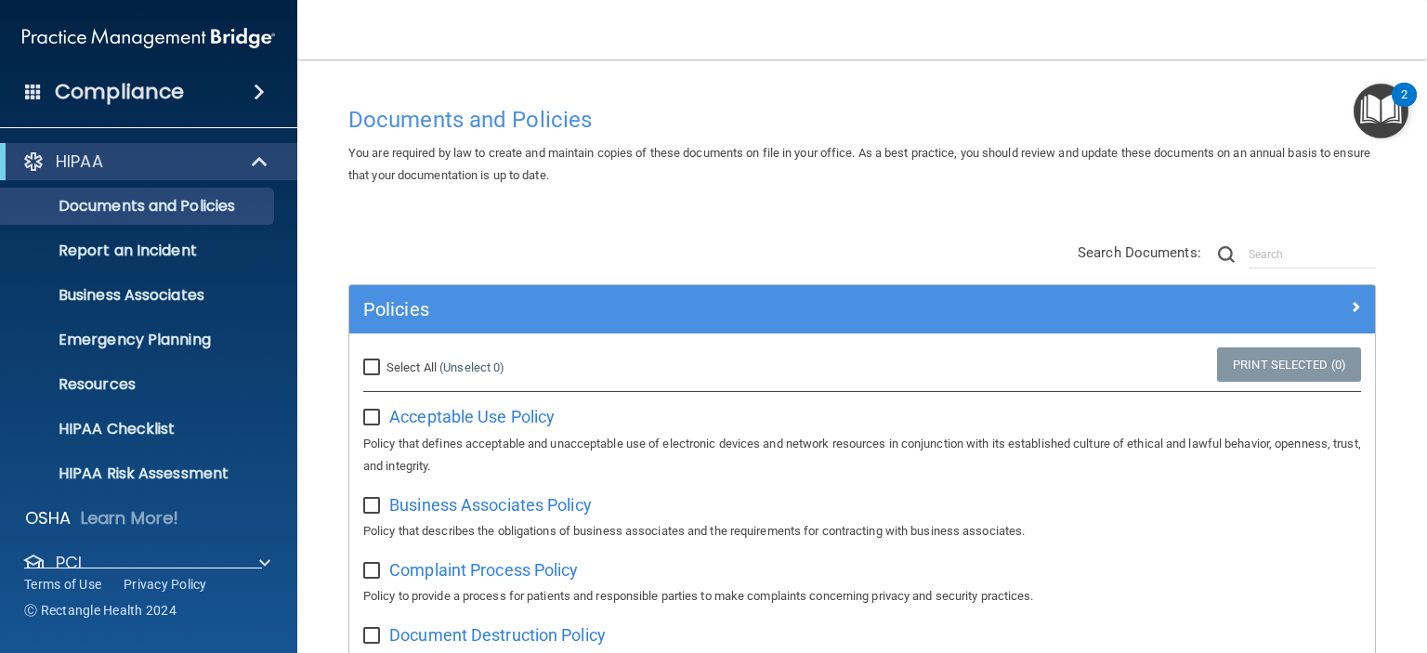
click at [1386, 91] on img "Open Resource Center, 2 new notifications" at bounding box center [1381, 111] width 55 height 55
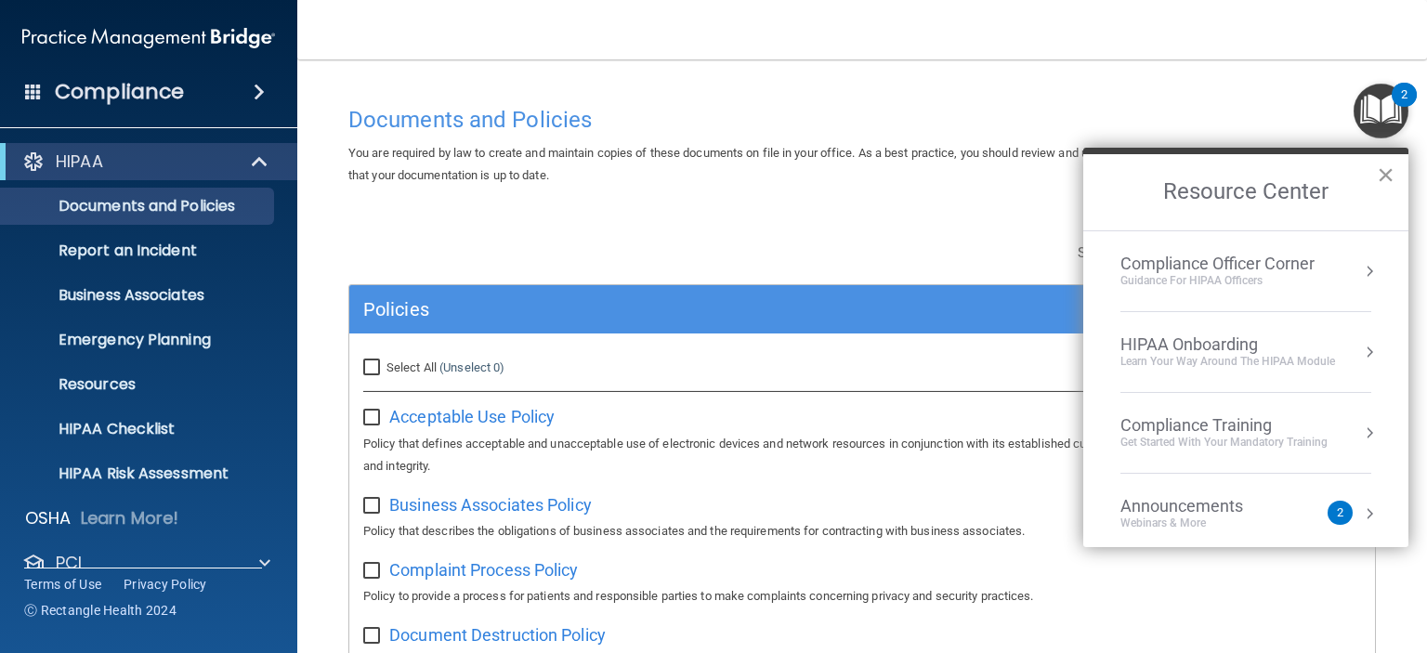
click at [1380, 170] on button "×" at bounding box center [1386, 175] width 18 height 30
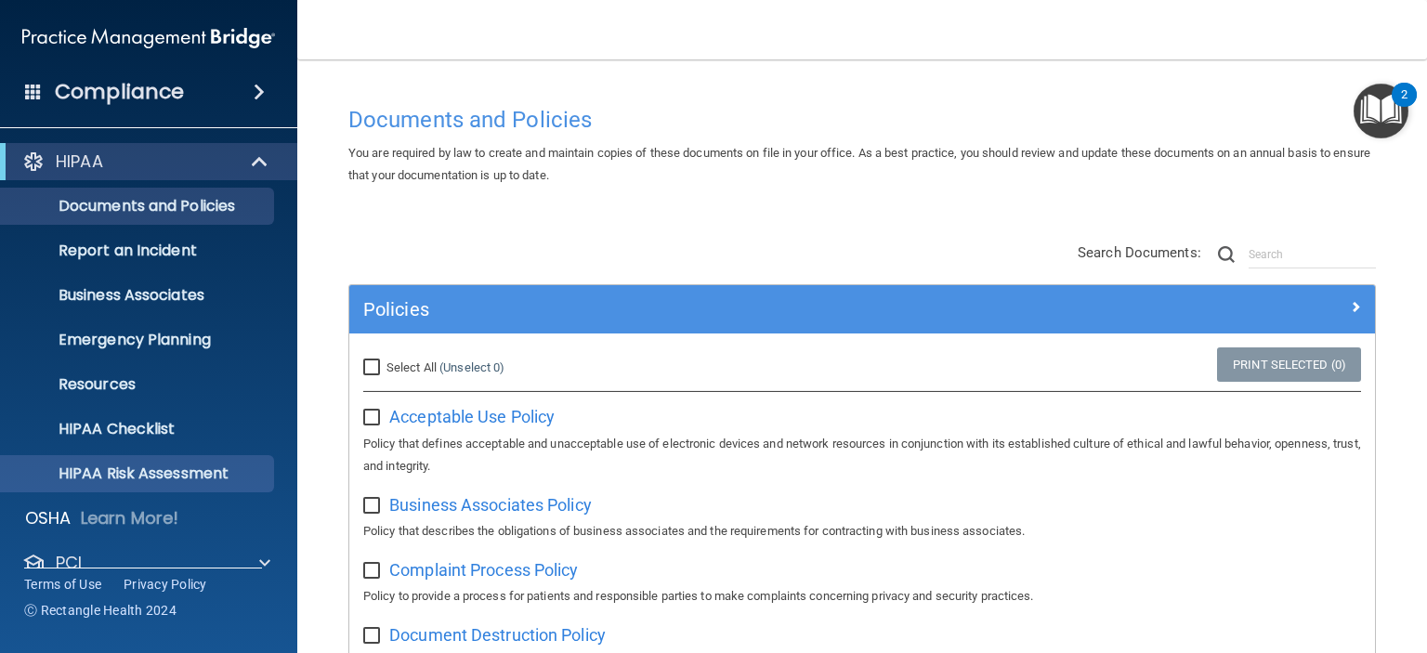
scroll to position [117, 0]
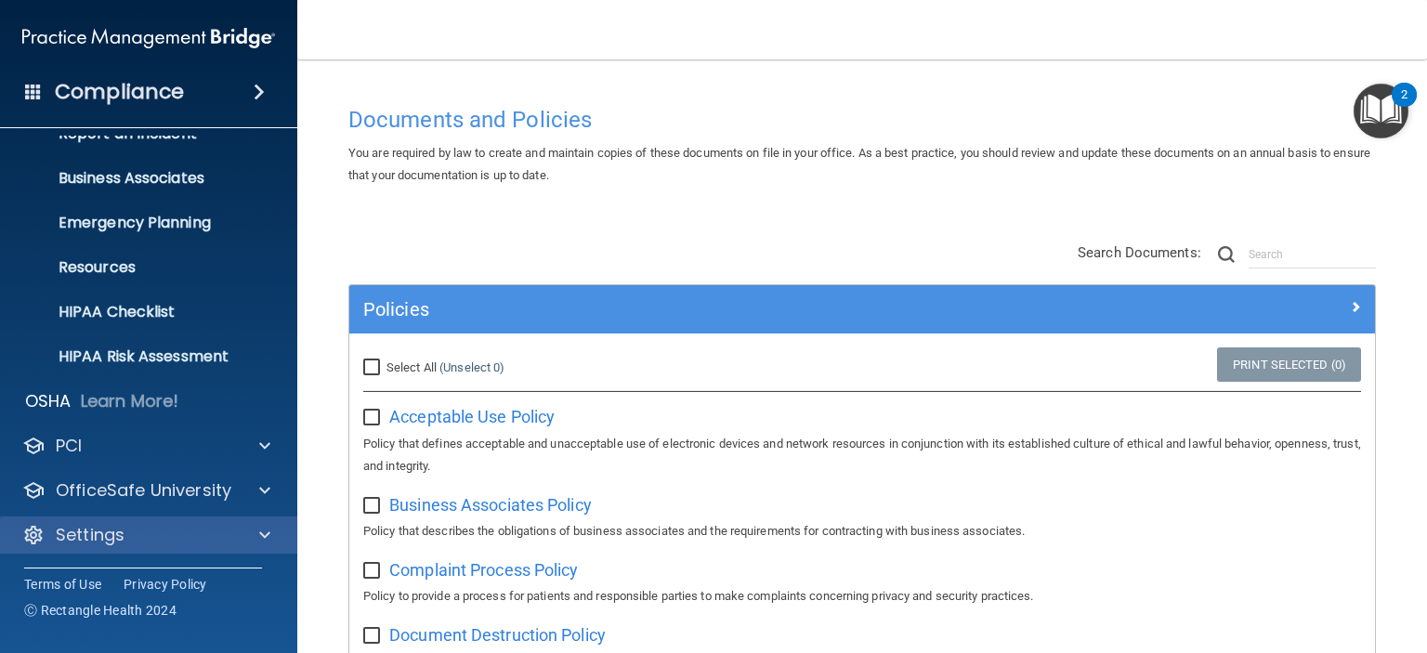
click at [271, 522] on div "Settings" at bounding box center [149, 535] width 298 height 37
click at [259, 533] on span at bounding box center [264, 535] width 11 height 22
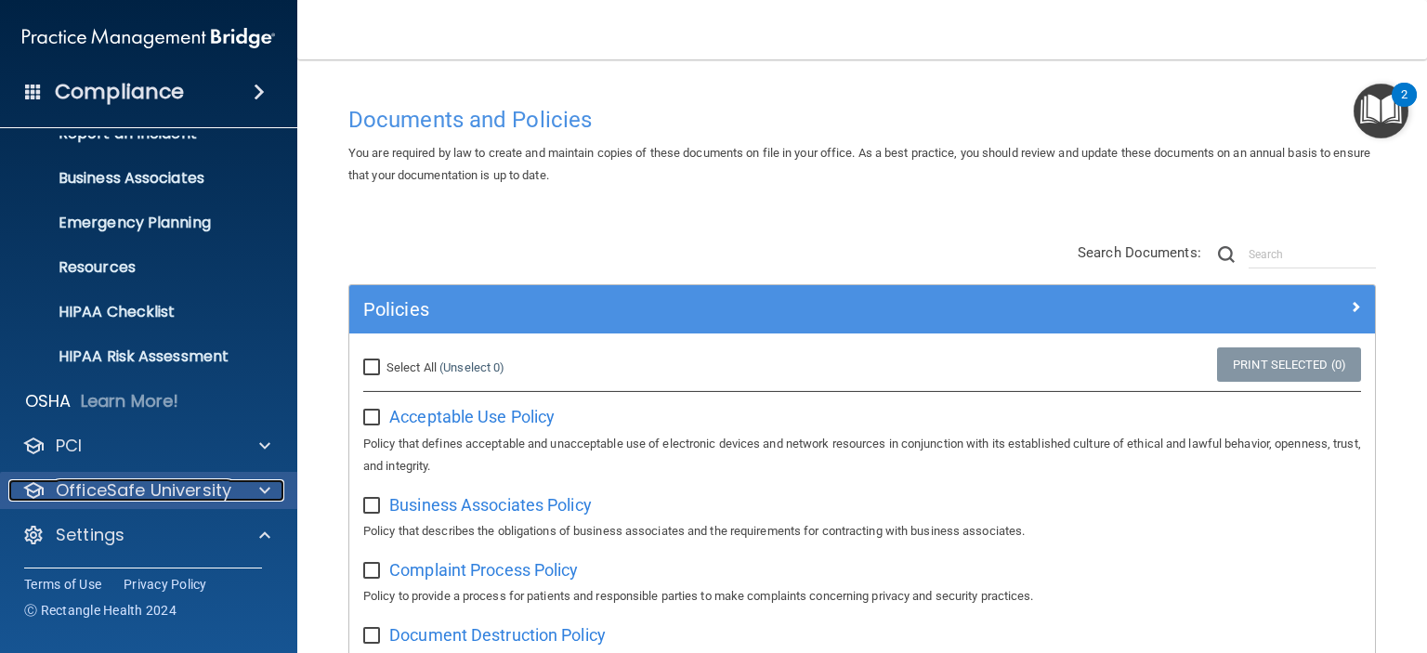
click at [256, 488] on div at bounding box center [262, 490] width 46 height 22
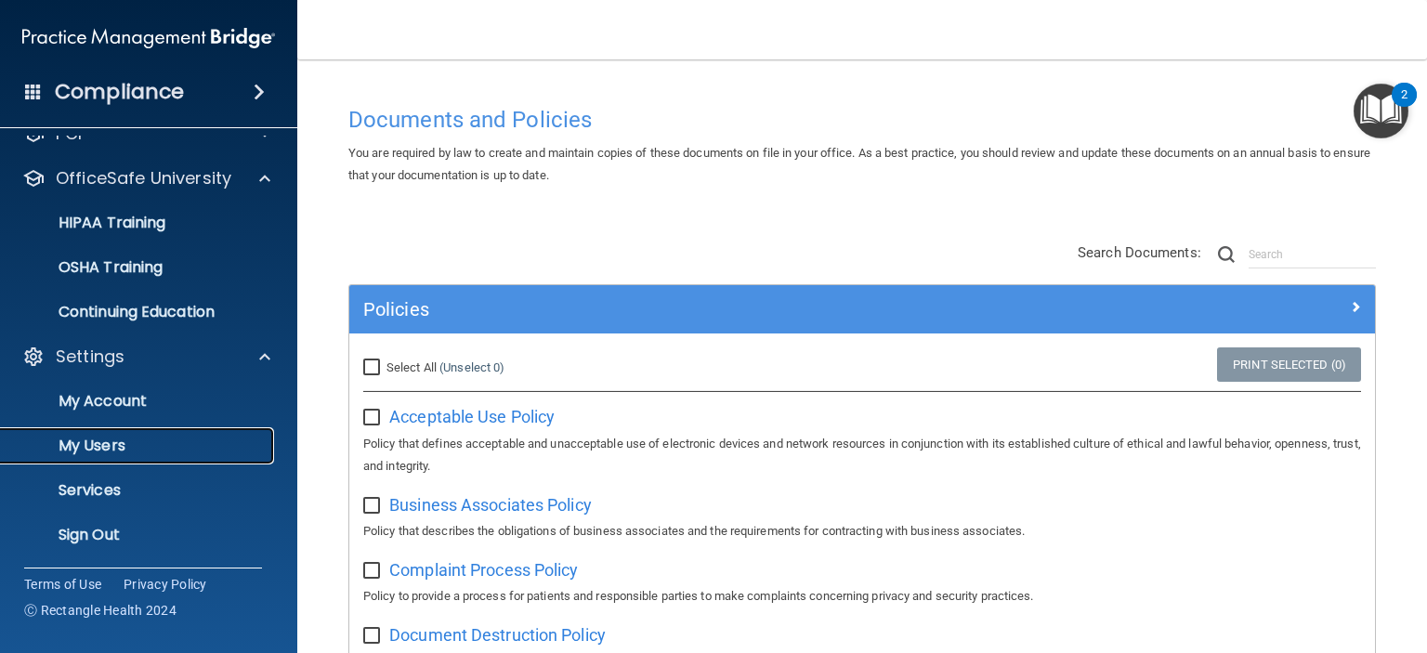
click at [83, 444] on p "My Users" at bounding box center [139, 446] width 254 height 19
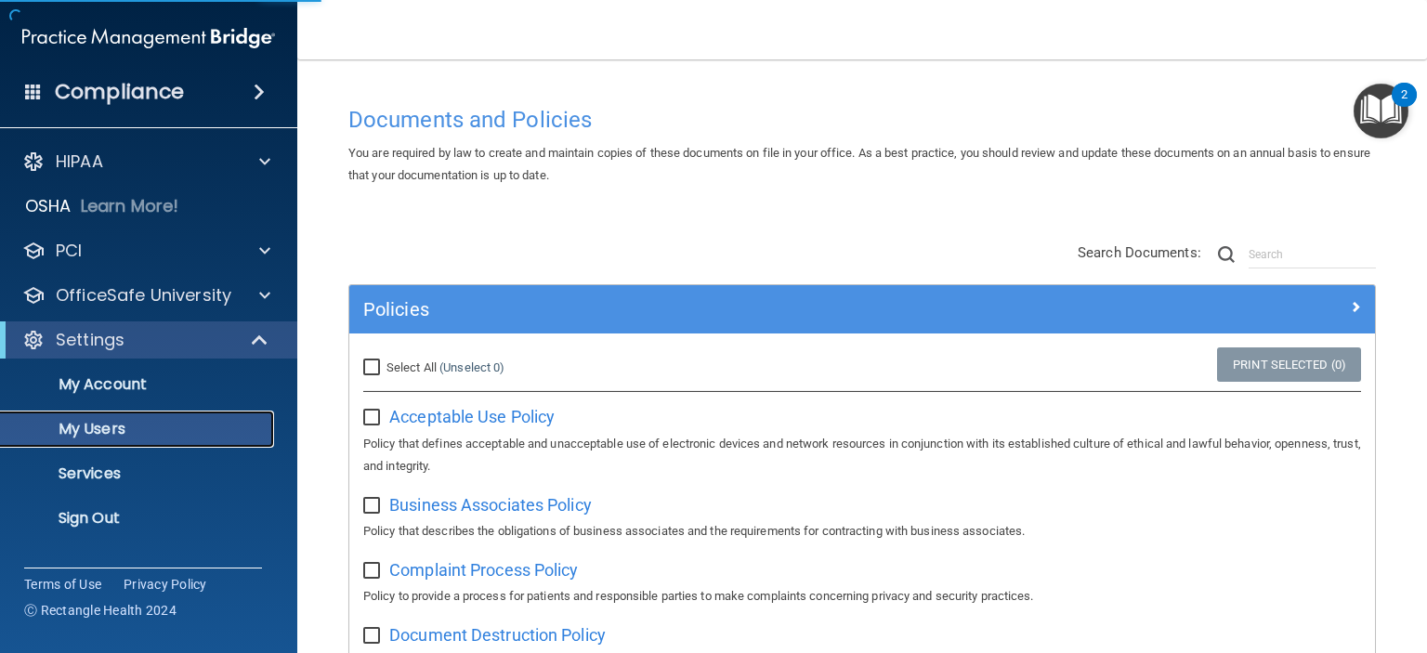
select select "20"
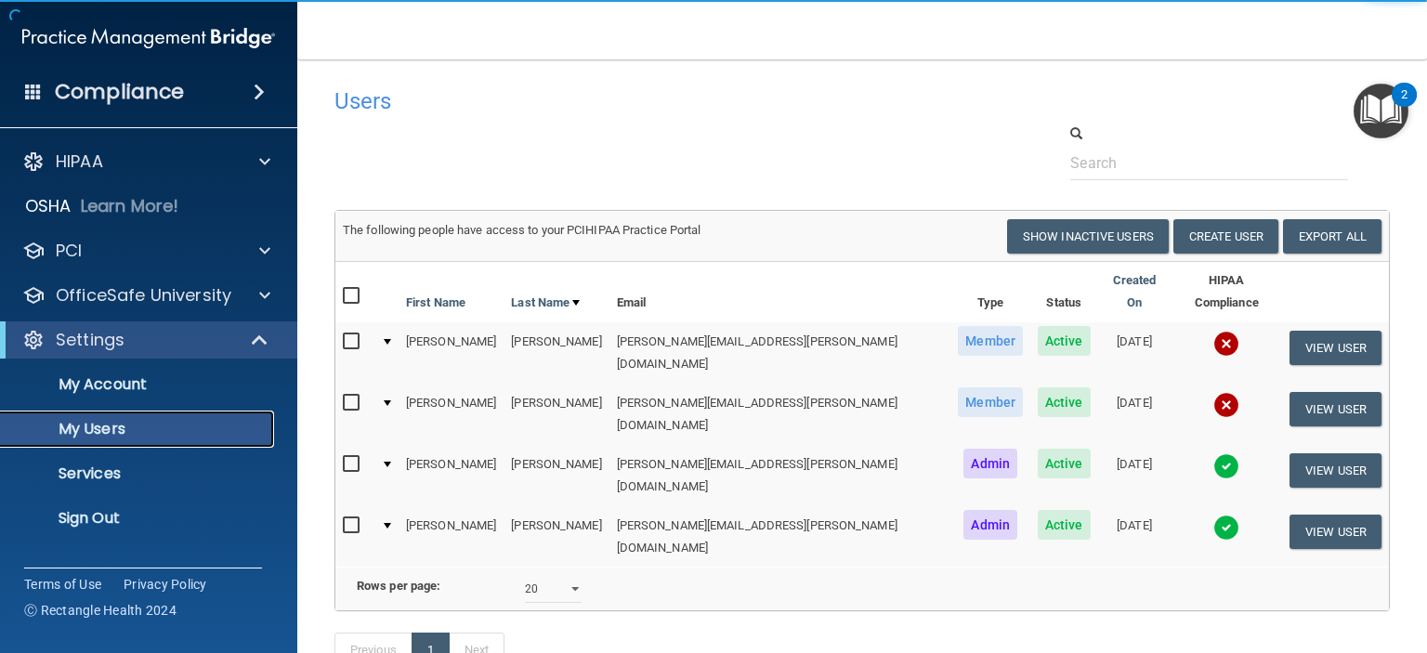
scroll to position [85, 0]
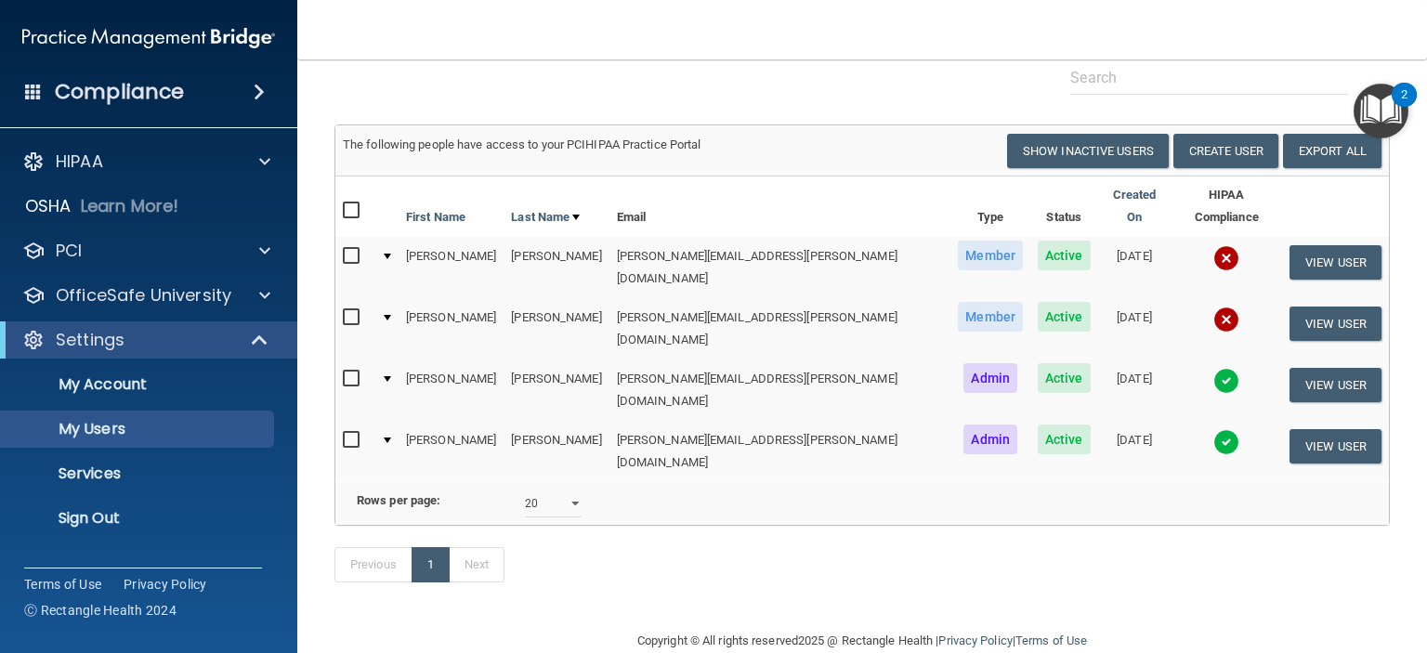
click at [96, 181] on div "HIPAA Documents and Policies Report an Incident Business Associates Emergency P…" at bounding box center [149, 344] width 298 height 416
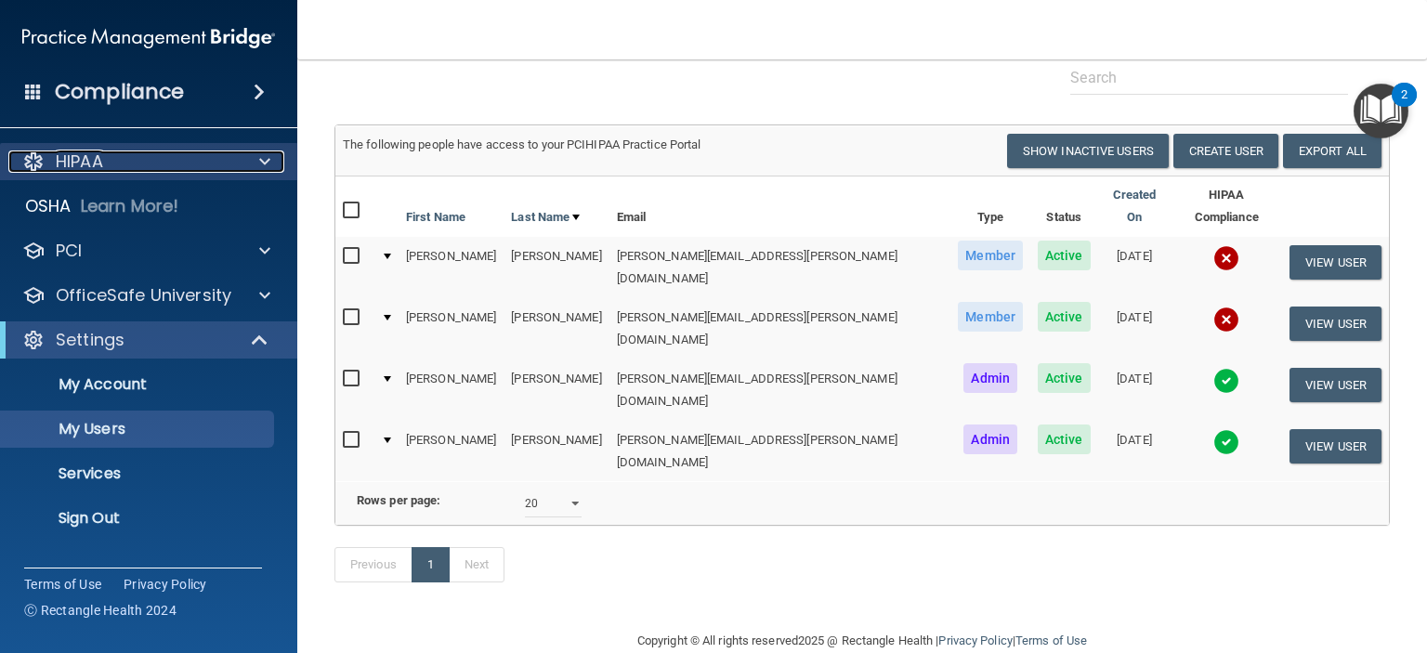
click at [97, 162] on p "HIPAA" at bounding box center [79, 162] width 47 height 22
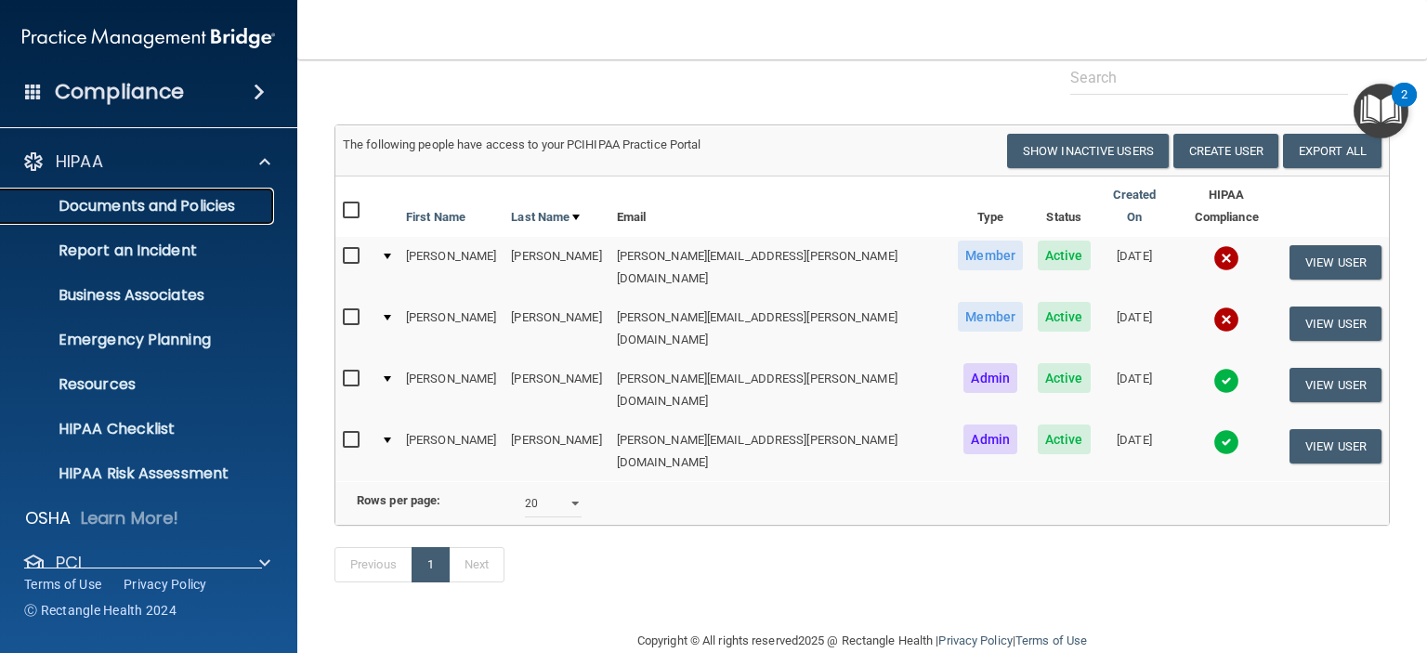
click at [200, 211] on p "Documents and Policies" at bounding box center [139, 206] width 254 height 19
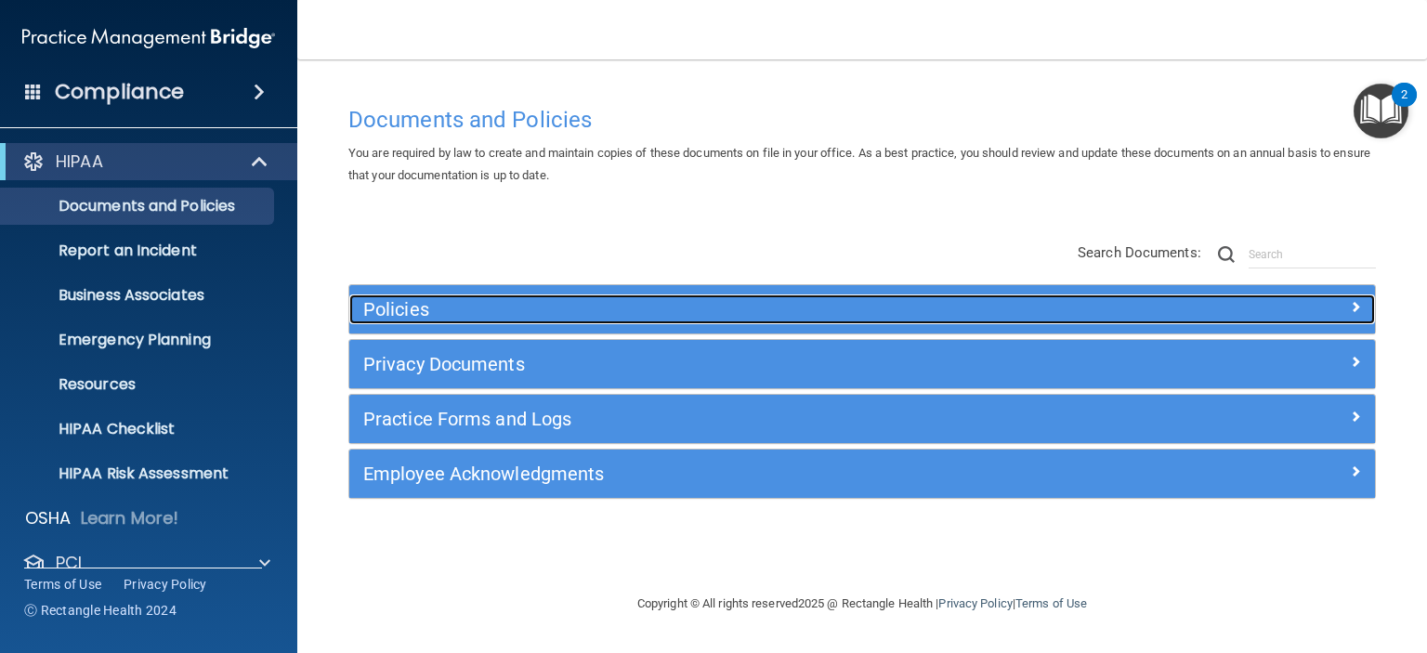
click at [1179, 312] on div at bounding box center [1247, 306] width 256 height 22
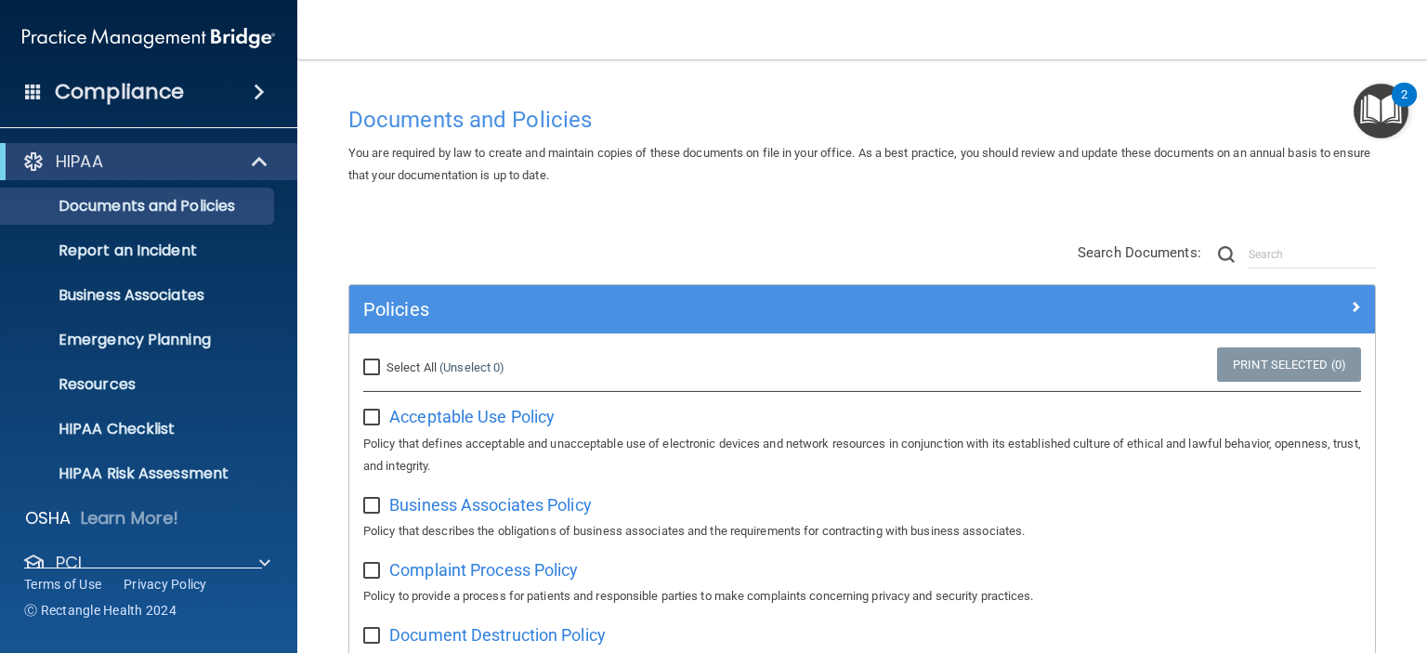
click at [684, 120] on h4 "Documents and Policies" at bounding box center [862, 120] width 1028 height 24
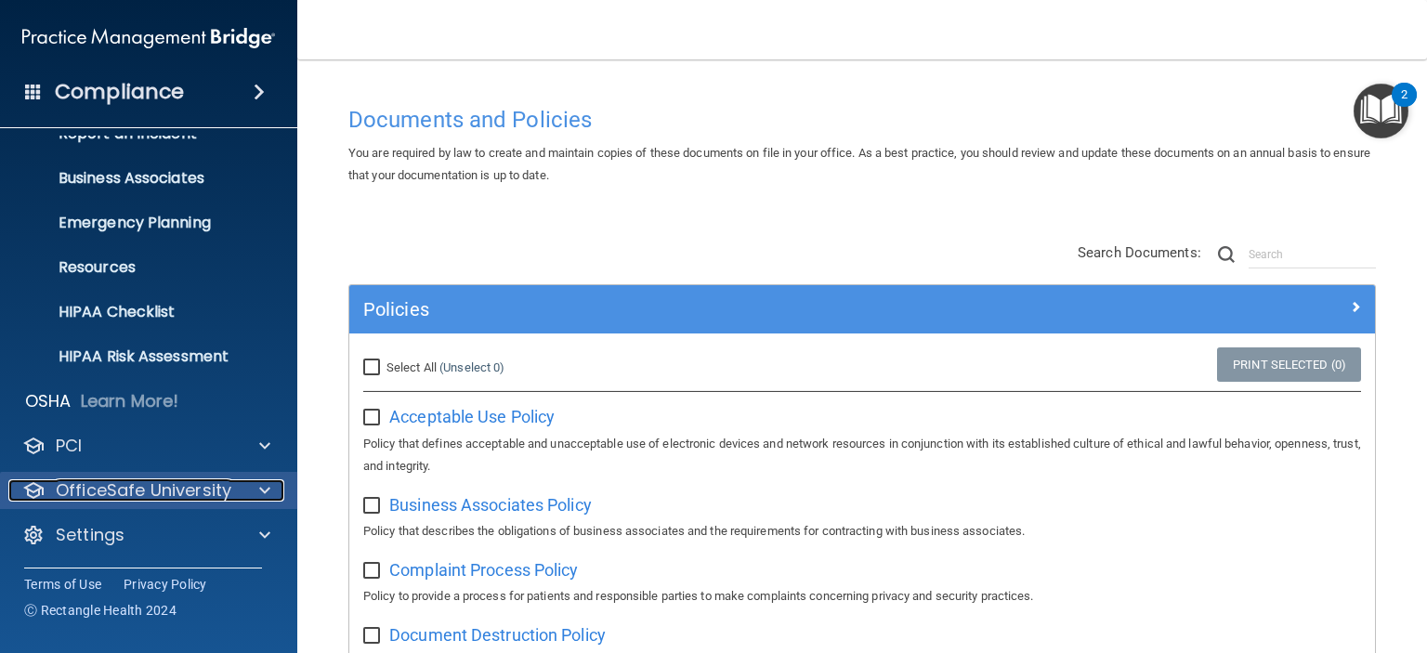
click at [212, 490] on p "OfficeSafe University" at bounding box center [144, 490] width 176 height 22
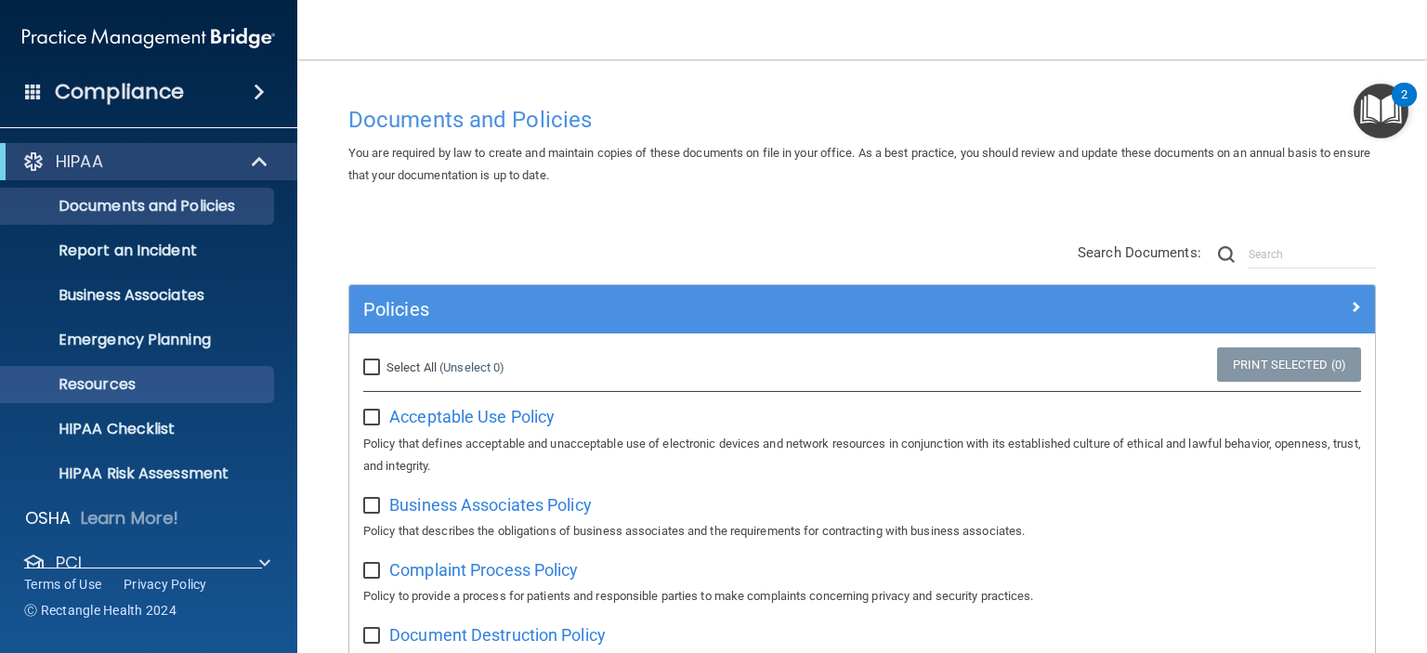
scroll to position [251, 0]
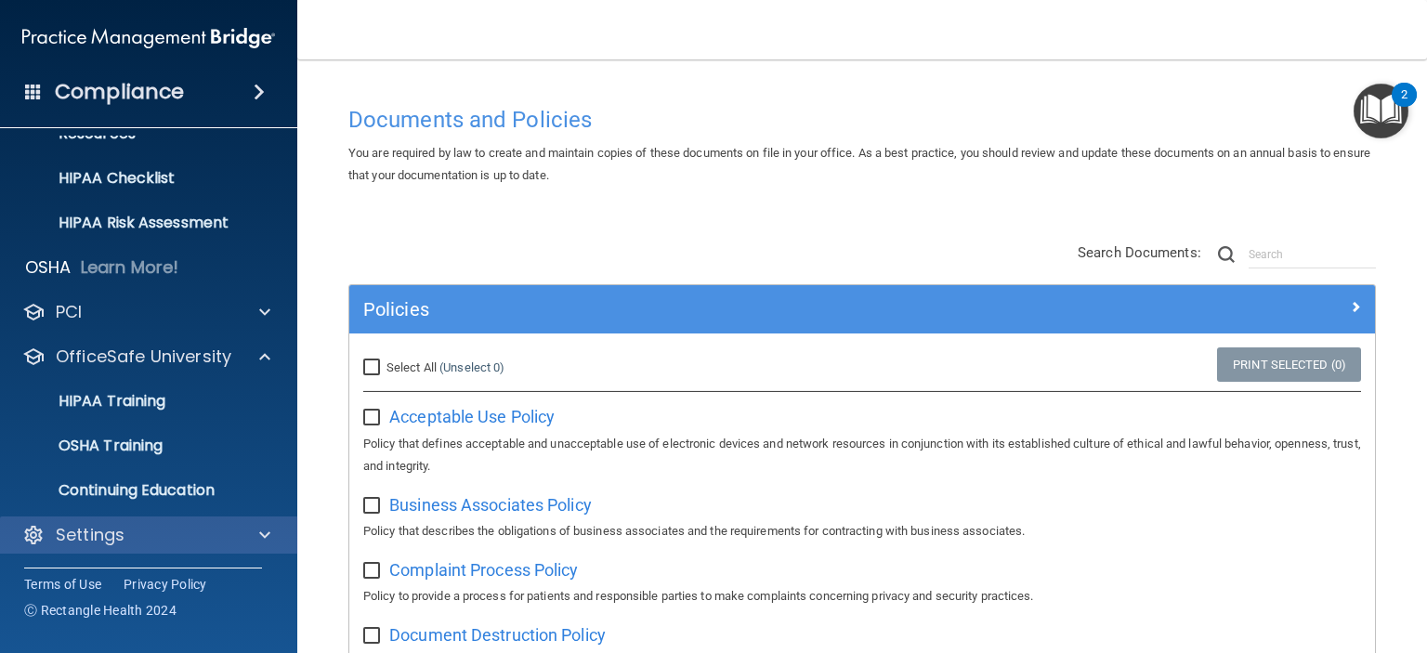
click at [153, 522] on div "Settings" at bounding box center [149, 535] width 298 height 37
click at [164, 531] on div "Settings" at bounding box center [123, 535] width 230 height 22
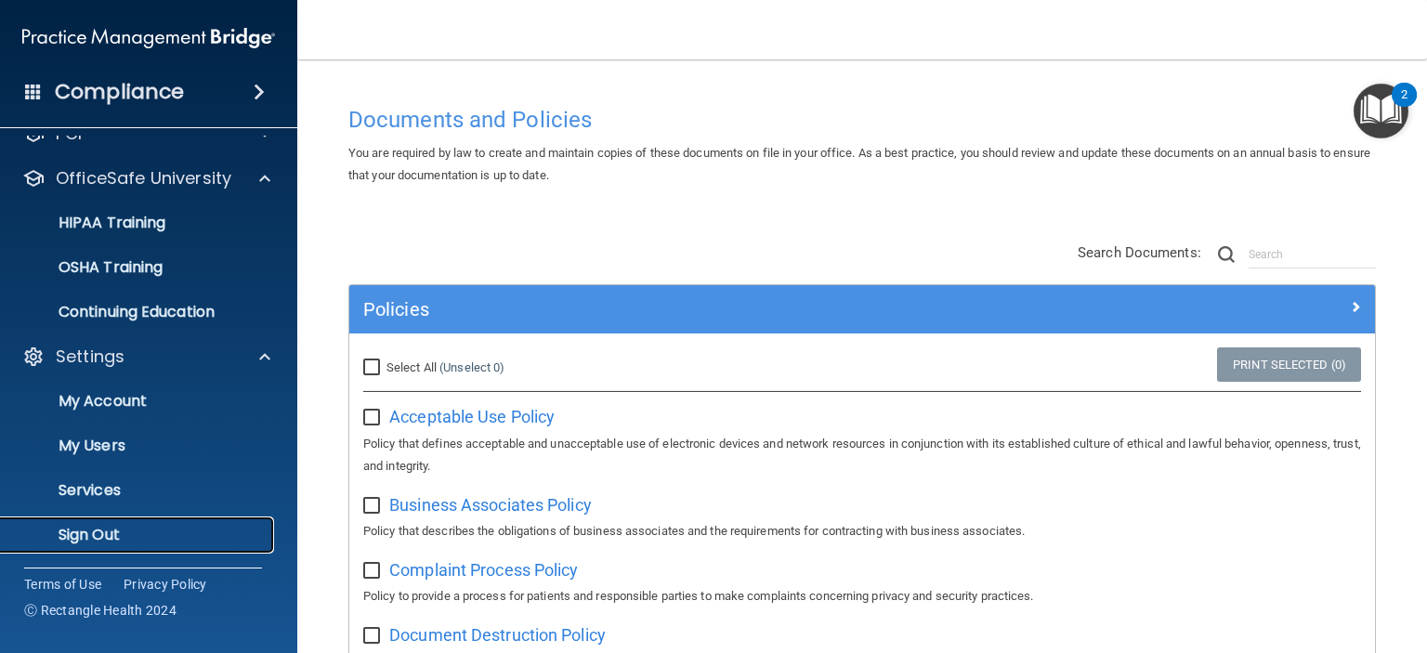
click at [80, 531] on p "Sign Out" at bounding box center [139, 535] width 254 height 19
